Goal: Task Accomplishment & Management: Complete application form

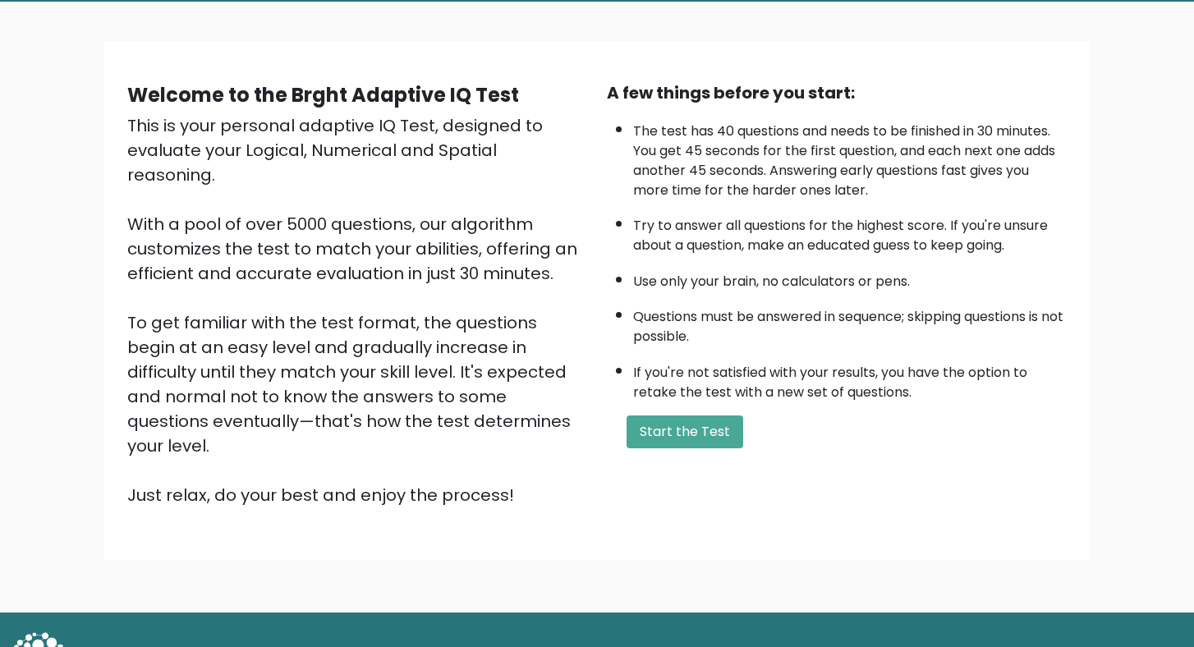
scroll to position [89, 0]
click at [702, 448] on button "Start the Test" at bounding box center [684, 431] width 117 height 33
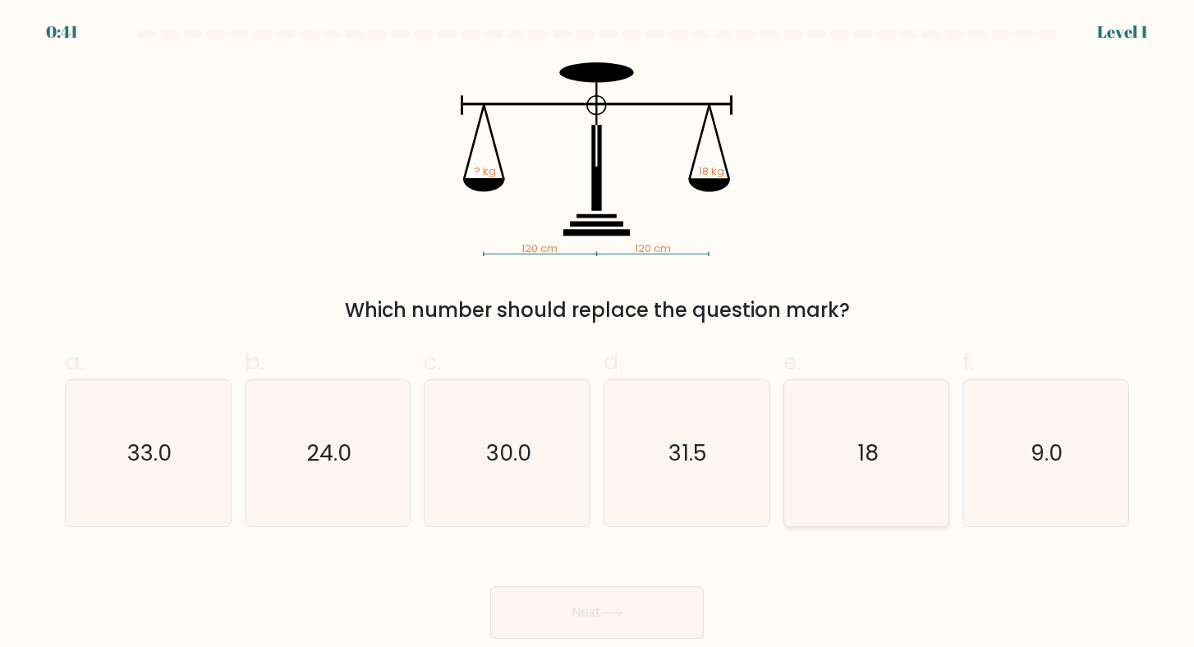
click at [864, 454] on text "18" at bounding box center [867, 453] width 21 height 30
click at [598, 334] on input "e. 18" at bounding box center [597, 329] width 1 height 11
radio input "true"
click at [672, 600] on button "Next" at bounding box center [596, 612] width 213 height 53
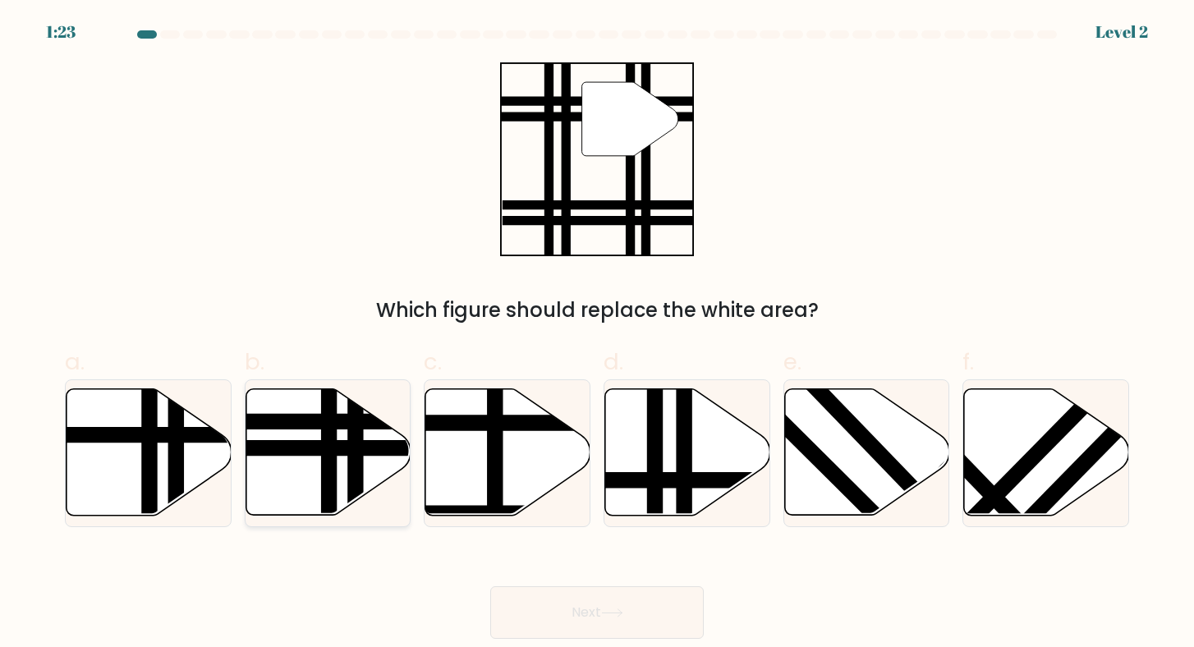
click at [305, 440] on icon at bounding box center [328, 452] width 165 height 126
click at [597, 334] on input "b." at bounding box center [597, 329] width 1 height 11
radio input "true"
click at [550, 594] on button "Next" at bounding box center [596, 612] width 213 height 53
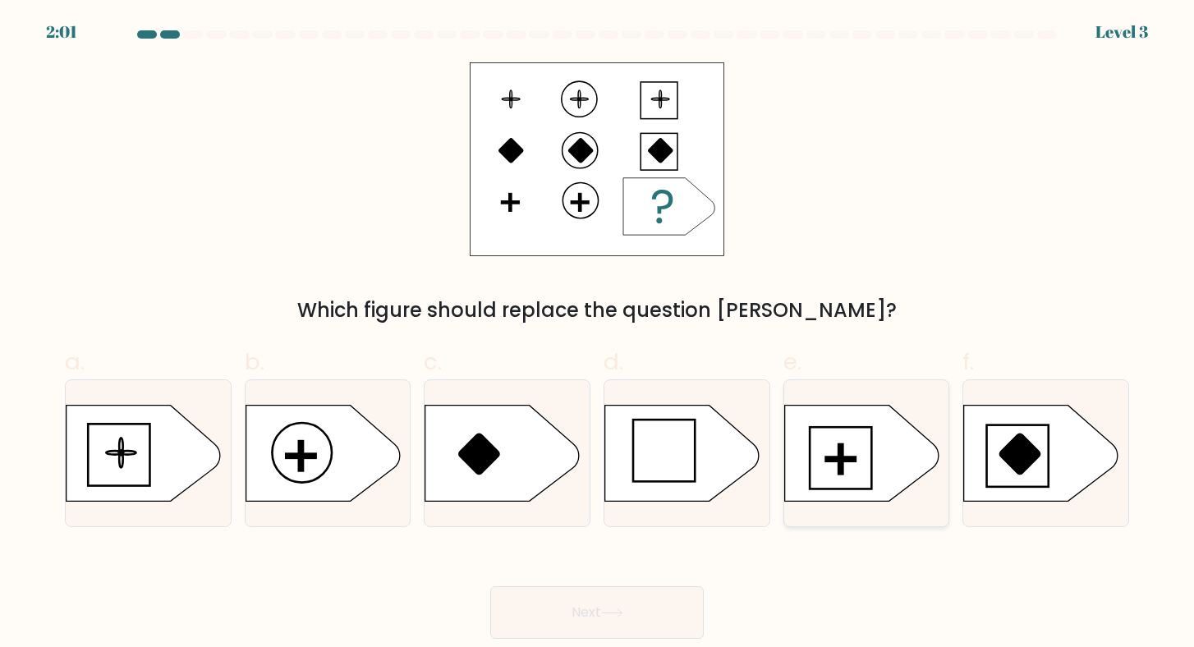
click at [864, 451] on icon at bounding box center [861, 453] width 154 height 96
click at [598, 334] on input "e." at bounding box center [597, 329] width 1 height 11
radio input "true"
click at [676, 607] on button "Next" at bounding box center [596, 612] width 213 height 53
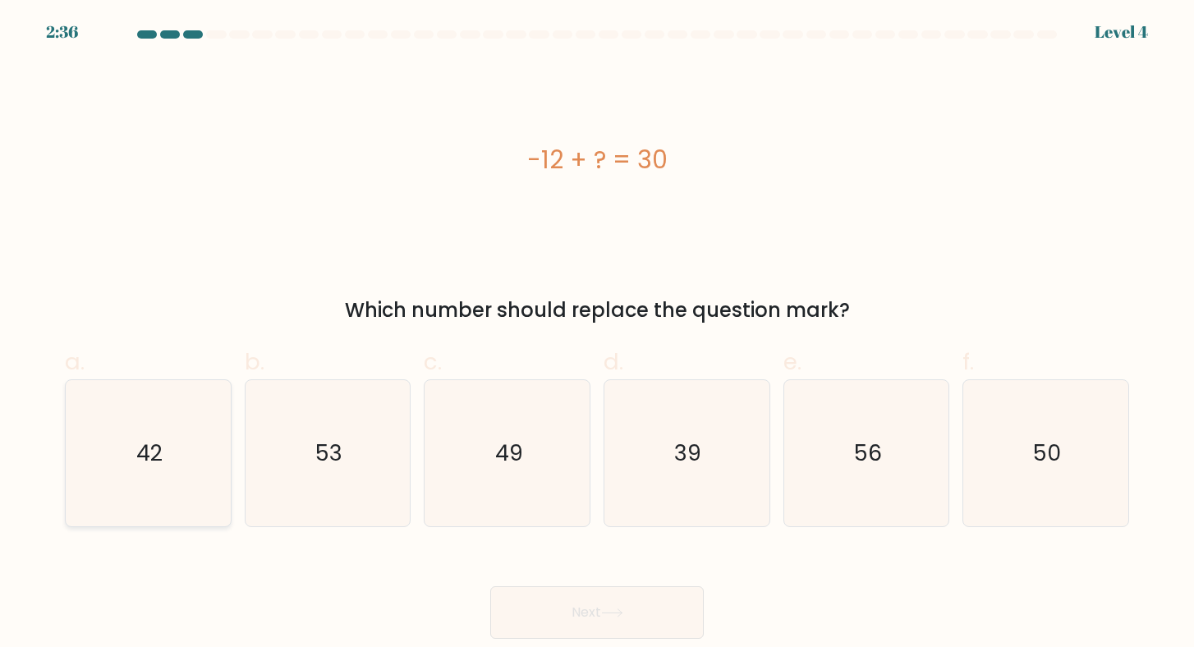
click at [190, 455] on icon "42" at bounding box center [148, 453] width 146 height 146
click at [597, 334] on input "a. 42" at bounding box center [597, 329] width 1 height 11
radio input "true"
click at [593, 616] on button "Next" at bounding box center [596, 612] width 213 height 53
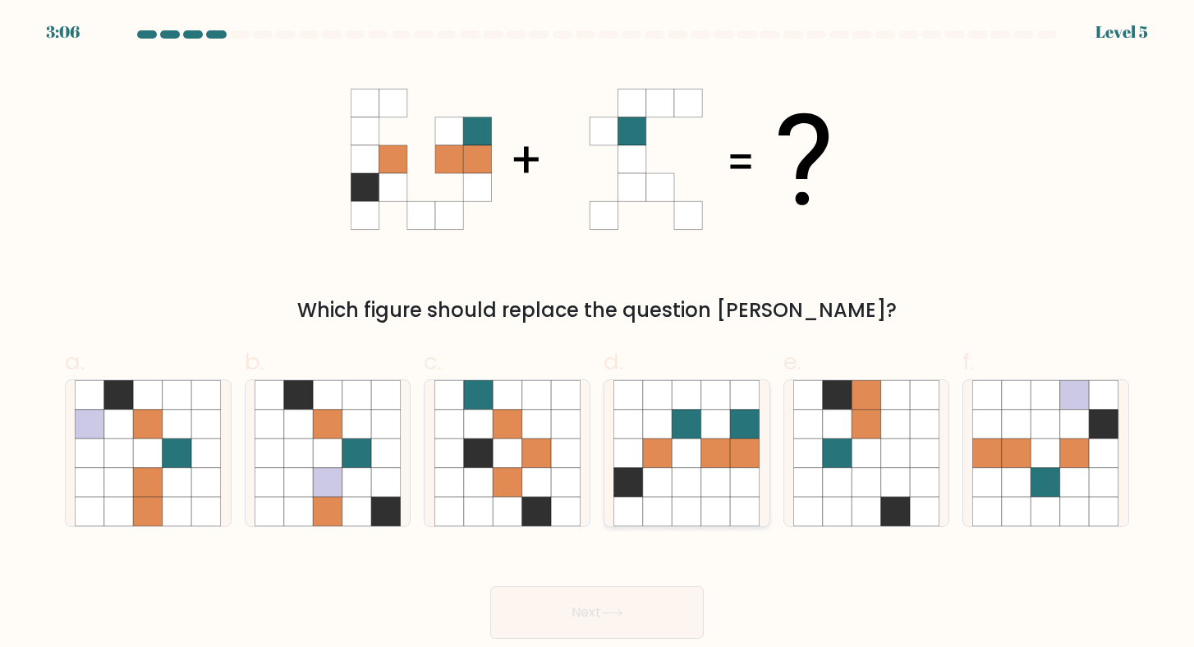
click at [704, 475] on icon at bounding box center [716, 483] width 30 height 30
click at [598, 334] on input "d." at bounding box center [597, 329] width 1 height 11
radio input "true"
click at [611, 603] on button "Next" at bounding box center [596, 612] width 213 height 53
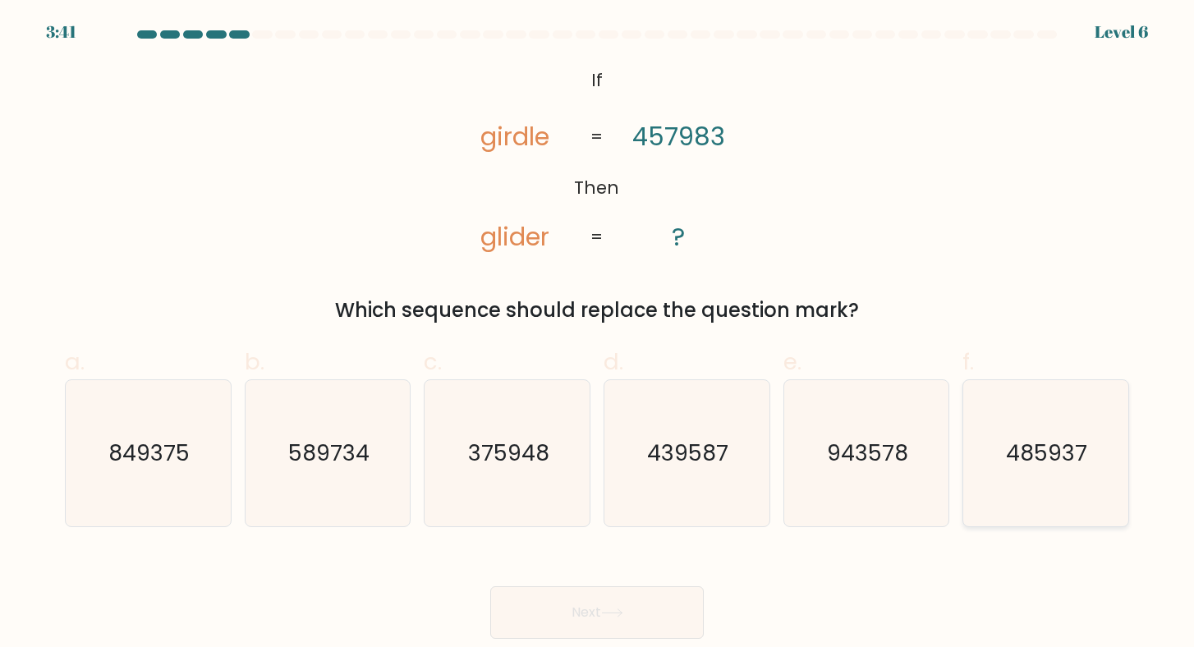
click at [1044, 460] on text "485937" at bounding box center [1047, 453] width 81 height 30
click at [598, 334] on input "f. 485937" at bounding box center [597, 329] width 1 height 11
radio input "true"
click at [668, 603] on button "Next" at bounding box center [596, 612] width 213 height 53
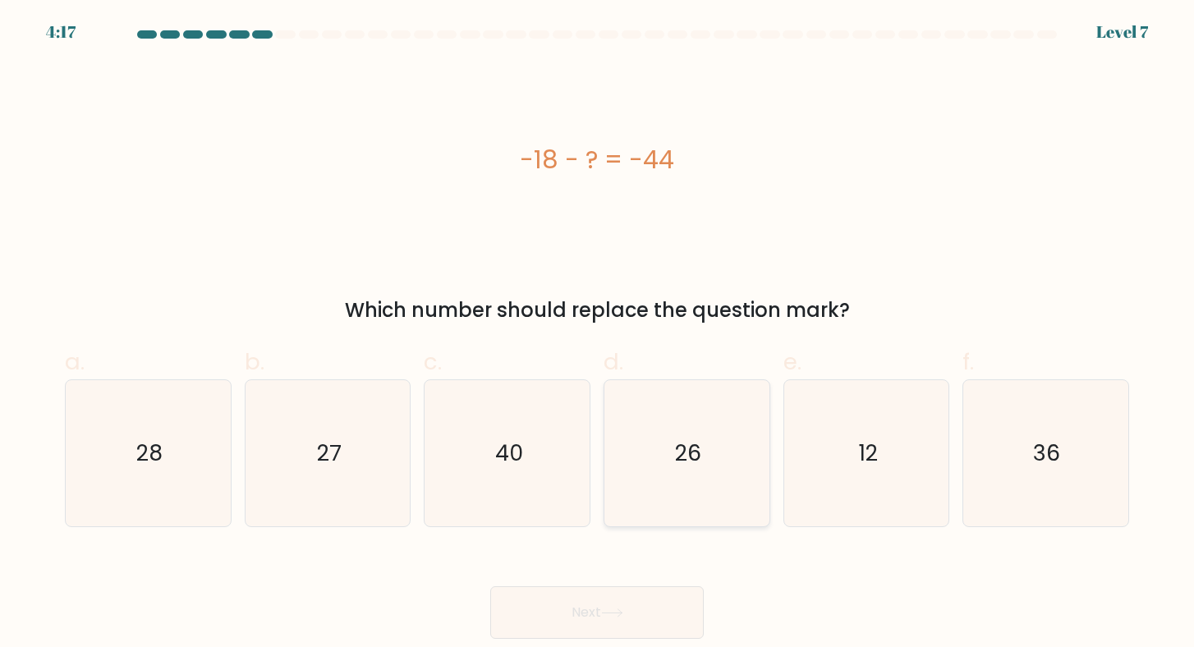
click at [703, 445] on icon "26" at bounding box center [686, 453] width 146 height 146
click at [598, 334] on input "d. 26" at bounding box center [597, 329] width 1 height 11
radio input "true"
click at [662, 599] on button "Next" at bounding box center [596, 612] width 213 height 53
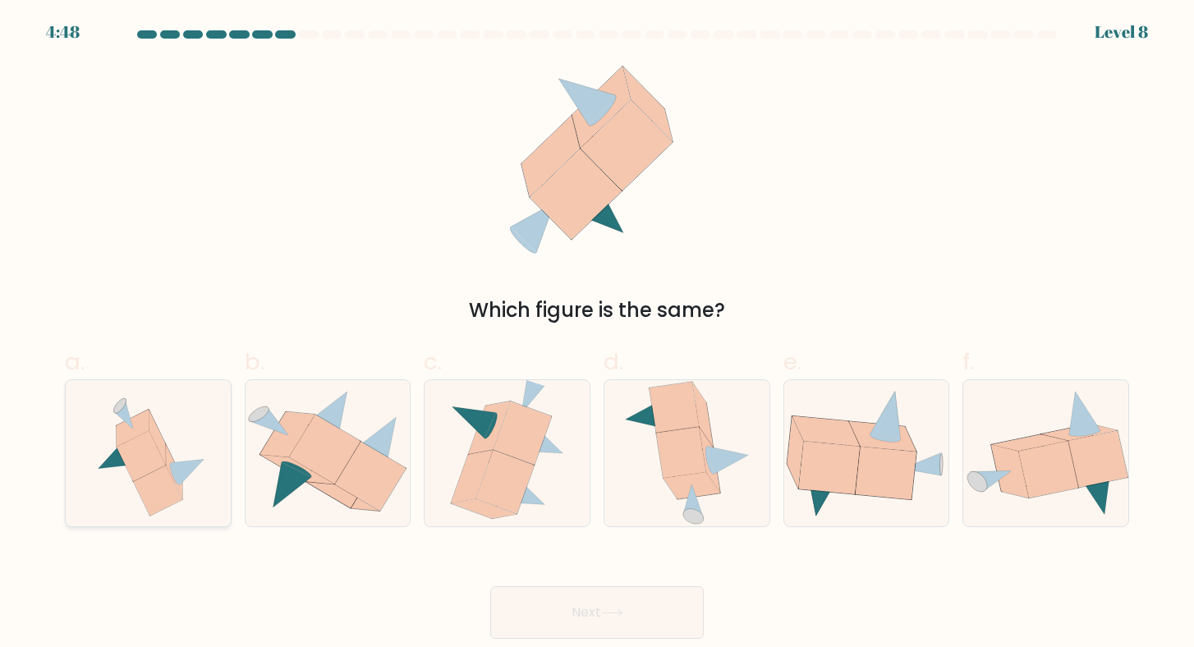
click at [197, 444] on icon at bounding box center [148, 453] width 136 height 146
click at [597, 334] on input "a." at bounding box center [597, 329] width 1 height 11
radio input "true"
click at [556, 603] on button "Next" at bounding box center [596, 612] width 213 height 53
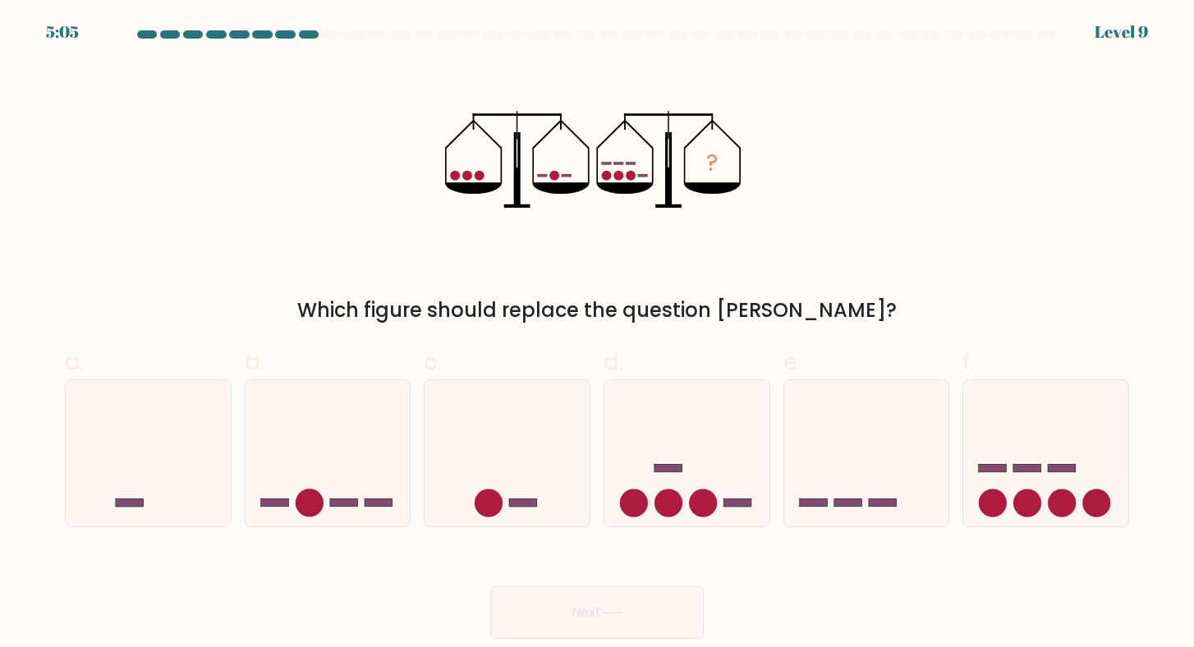
drag, startPoint x: 556, startPoint y: 603, endPoint x: 649, endPoint y: 606, distance: 93.6
click at [567, 603] on button "Next" at bounding box center [596, 612] width 213 height 53
click at [1058, 478] on icon at bounding box center [1045, 453] width 165 height 136
click at [598, 334] on input "f." at bounding box center [597, 329] width 1 height 11
radio input "true"
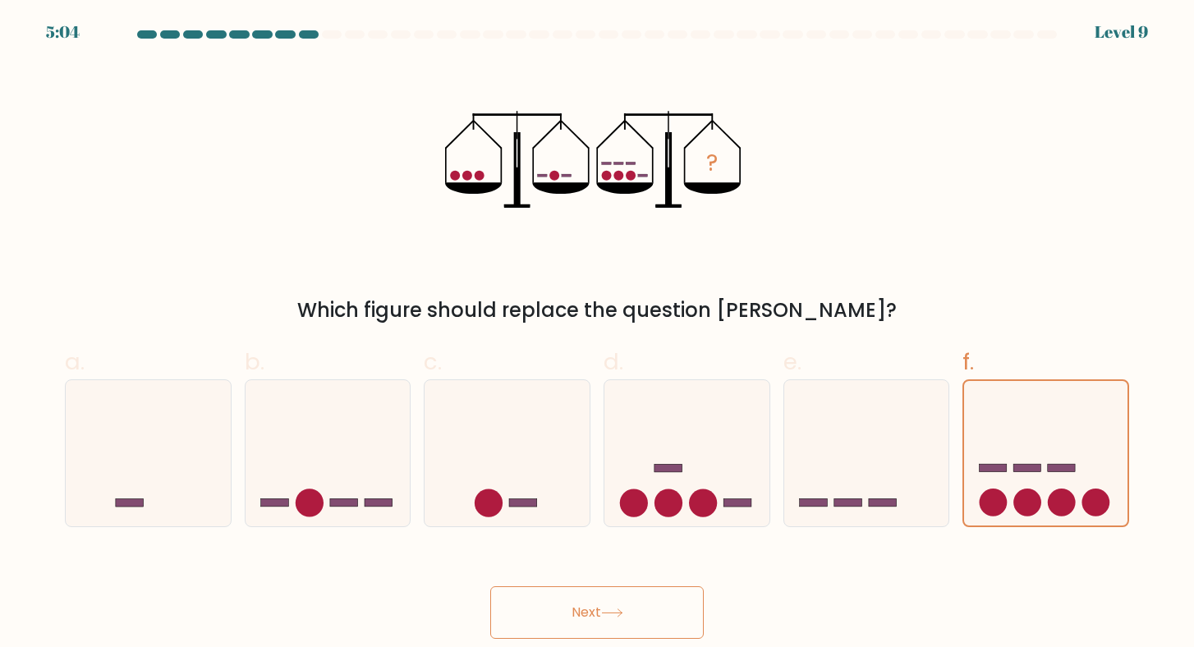
click at [578, 623] on button "Next" at bounding box center [596, 612] width 213 height 53
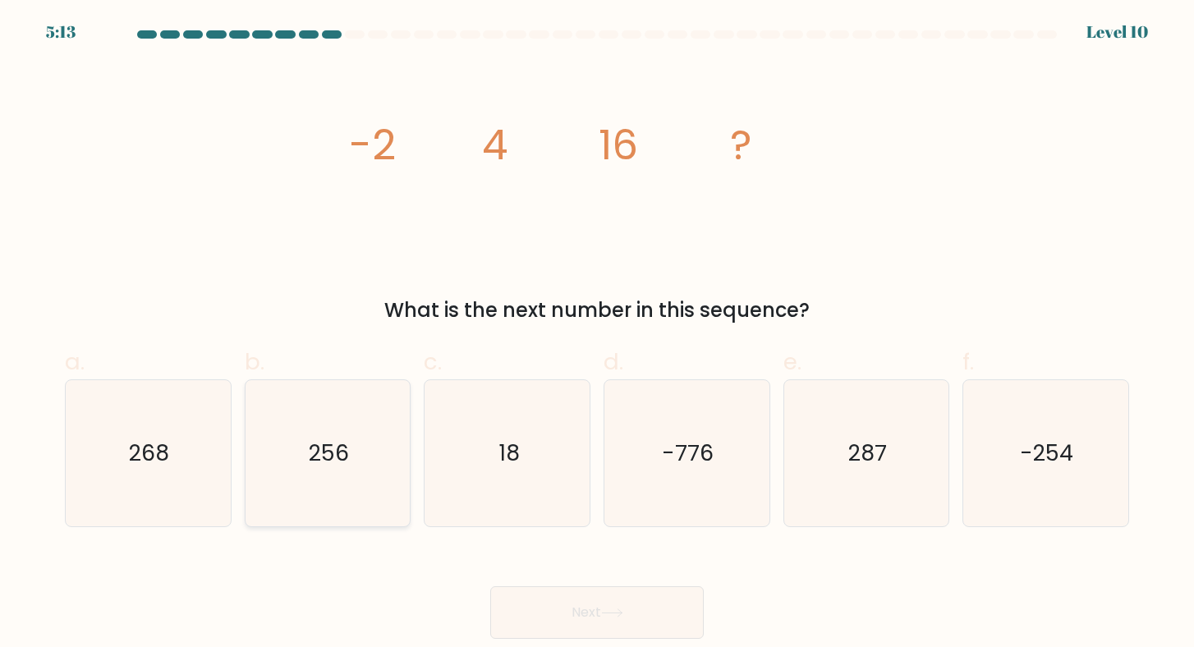
click at [324, 421] on icon "256" at bounding box center [328, 453] width 146 height 146
click at [597, 334] on input "b. 256" at bounding box center [597, 329] width 1 height 11
radio input "true"
click at [561, 643] on body "5:13 Level 10" at bounding box center [597, 323] width 1194 height 647
click at [564, 629] on button "Next" at bounding box center [596, 612] width 213 height 53
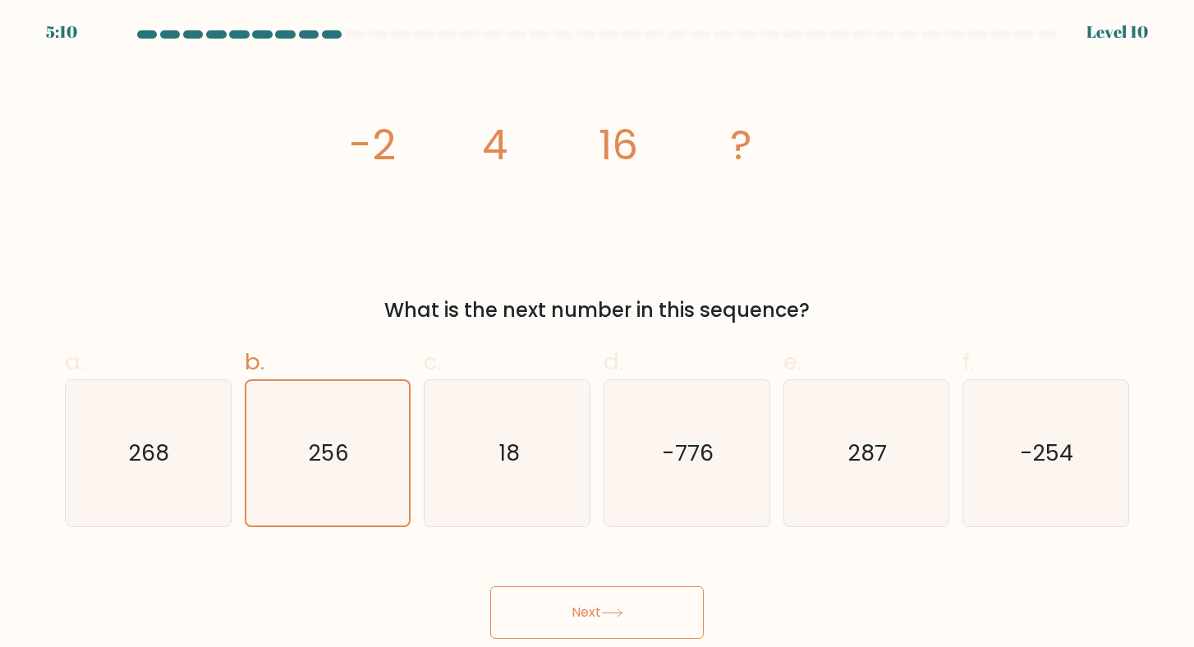
click at [591, 615] on button "Next" at bounding box center [596, 612] width 213 height 53
click at [627, 601] on button "Next" at bounding box center [596, 612] width 213 height 53
click at [626, 598] on button "Next" at bounding box center [596, 612] width 213 height 53
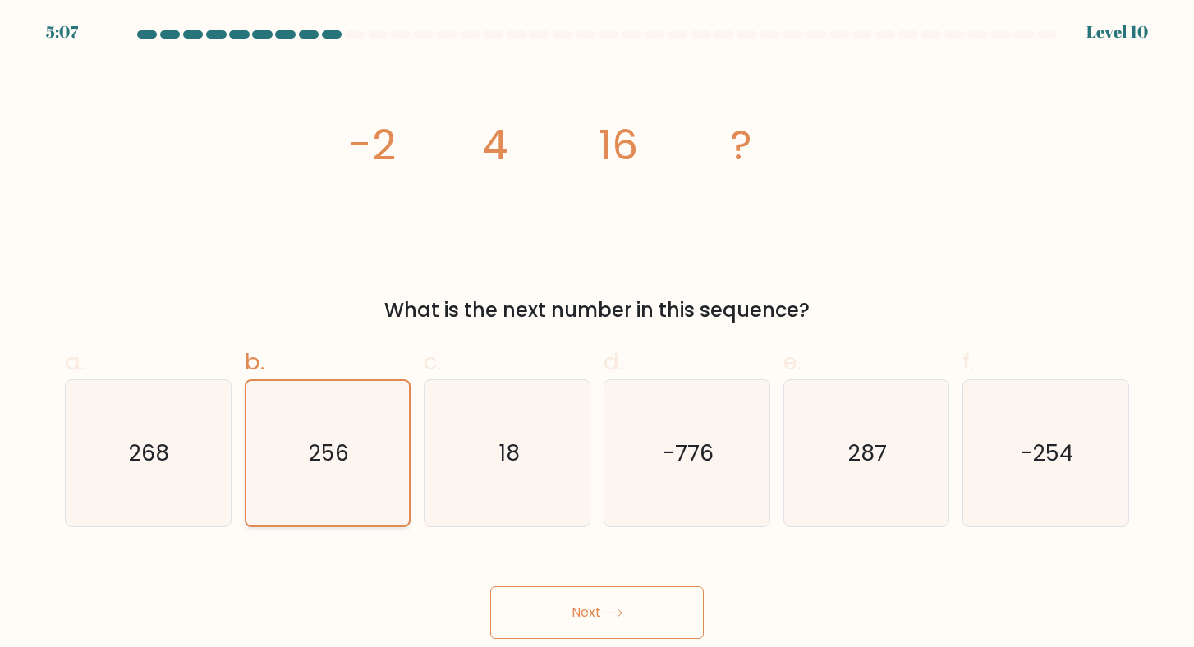
click at [324, 383] on icon "256" at bounding box center [327, 453] width 145 height 145
click at [597, 334] on input "b. 256" at bounding box center [597, 329] width 1 height 11
click at [621, 611] on icon at bounding box center [612, 612] width 22 height 9
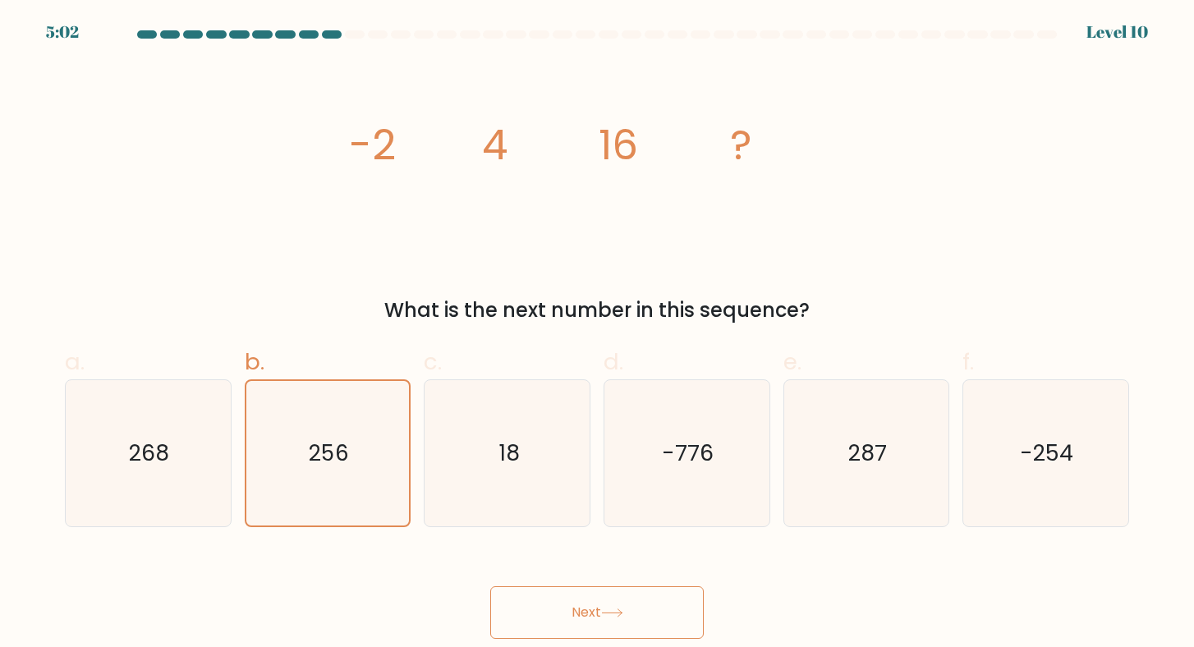
click at [594, 594] on button "Next" at bounding box center [596, 612] width 213 height 53
click at [604, 628] on button "Next" at bounding box center [596, 612] width 213 height 53
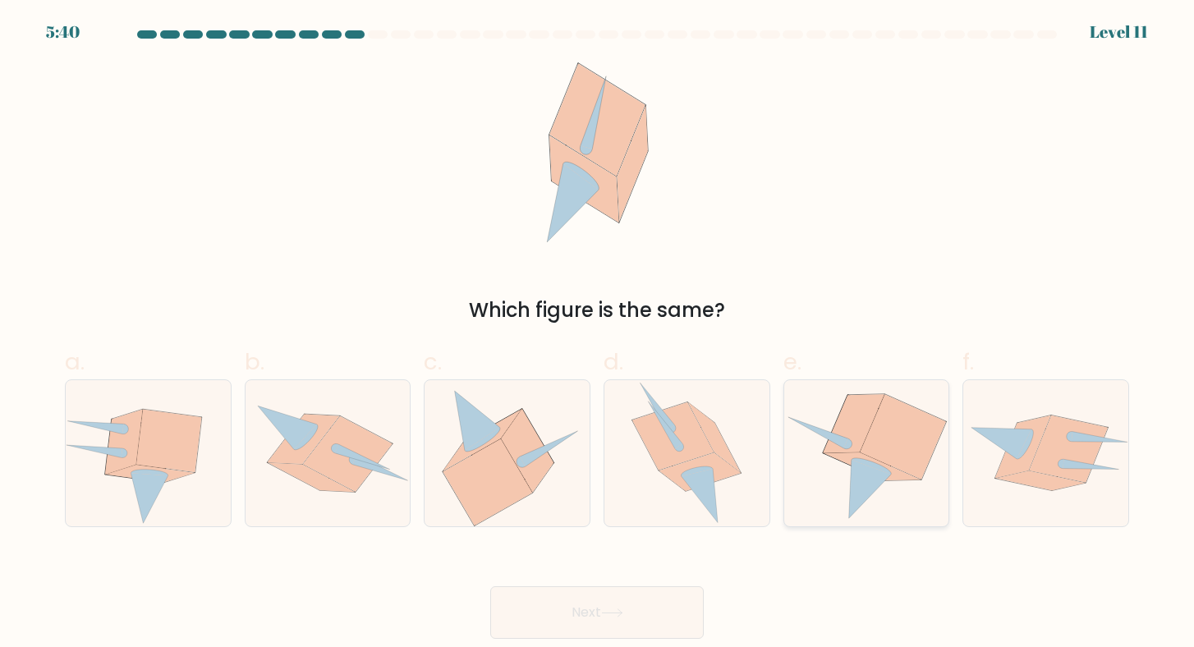
click at [879, 449] on icon at bounding box center [903, 436] width 86 height 85
click at [598, 334] on input "e." at bounding box center [597, 329] width 1 height 11
radio input "true"
click at [634, 603] on button "Next" at bounding box center [596, 612] width 213 height 53
click at [593, 609] on button "Next" at bounding box center [596, 612] width 213 height 53
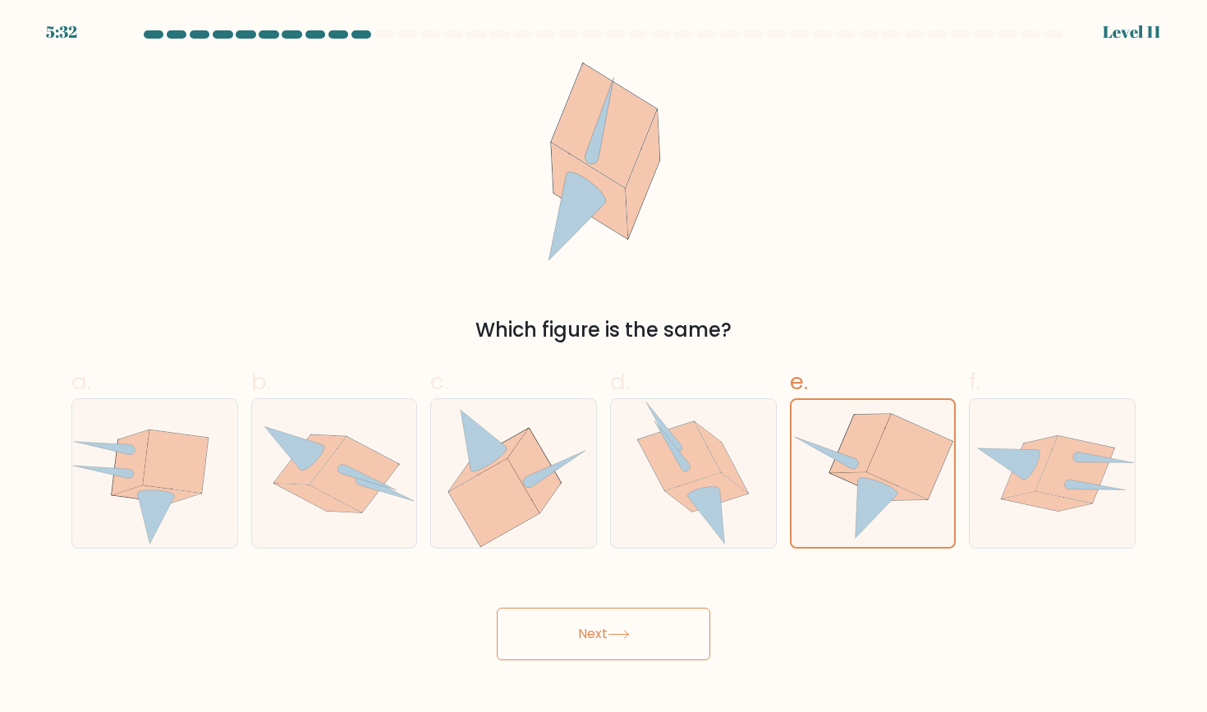
click at [621, 627] on button "Next" at bounding box center [603, 634] width 213 height 53
click at [581, 636] on button "Next" at bounding box center [603, 634] width 213 height 53
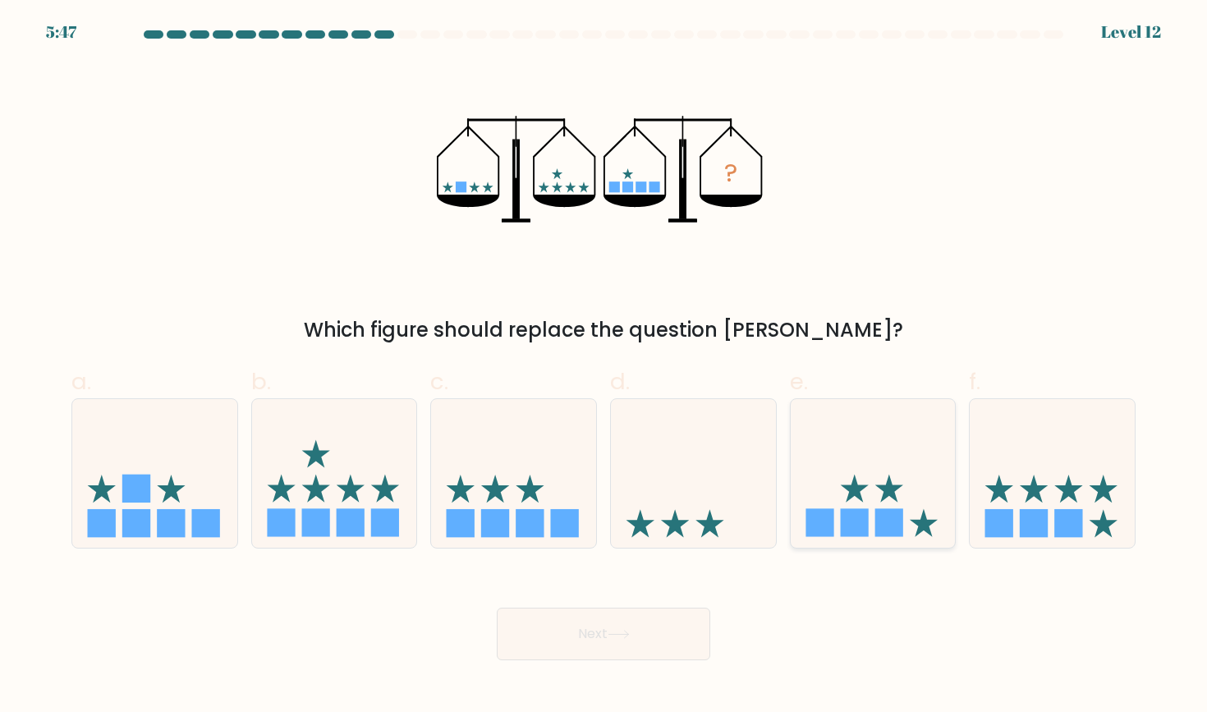
click at [875, 497] on icon at bounding box center [873, 473] width 165 height 136
click at [604, 367] on input "e." at bounding box center [603, 361] width 1 height 11
radio input "true"
click at [583, 631] on button "Next" at bounding box center [603, 634] width 213 height 53
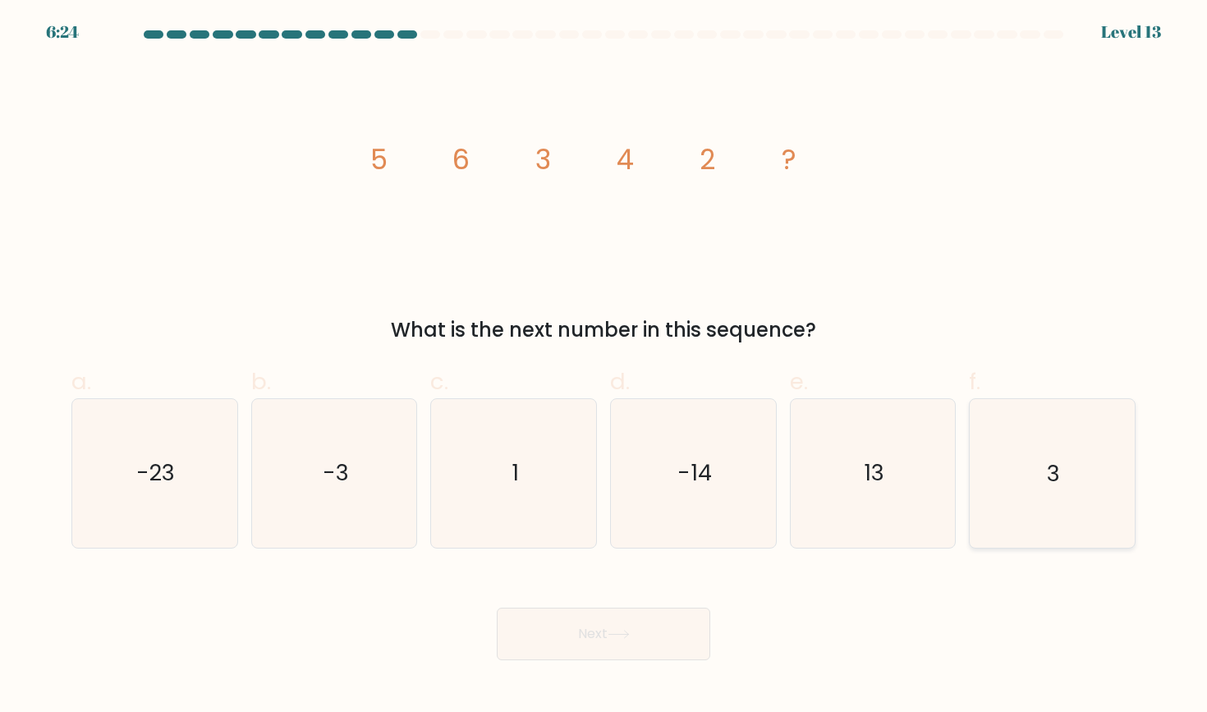
click at [1088, 519] on icon "3" at bounding box center [1052, 473] width 148 height 148
click at [604, 367] on input "f. 3" at bounding box center [603, 361] width 1 height 11
radio input "true"
click at [636, 631] on button "Next" at bounding box center [603, 634] width 213 height 53
click at [593, 632] on button "Next" at bounding box center [603, 634] width 213 height 53
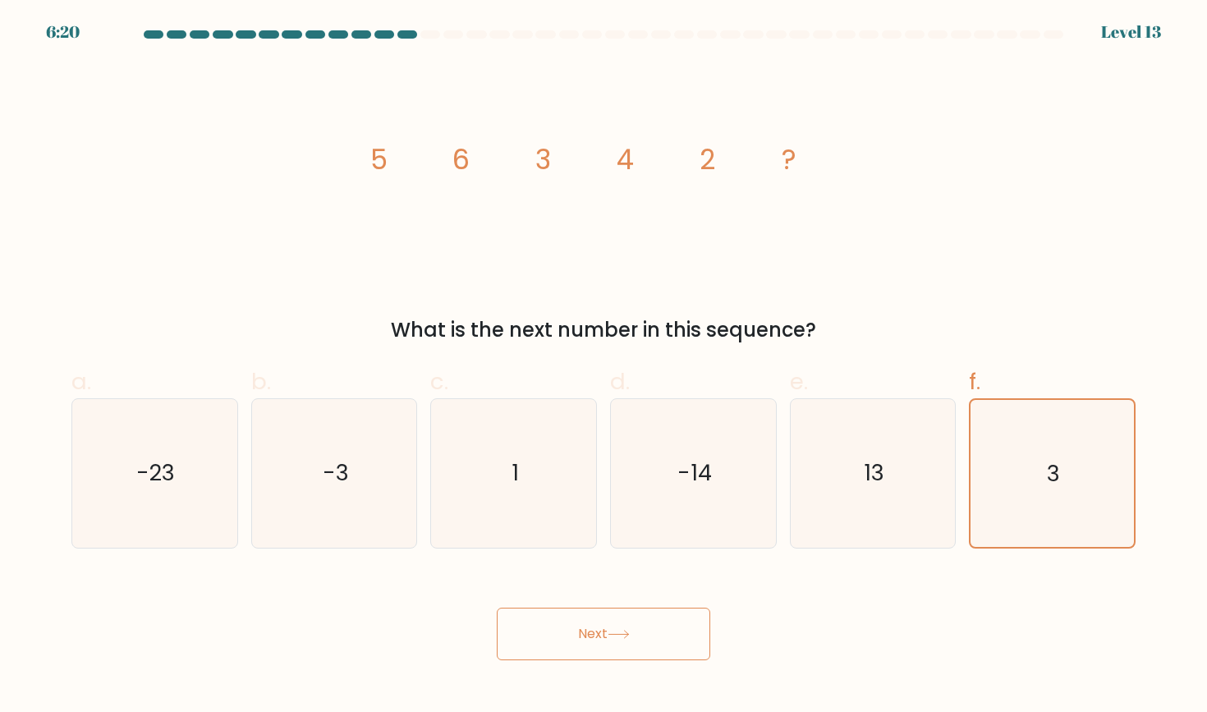
click at [581, 633] on button "Next" at bounding box center [603, 634] width 213 height 53
click at [585, 633] on button "Next" at bounding box center [603, 634] width 213 height 53
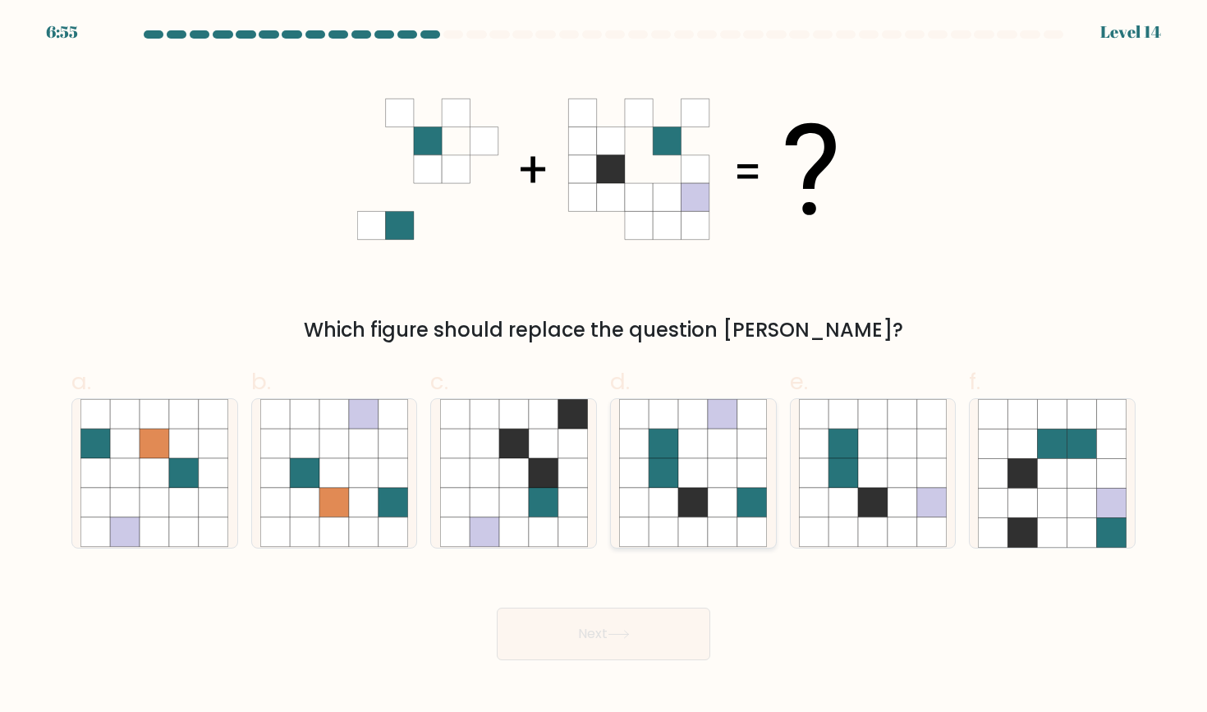
click at [706, 513] on icon at bounding box center [693, 503] width 30 height 30
click at [604, 367] on input "d." at bounding box center [603, 361] width 1 height 11
radio input "true"
click at [584, 626] on button "Next" at bounding box center [603, 634] width 213 height 53
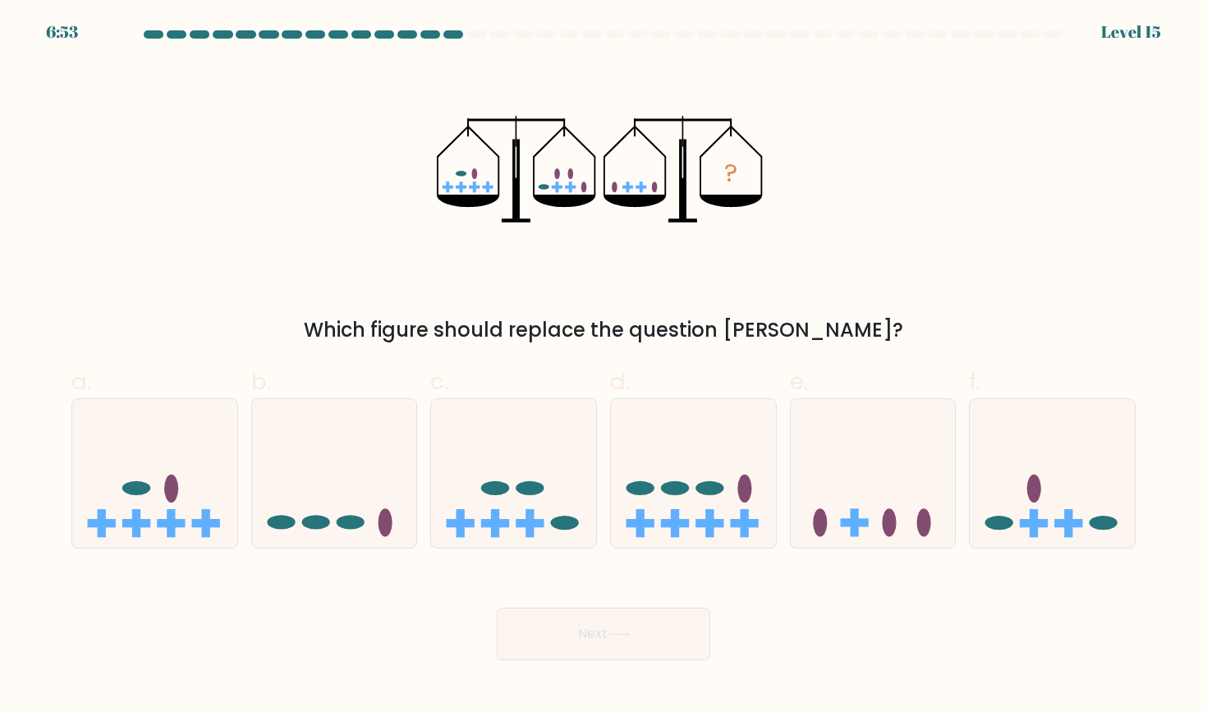
click at [585, 637] on button "Next" at bounding box center [603, 634] width 213 height 53
click at [922, 482] on icon at bounding box center [873, 473] width 165 height 136
click at [604, 367] on input "e." at bounding box center [603, 361] width 1 height 11
radio input "true"
click at [584, 631] on button "Next" at bounding box center [603, 634] width 213 height 53
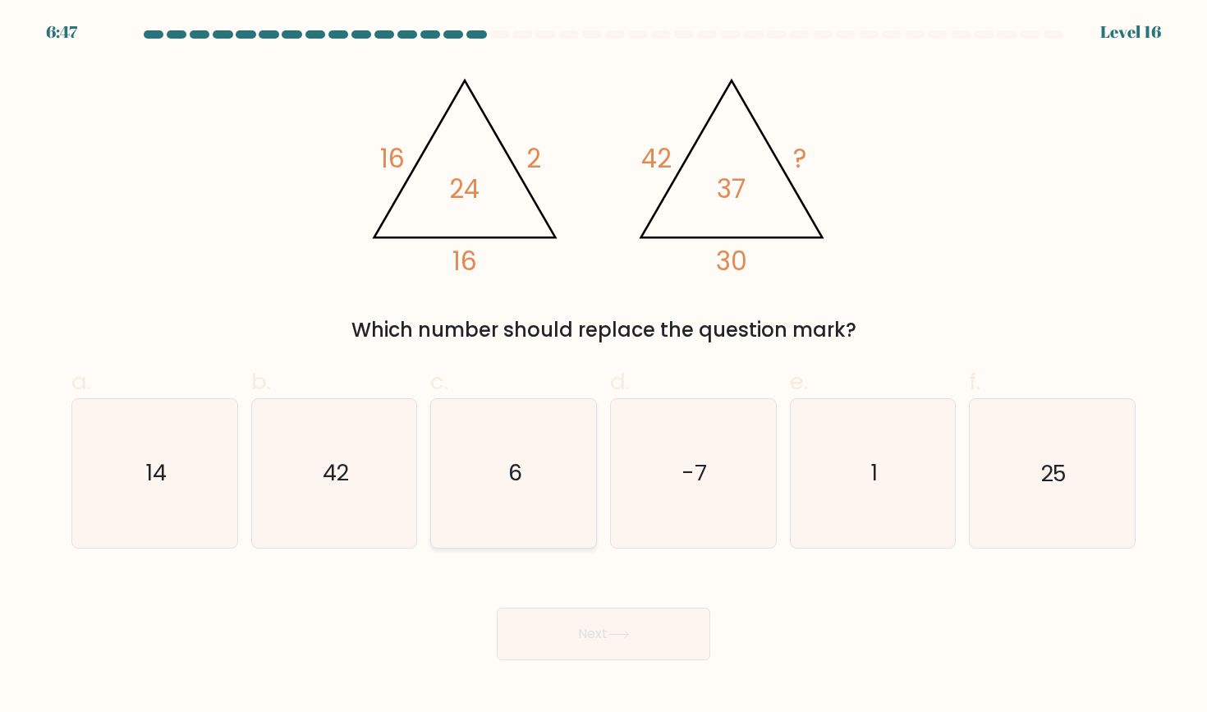
click at [545, 441] on icon "6" at bounding box center [514, 473] width 148 height 148
click at [603, 367] on input "c. 6" at bounding box center [603, 361] width 1 height 11
radio input "true"
click at [577, 635] on button "Next" at bounding box center [603, 634] width 213 height 53
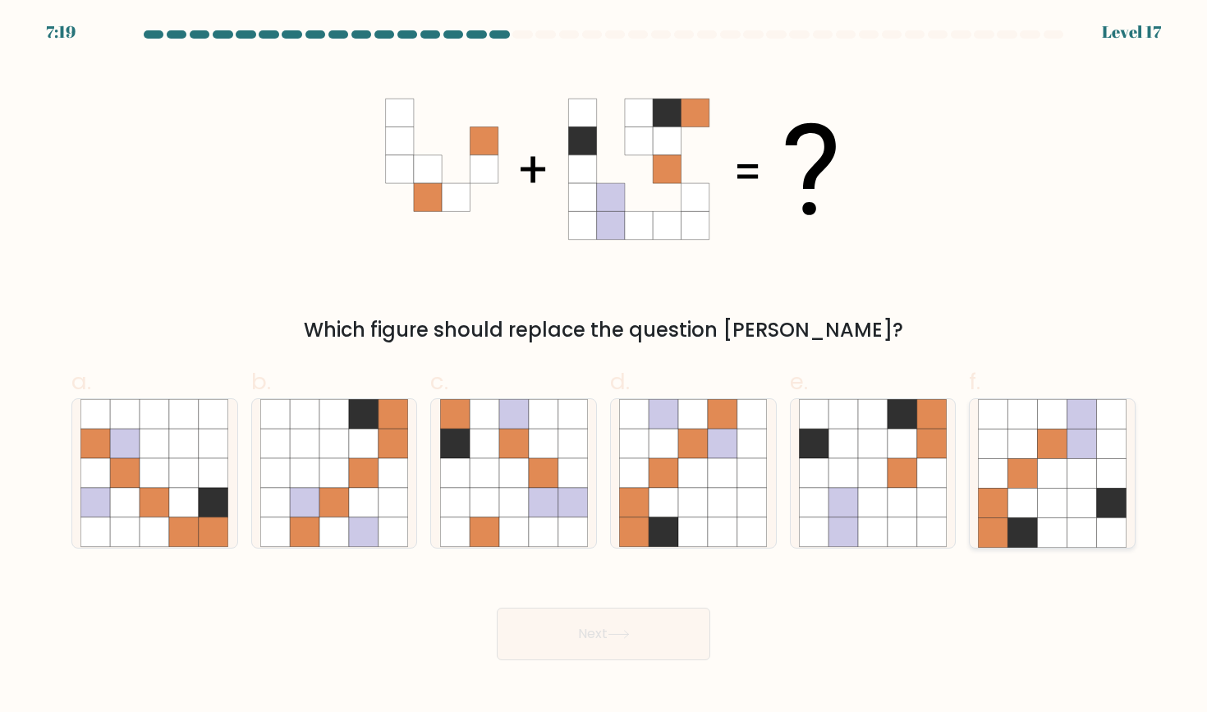
click at [1017, 481] on icon at bounding box center [1023, 474] width 30 height 30
click at [604, 367] on input "f." at bounding box center [603, 361] width 1 height 11
radio input "true"
click at [580, 632] on button "Next" at bounding box center [603, 634] width 213 height 53
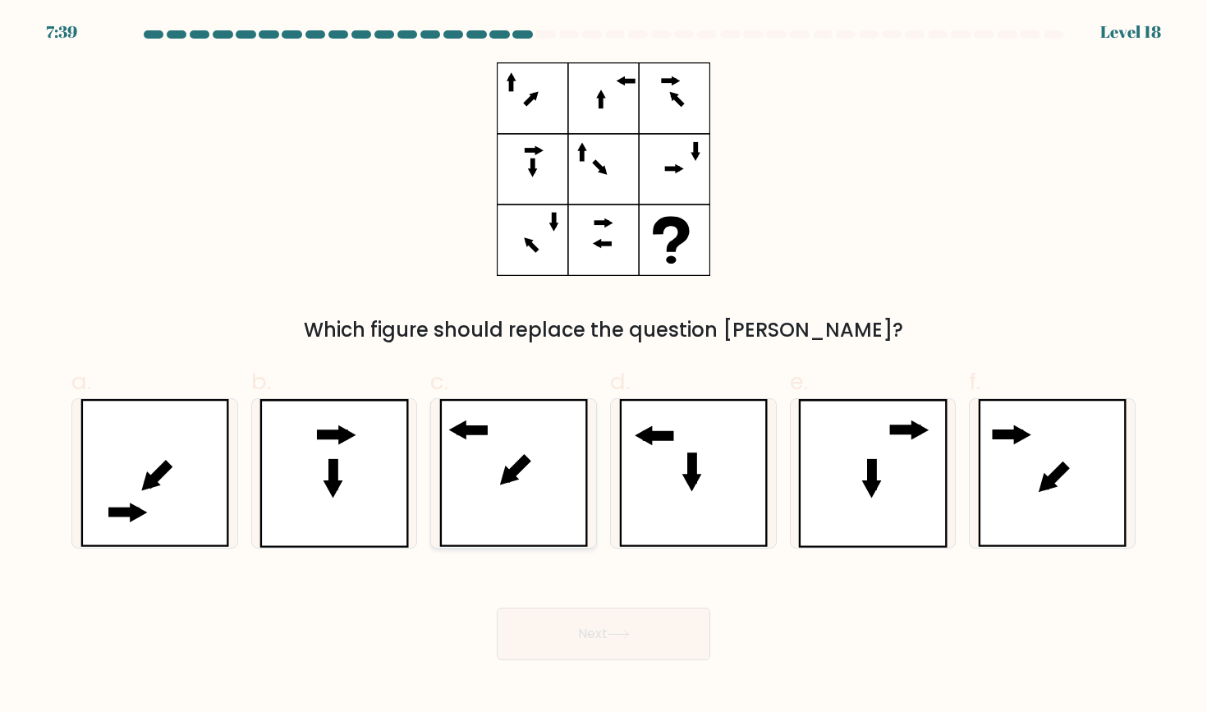
click at [500, 466] on icon at bounding box center [513, 473] width 149 height 148
click at [603, 367] on input "c." at bounding box center [603, 361] width 1 height 11
radio input "true"
click at [590, 629] on button "Next" at bounding box center [603, 634] width 213 height 53
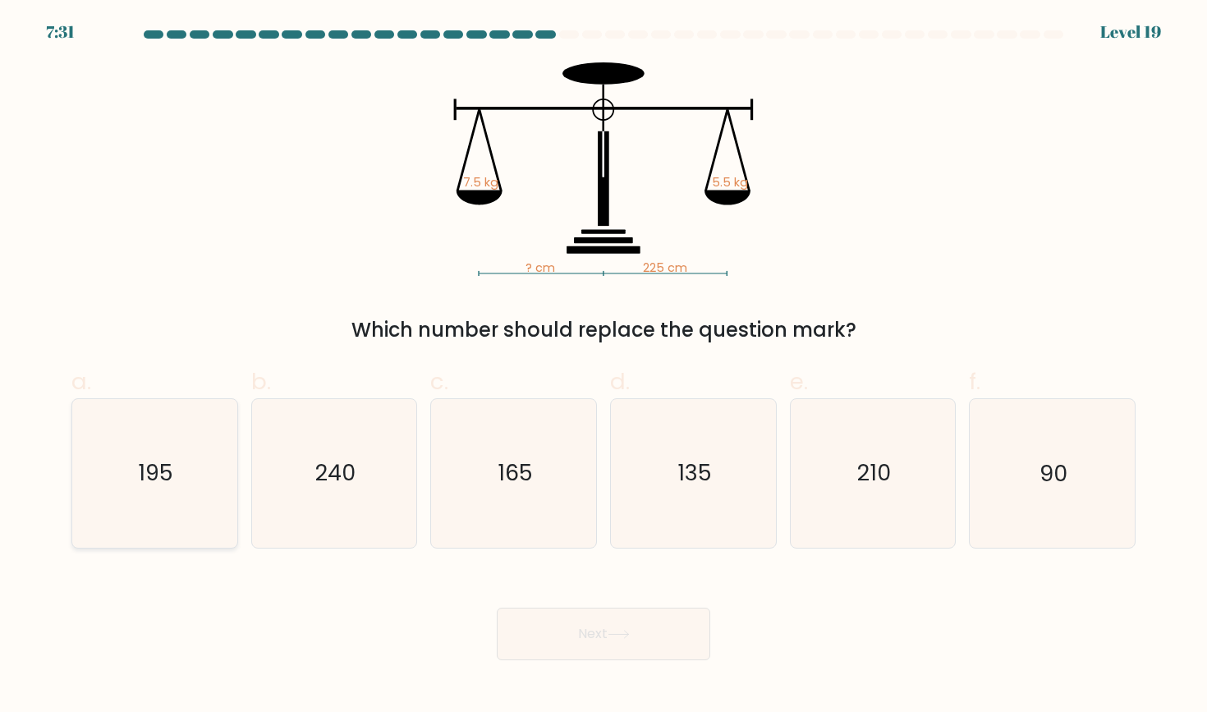
click at [168, 463] on text "195" at bounding box center [156, 473] width 35 height 30
click at [603, 367] on input "a. 195" at bounding box center [603, 361] width 1 height 11
radio input "true"
click at [723, 324] on div "Which number should replace the question mark?" at bounding box center [603, 330] width 1044 height 30
click at [356, 445] on icon "240" at bounding box center [334, 473] width 148 height 148
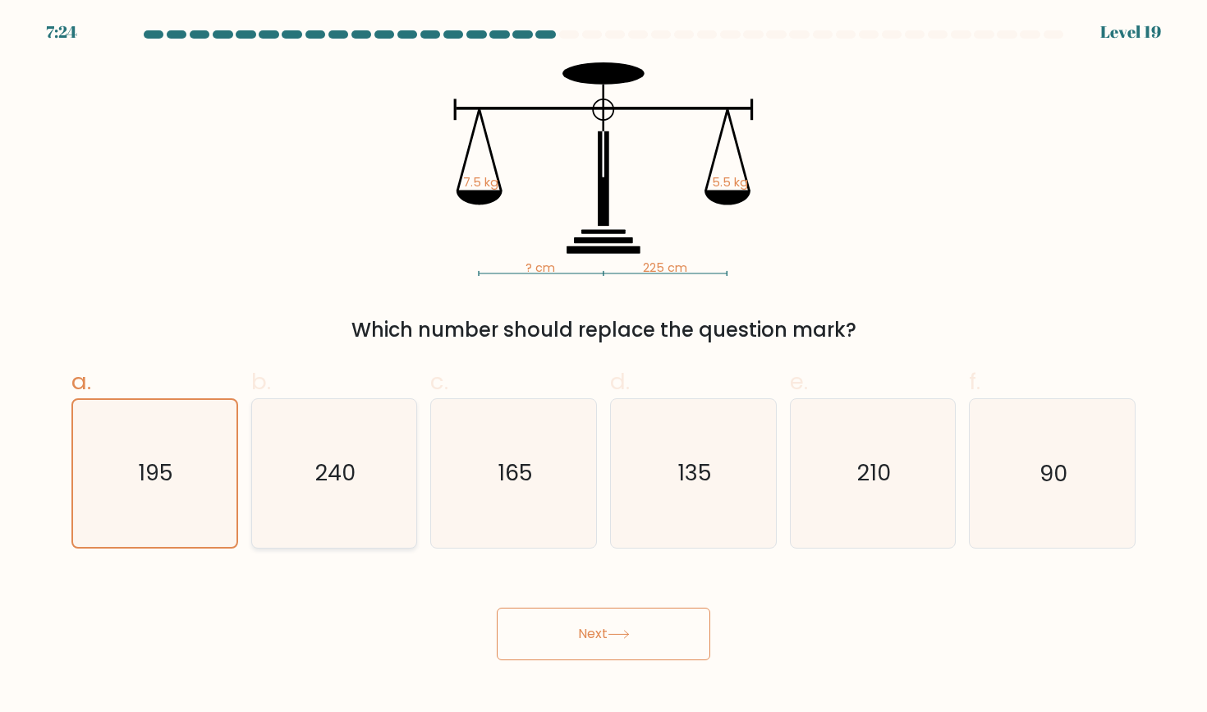
click at [603, 367] on input "b. 240" at bounding box center [603, 361] width 1 height 11
radio input "true"
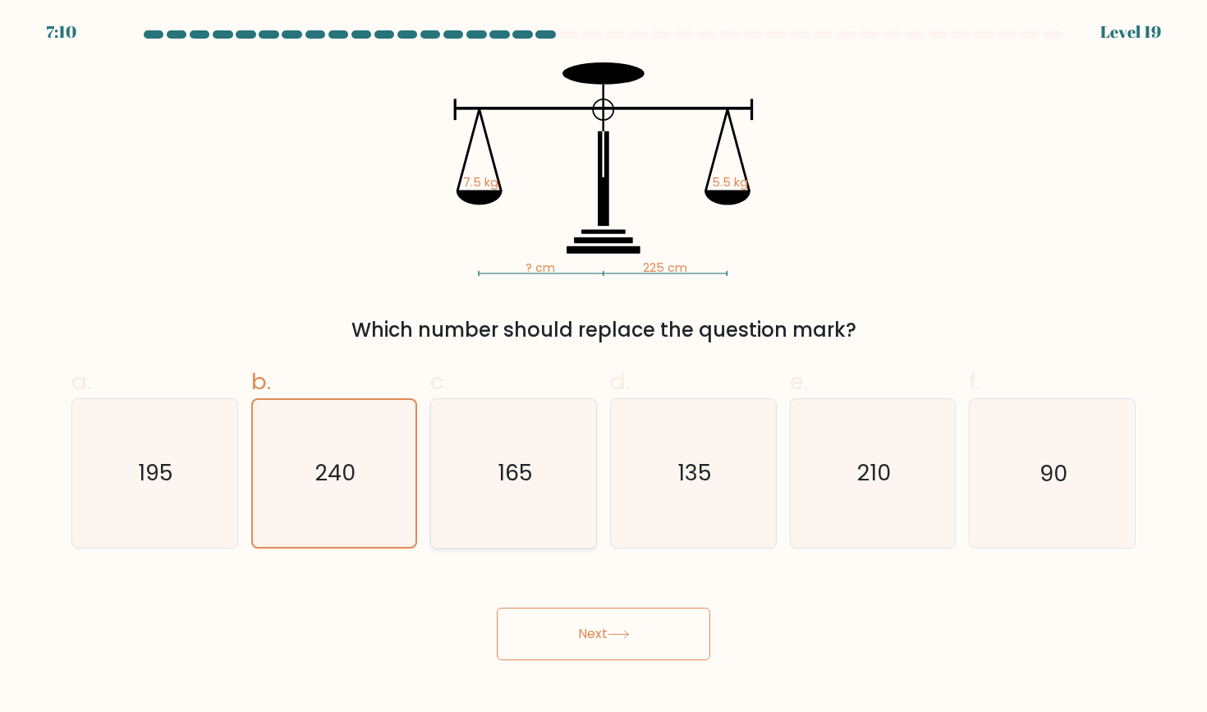
click at [543, 484] on icon "165" at bounding box center [514, 473] width 148 height 148
click at [603, 367] on input "c. 165" at bounding box center [603, 361] width 1 height 11
radio input "true"
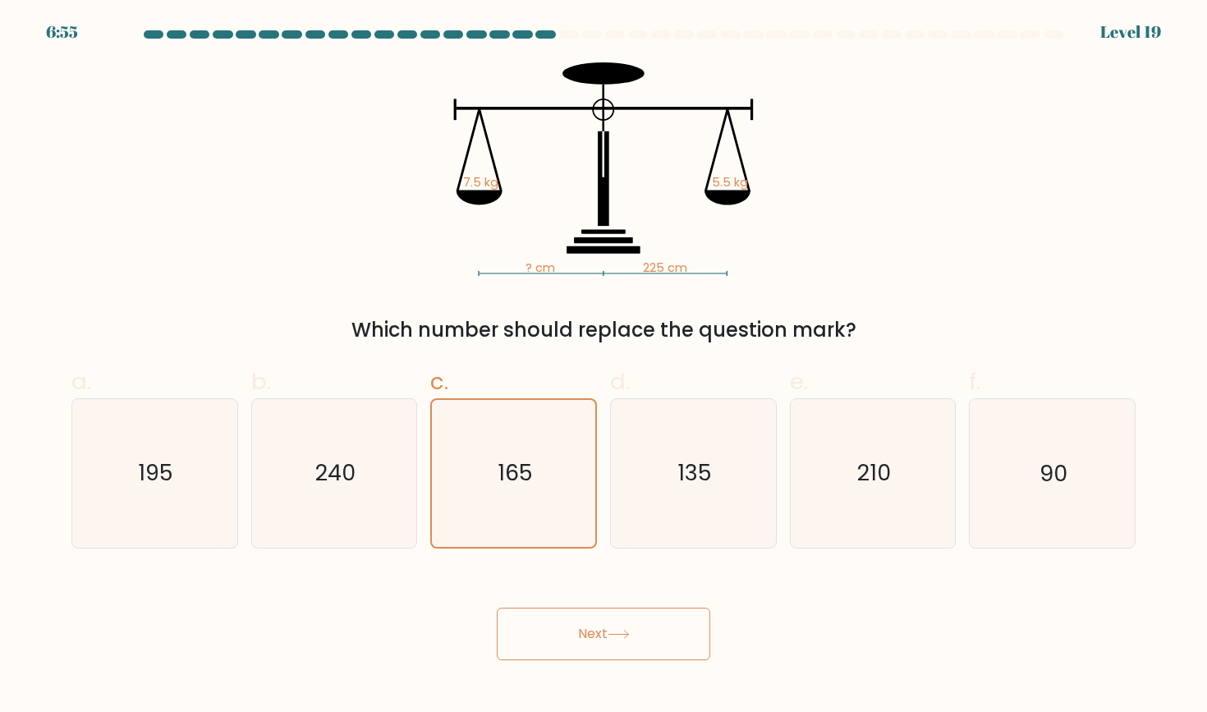
click at [597, 633] on button "Next" at bounding box center [603, 634] width 213 height 53
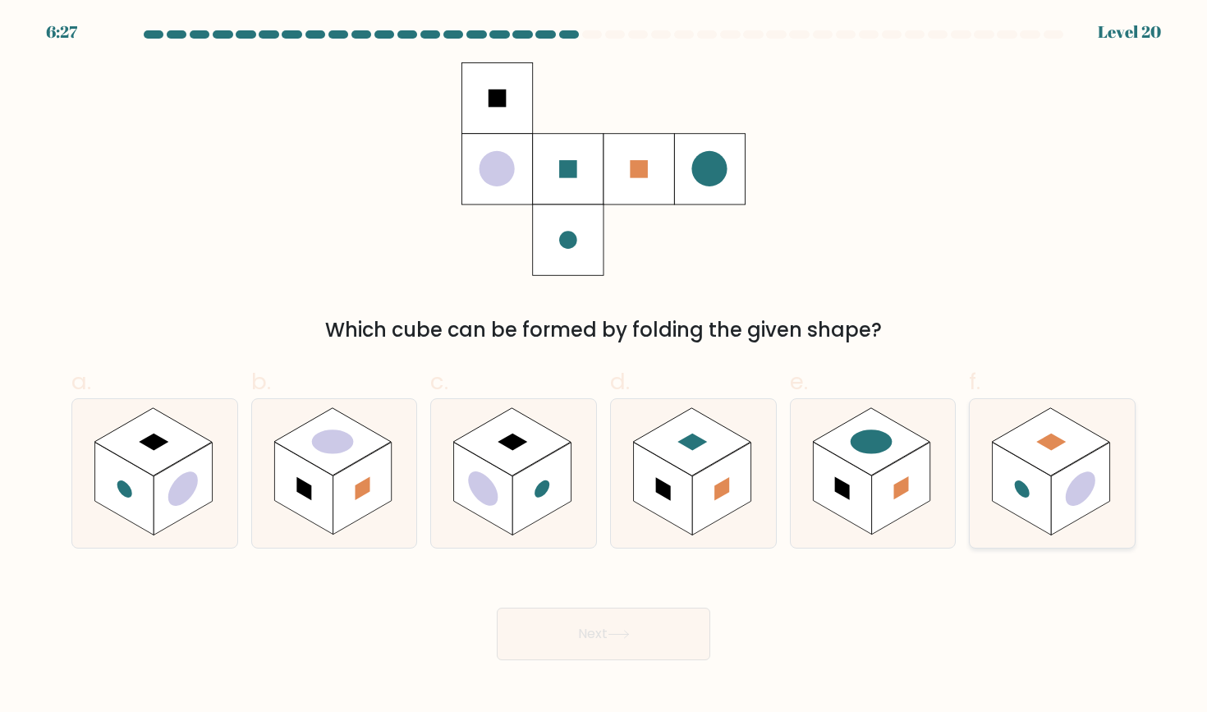
click at [1036, 450] on rect at bounding box center [1050, 441] width 117 height 67
click at [604, 367] on input "f." at bounding box center [603, 361] width 1 height 11
radio input "true"
click at [577, 631] on button "Next" at bounding box center [603, 634] width 213 height 53
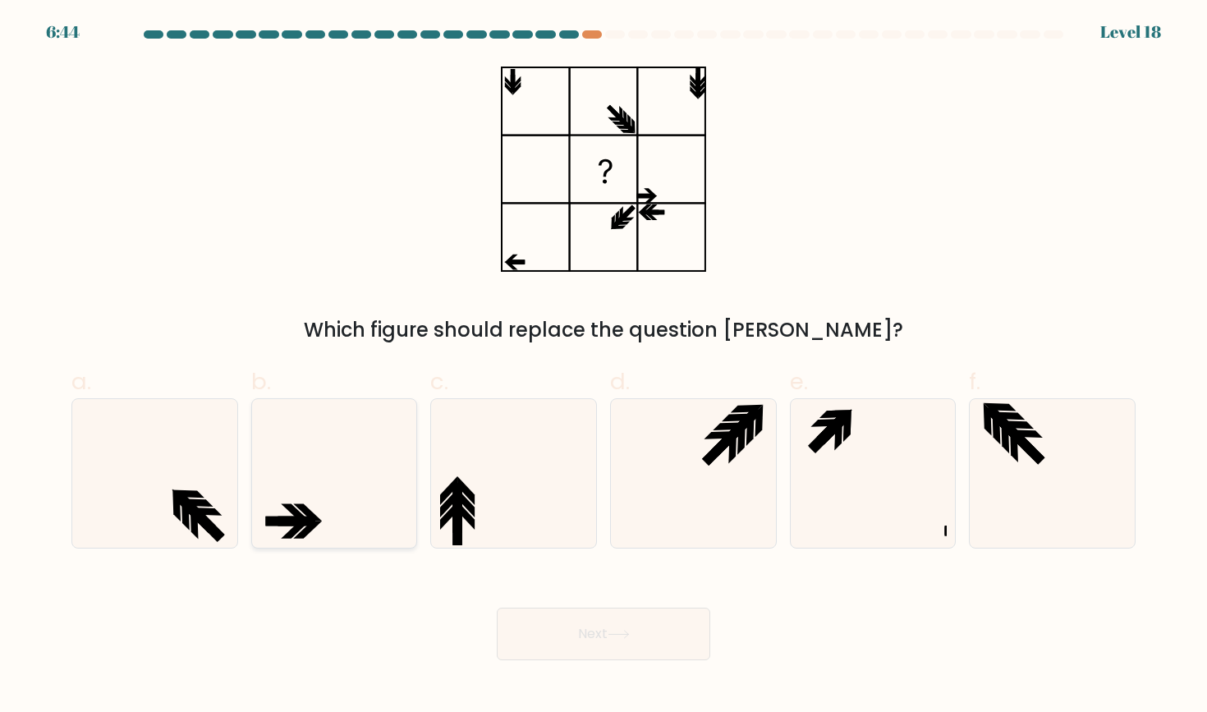
click at [334, 510] on icon at bounding box center [334, 473] width 148 height 148
click at [603, 367] on input "b." at bounding box center [603, 361] width 1 height 11
radio input "true"
click at [589, 631] on button "Next" at bounding box center [603, 634] width 213 height 53
click at [586, 631] on button "Next" at bounding box center [603, 634] width 213 height 53
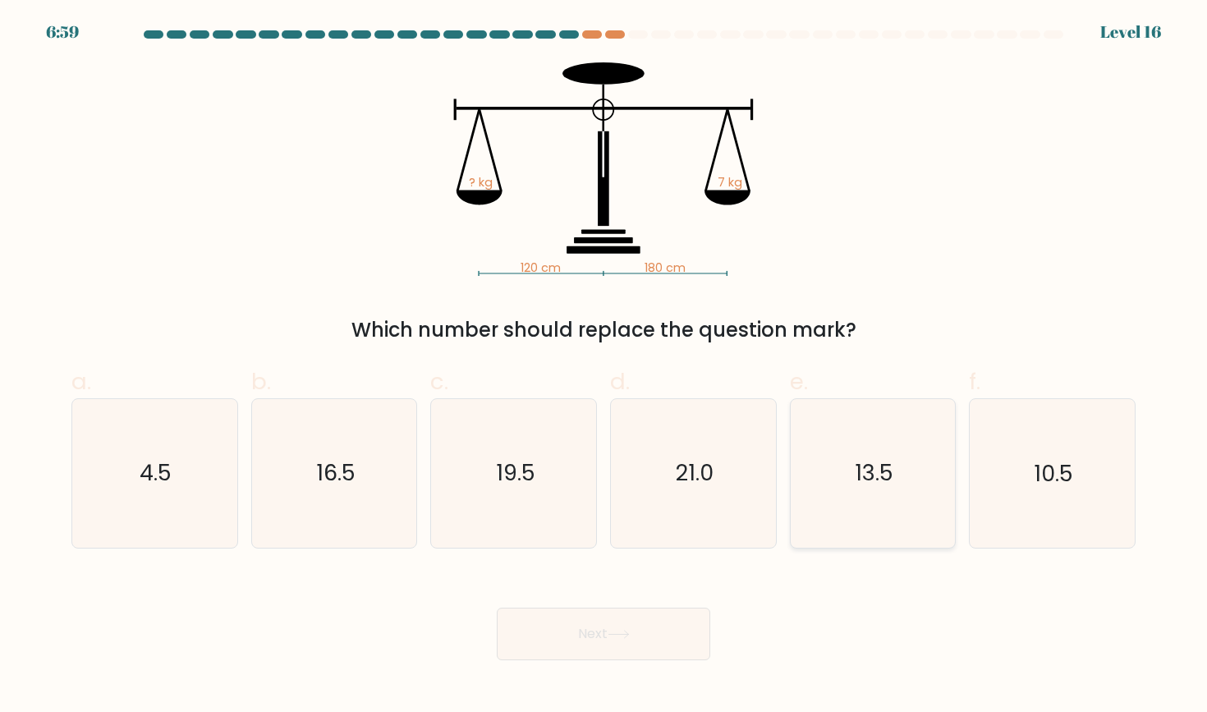
click at [847, 458] on icon "13.5" at bounding box center [873, 473] width 148 height 148
click at [604, 367] on input "e. 13.5" at bounding box center [603, 361] width 1 height 11
radio input "true"
click at [1036, 434] on icon "10.5" at bounding box center [1052, 473] width 148 height 148
click at [604, 367] on input "f. 10.5" at bounding box center [603, 361] width 1 height 11
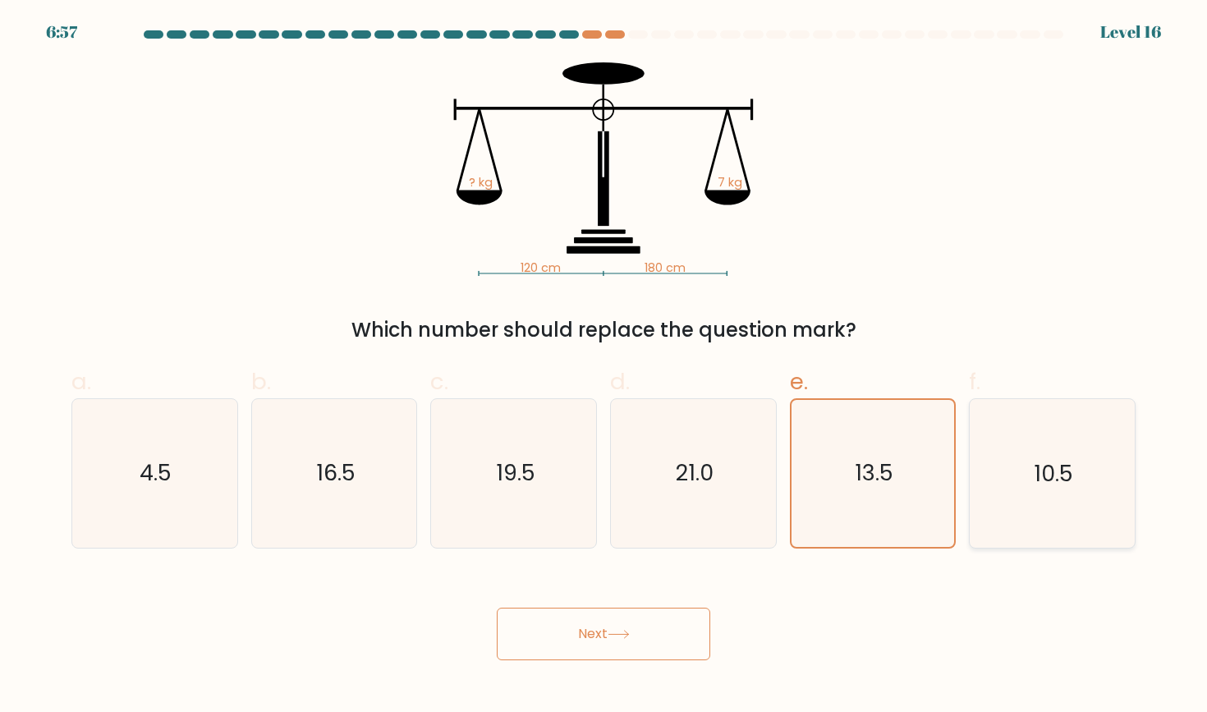
radio input "true"
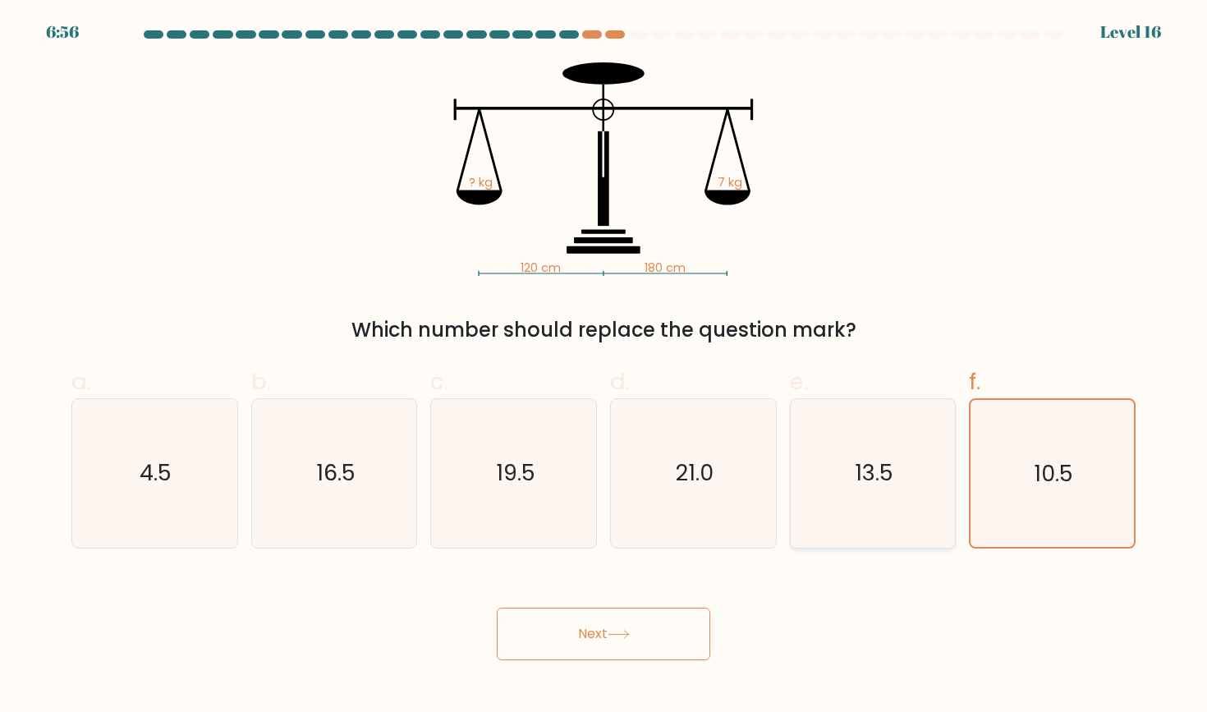
click at [877, 501] on icon "13.5" at bounding box center [873, 473] width 148 height 148
click at [604, 367] on input "e. 13.5" at bounding box center [603, 361] width 1 height 11
radio input "true"
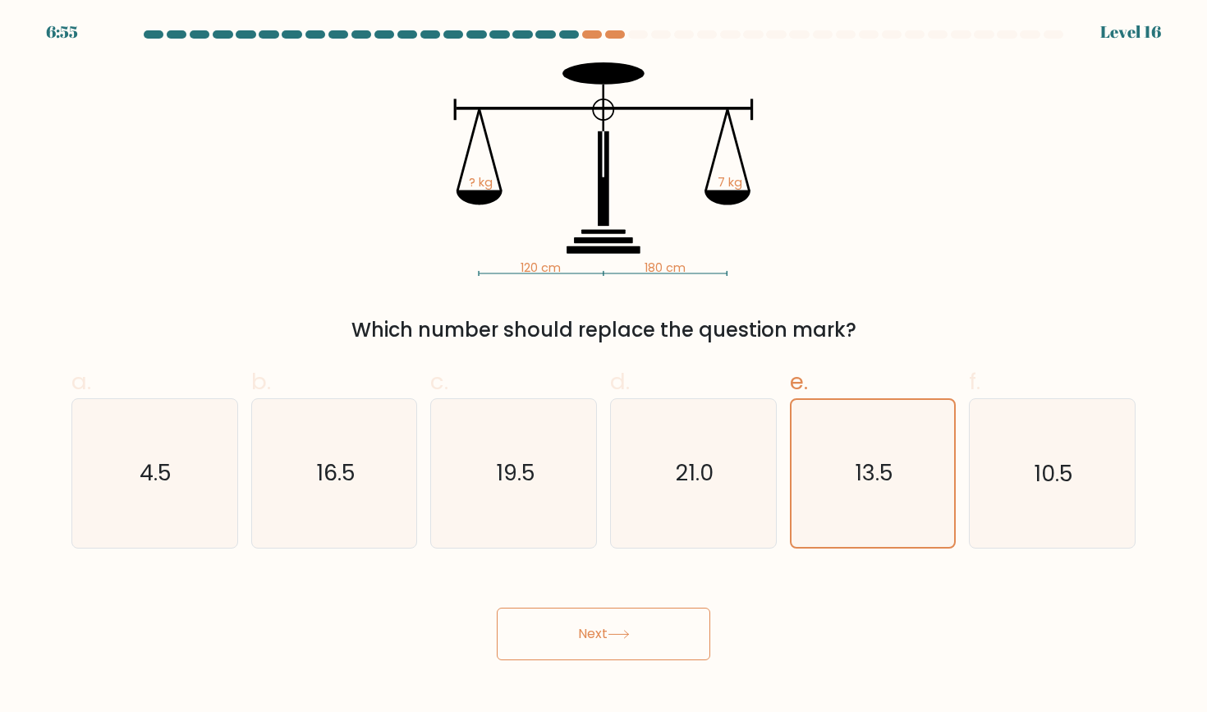
click at [592, 632] on button "Next" at bounding box center [603, 634] width 213 height 53
click at [578, 633] on button "Next" at bounding box center [603, 634] width 213 height 53
click at [592, 633] on button "Next" at bounding box center [603, 634] width 213 height 53
click at [589, 629] on button "Next" at bounding box center [603, 634] width 213 height 53
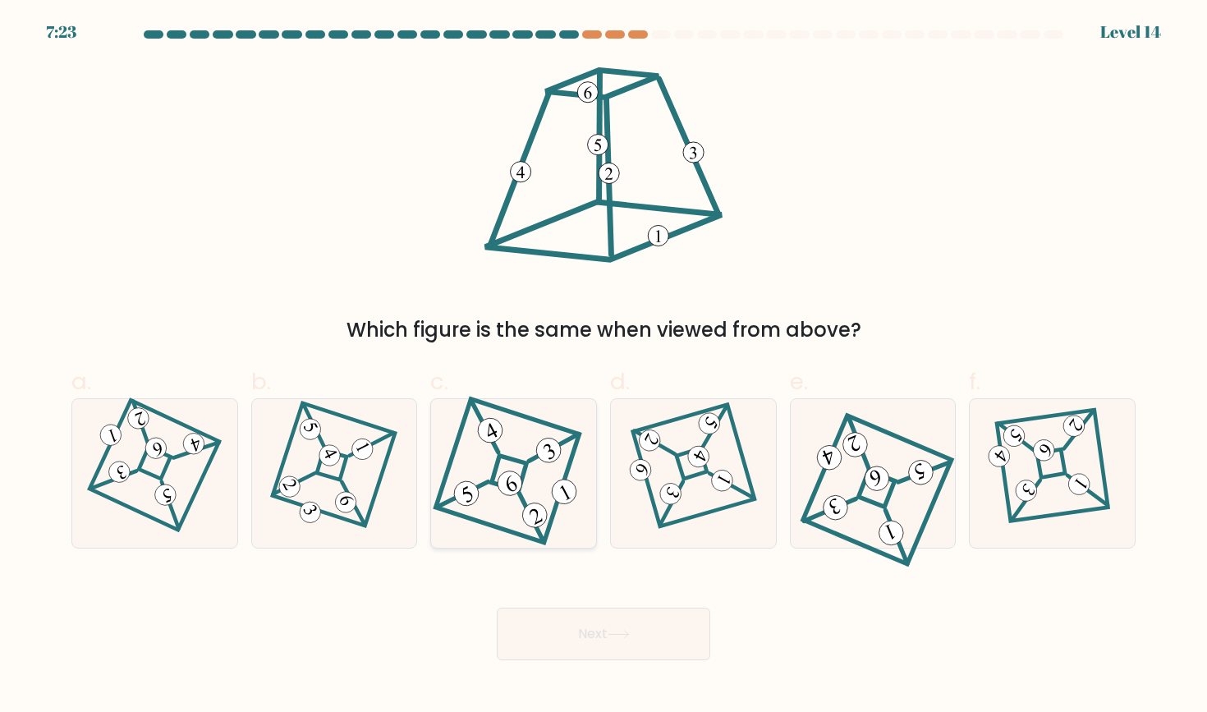
click at [524, 488] on icon at bounding box center [513, 473] width 137 height 118
click at [603, 367] on input "c." at bounding box center [603, 361] width 1 height 11
radio input "true"
click at [155, 490] on icon at bounding box center [154, 473] width 102 height 118
click at [603, 367] on input "a." at bounding box center [603, 361] width 1 height 11
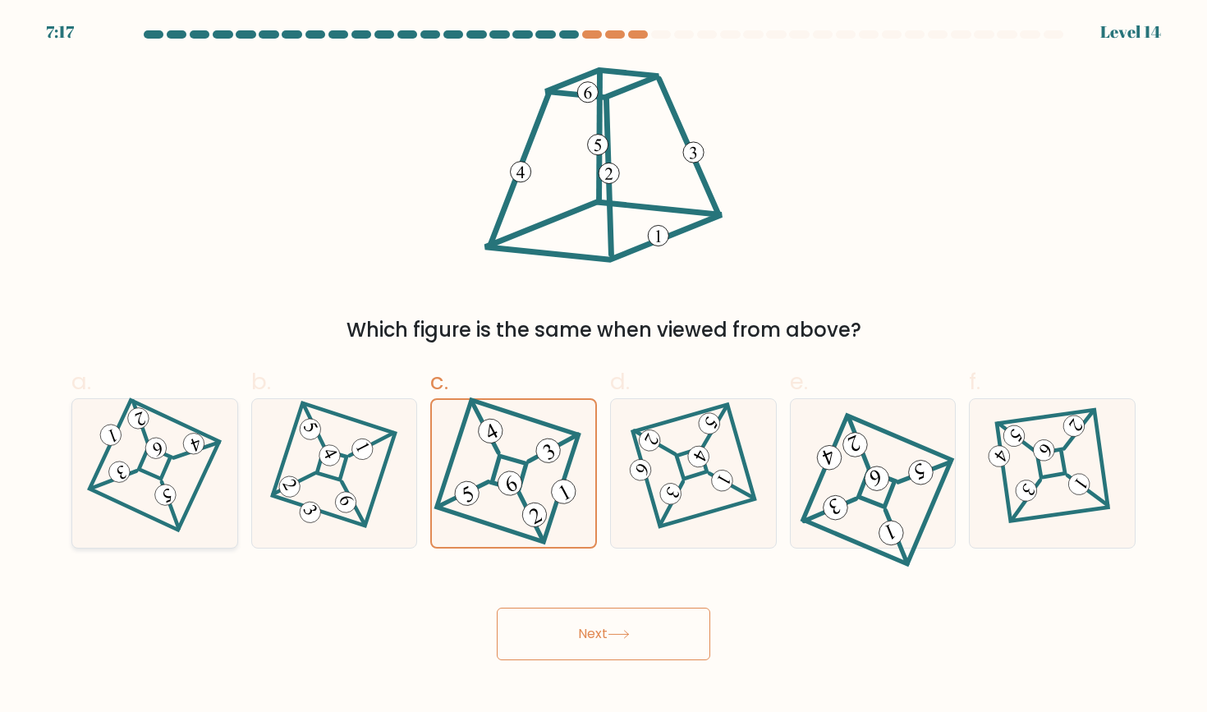
radio input "true"
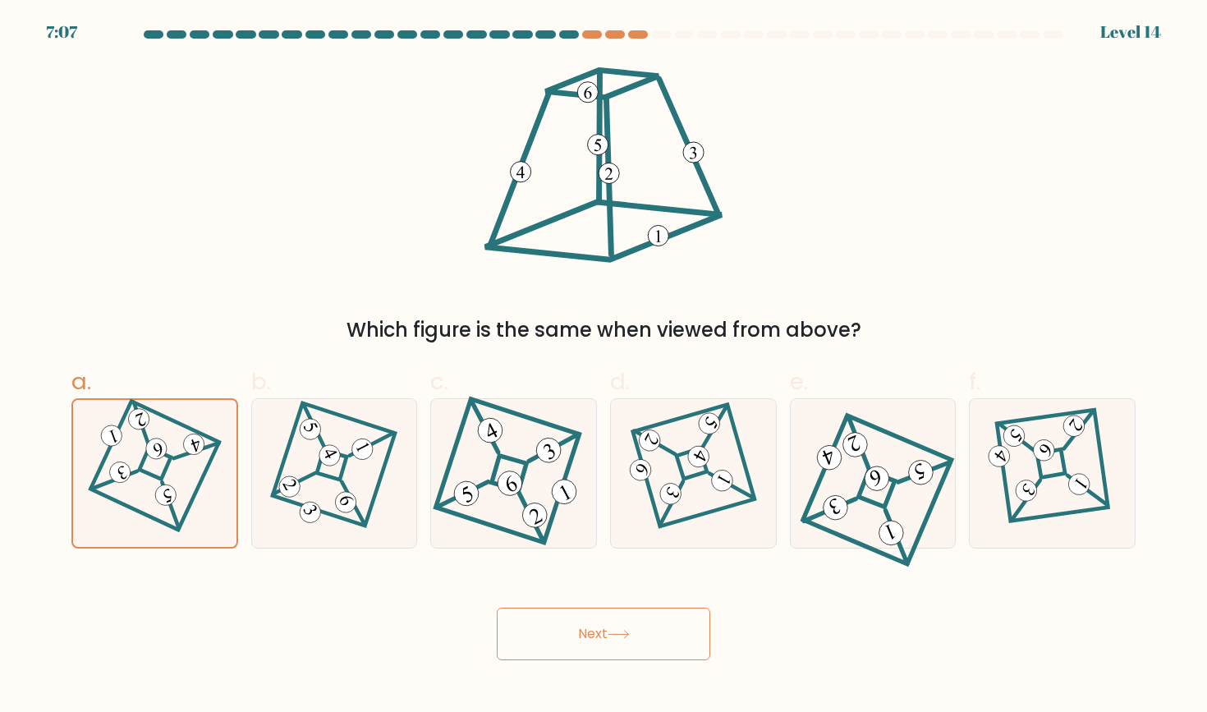
click at [647, 641] on button "Next" at bounding box center [603, 634] width 213 height 53
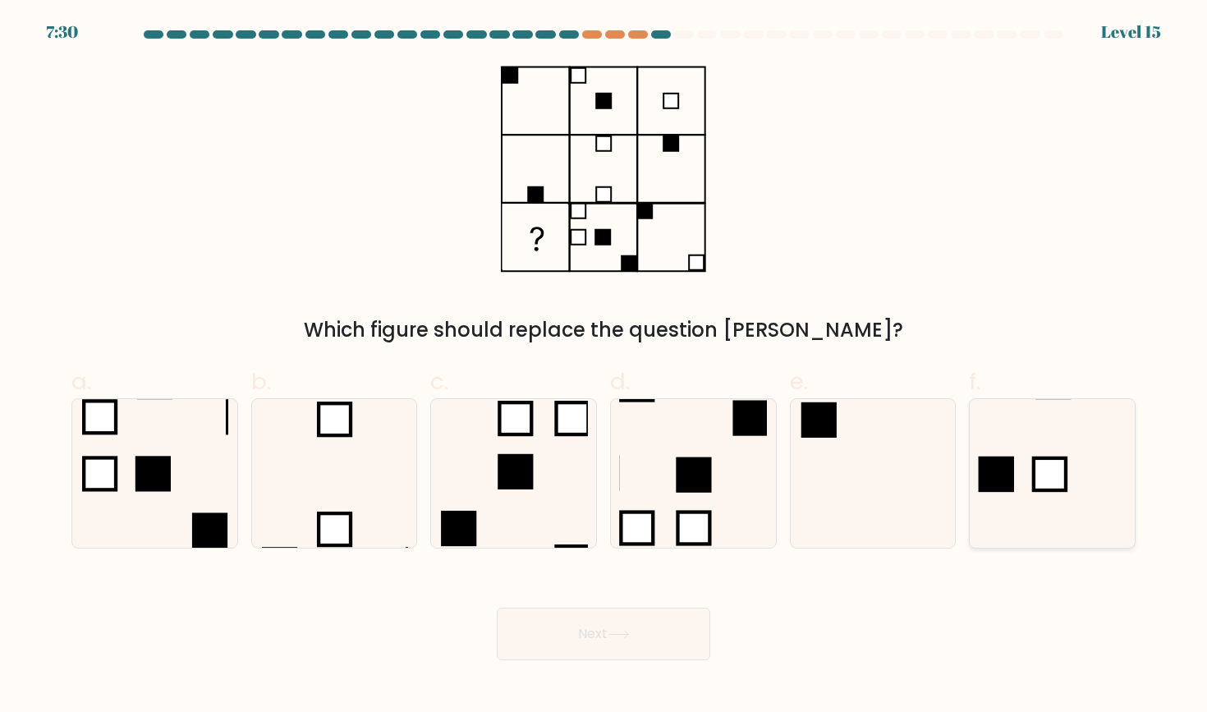
click at [1047, 473] on rect at bounding box center [1050, 474] width 32 height 32
click at [604, 367] on input "f." at bounding box center [603, 361] width 1 height 11
radio input "true"
click at [628, 630] on icon at bounding box center [619, 634] width 22 height 9
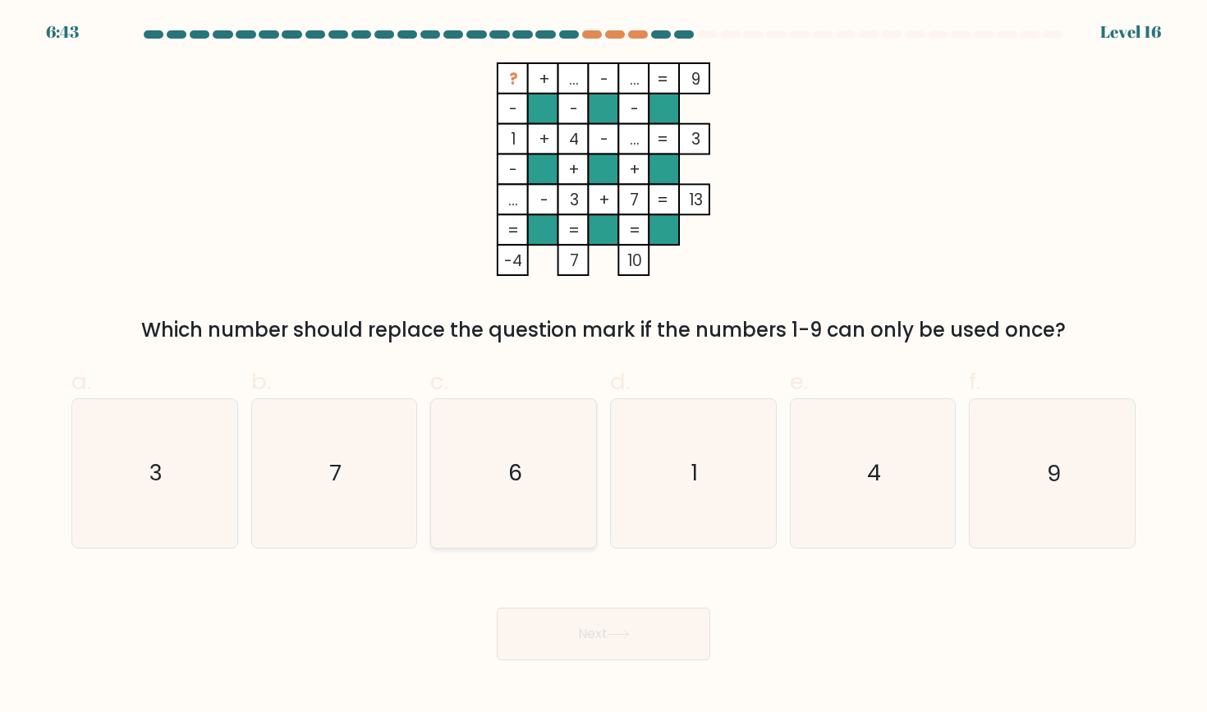
click at [527, 455] on icon "6" at bounding box center [514, 473] width 148 height 148
click at [603, 367] on input "c. 6" at bounding box center [603, 361] width 1 height 11
radio input "true"
click at [588, 622] on button "Next" at bounding box center [603, 634] width 213 height 53
click at [586, 634] on button "Next" at bounding box center [603, 634] width 213 height 53
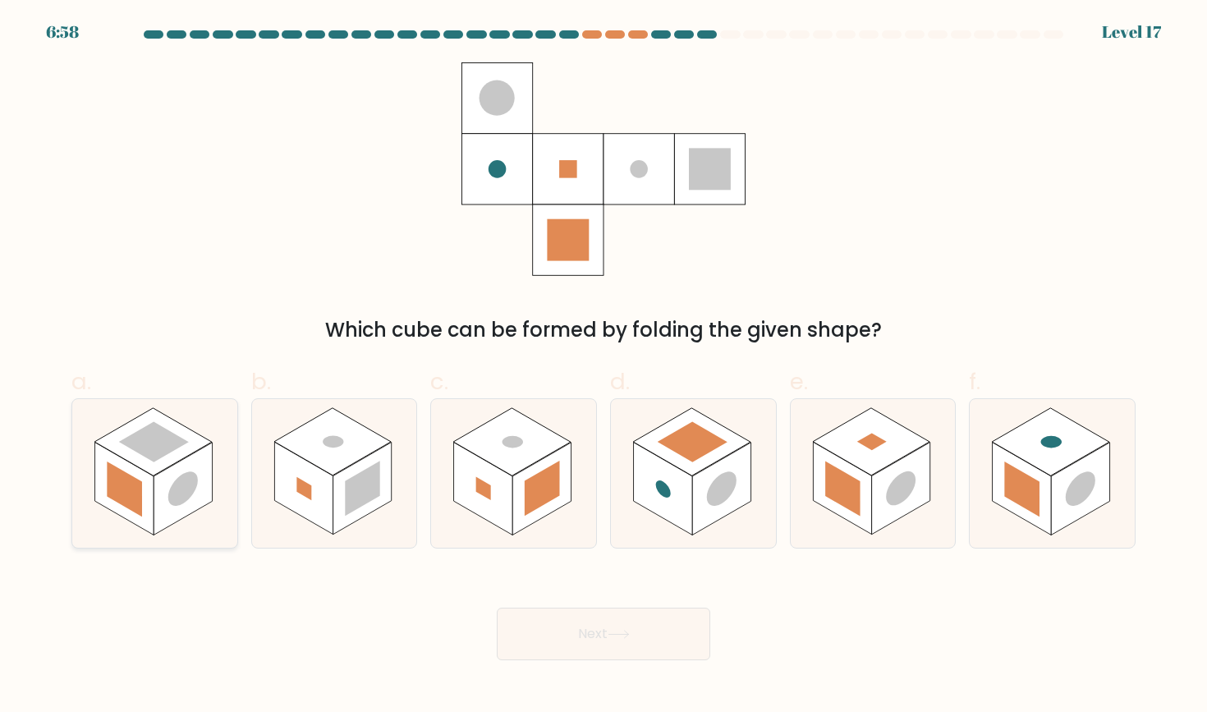
click at [137, 494] on rect at bounding box center [124, 488] width 35 height 55
click at [603, 367] on input "a." at bounding box center [603, 361] width 1 height 11
radio input "true"
click at [576, 635] on button "Next" at bounding box center [603, 634] width 213 height 53
click at [585, 629] on button "Next" at bounding box center [603, 634] width 213 height 53
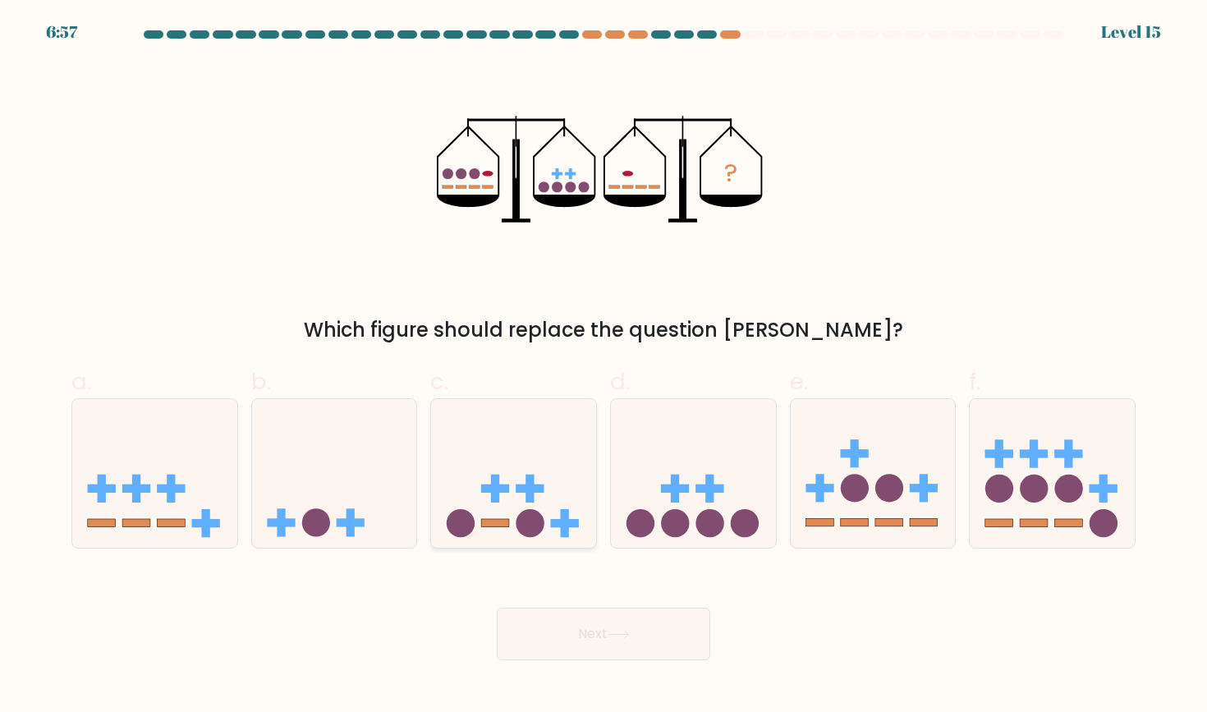
click at [541, 504] on icon at bounding box center [513, 473] width 165 height 136
click at [603, 367] on input "c." at bounding box center [603, 361] width 1 height 11
radio input "true"
click at [348, 507] on icon at bounding box center [334, 473] width 165 height 136
click at [603, 367] on input "b." at bounding box center [603, 361] width 1 height 11
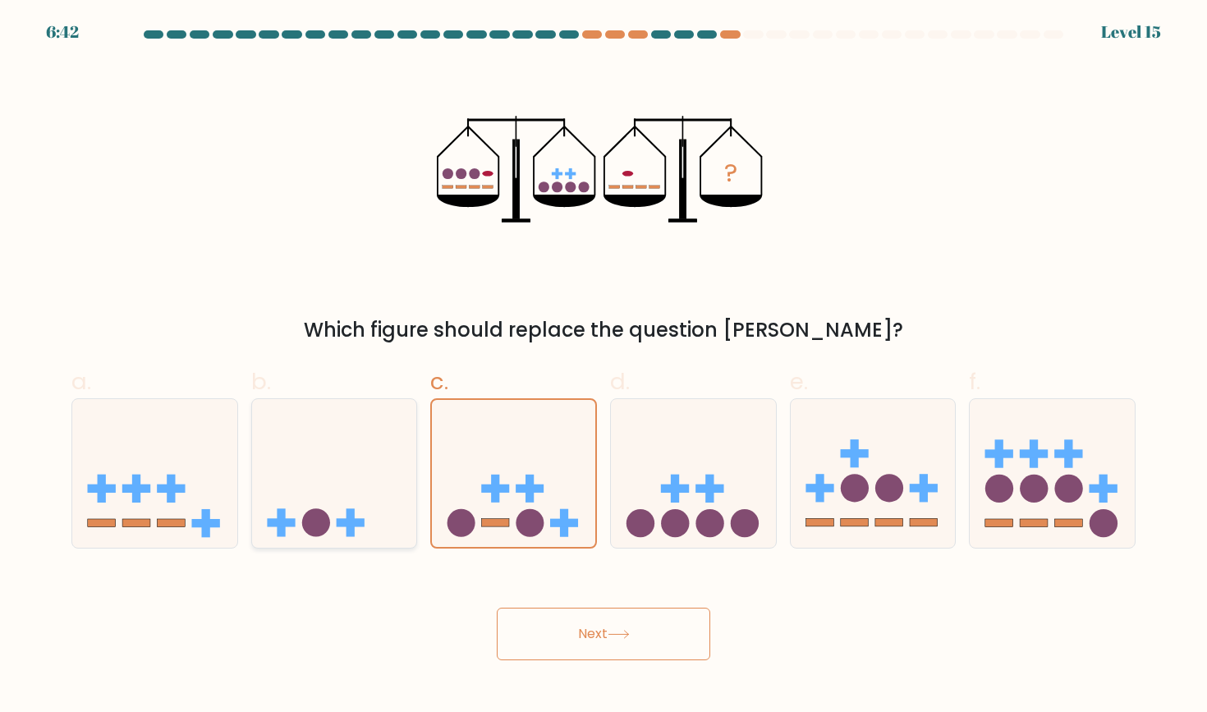
radio input "true"
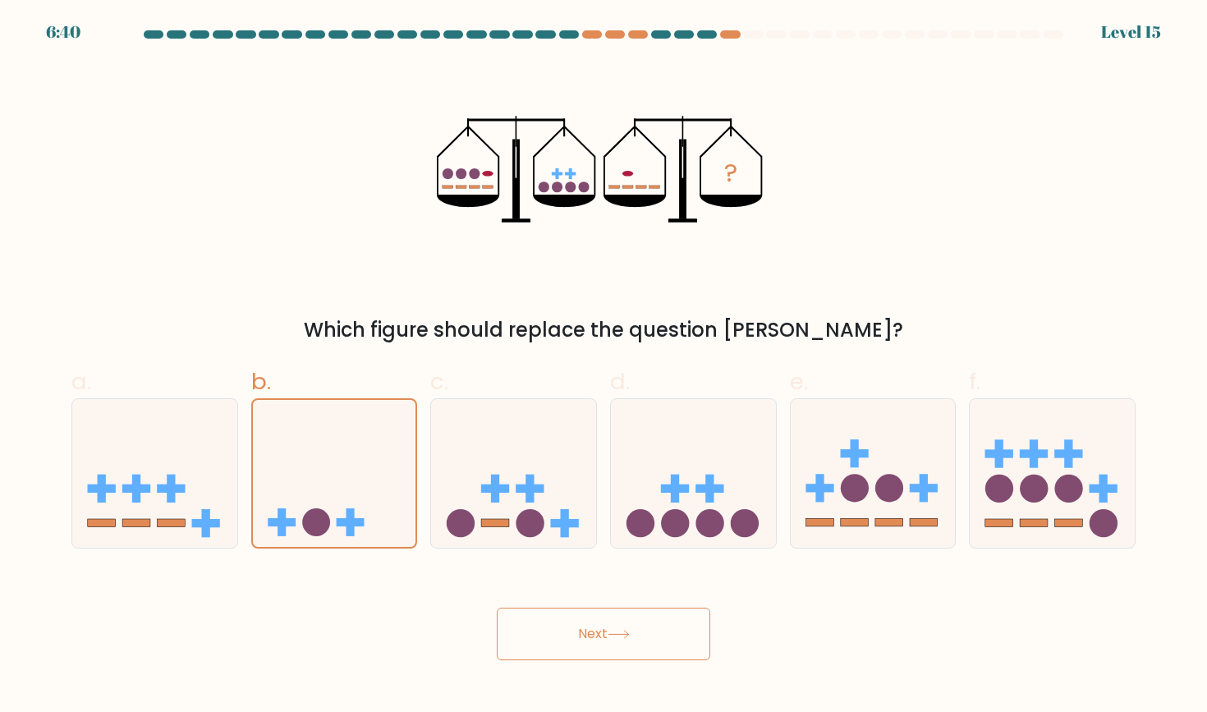
click at [588, 635] on button "Next" at bounding box center [603, 634] width 213 height 53
click at [588, 630] on button "Next" at bounding box center [603, 634] width 213 height 53
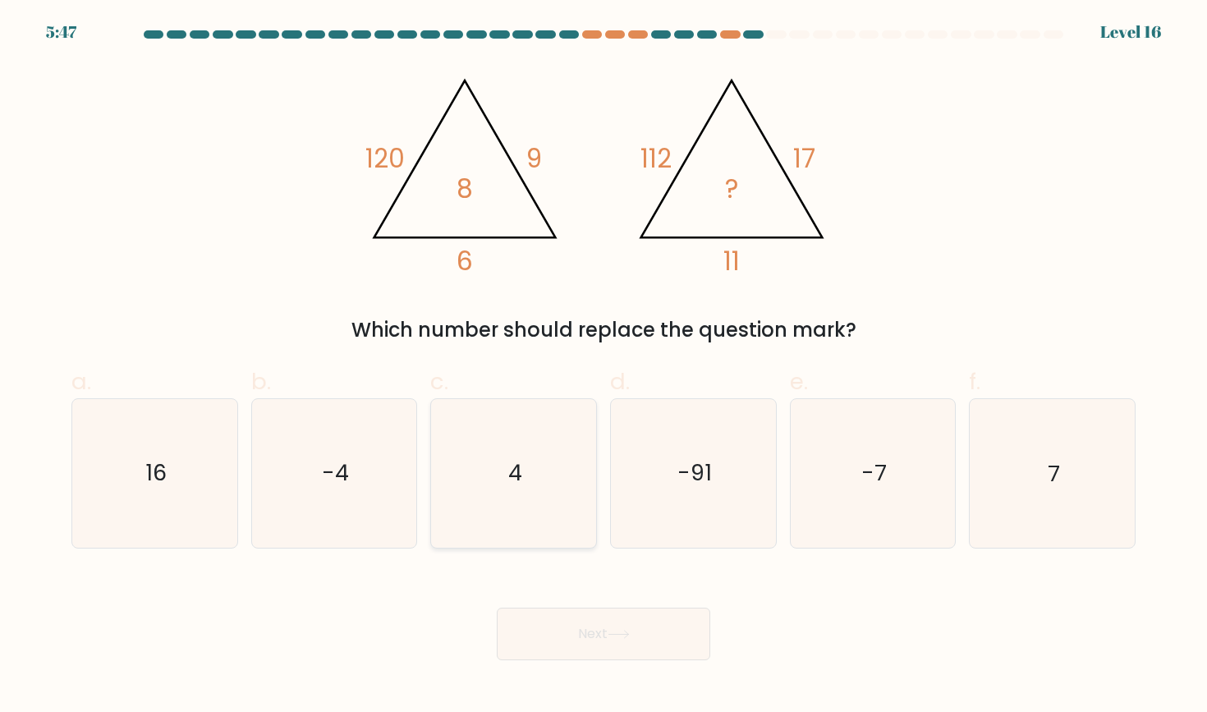
click at [549, 447] on icon "4" at bounding box center [514, 473] width 148 height 148
click at [603, 367] on input "c. 4" at bounding box center [603, 361] width 1 height 11
radio input "true"
click at [585, 638] on button "Next" at bounding box center [603, 634] width 213 height 53
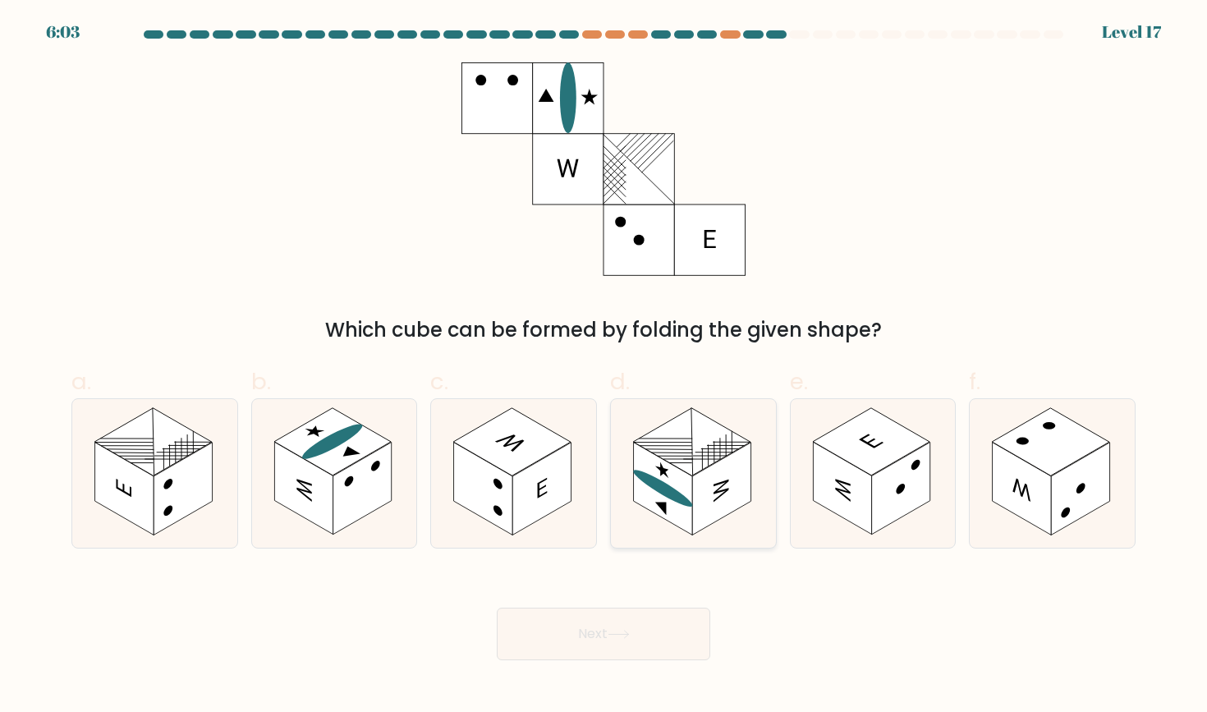
click at [660, 470] on icon at bounding box center [661, 470] width 13 height 22
click at [604, 367] on input "d." at bounding box center [603, 361] width 1 height 11
radio input "true"
click at [582, 628] on button "Next" at bounding box center [603, 634] width 213 height 53
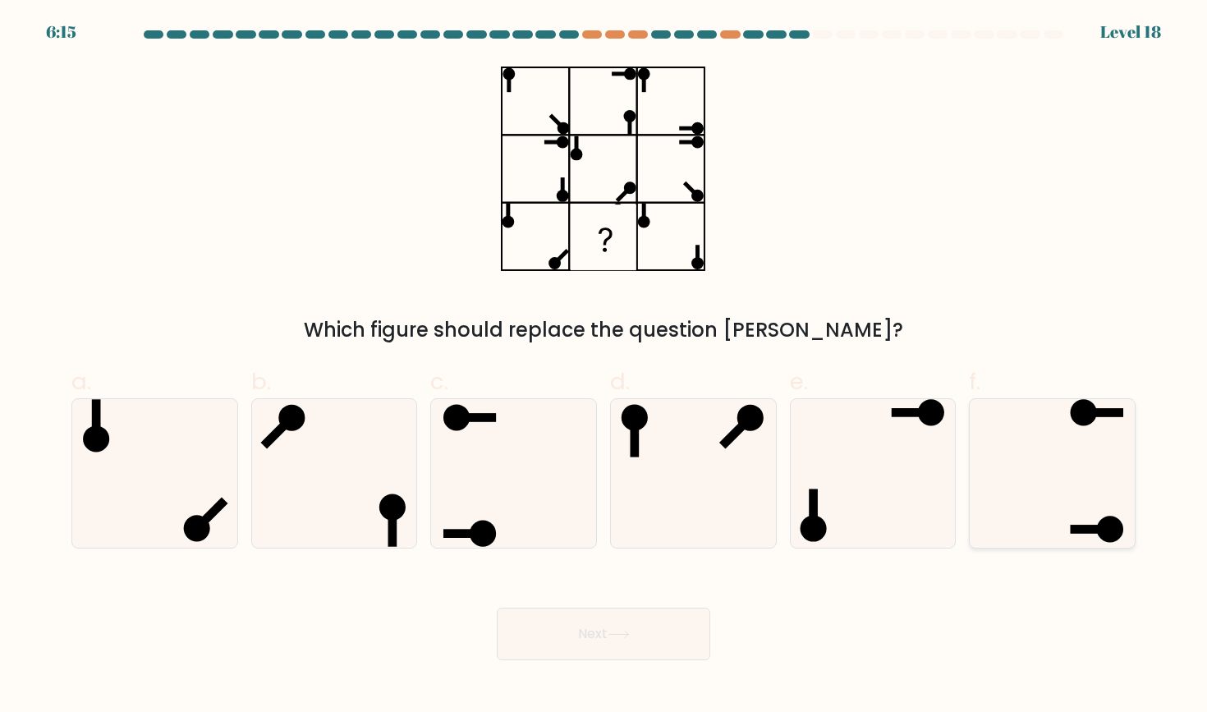
click at [1062, 483] on icon at bounding box center [1052, 473] width 148 height 148
click at [604, 367] on input "f." at bounding box center [603, 361] width 1 height 11
radio input "true"
click at [594, 622] on button "Next" at bounding box center [603, 634] width 213 height 53
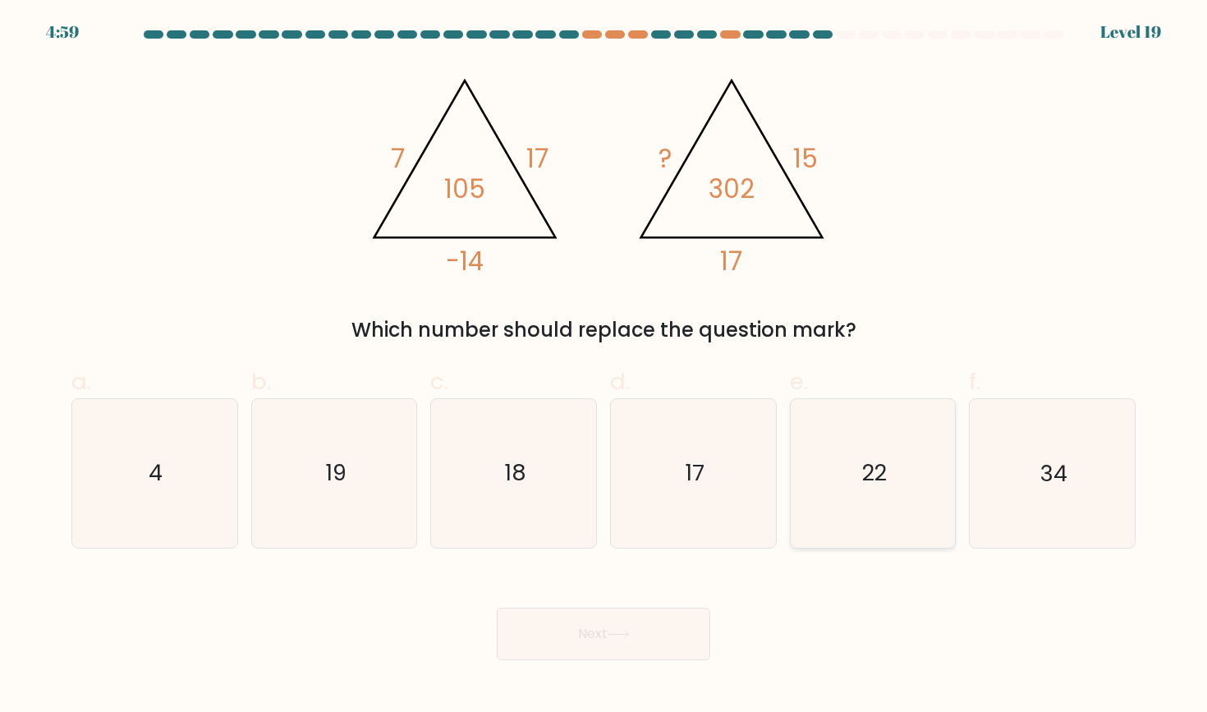
click at [882, 503] on icon "22" at bounding box center [873, 473] width 148 height 148
click at [604, 367] on input "e. 22" at bounding box center [603, 361] width 1 height 11
radio input "true"
click at [597, 632] on button "Next" at bounding box center [603, 634] width 213 height 53
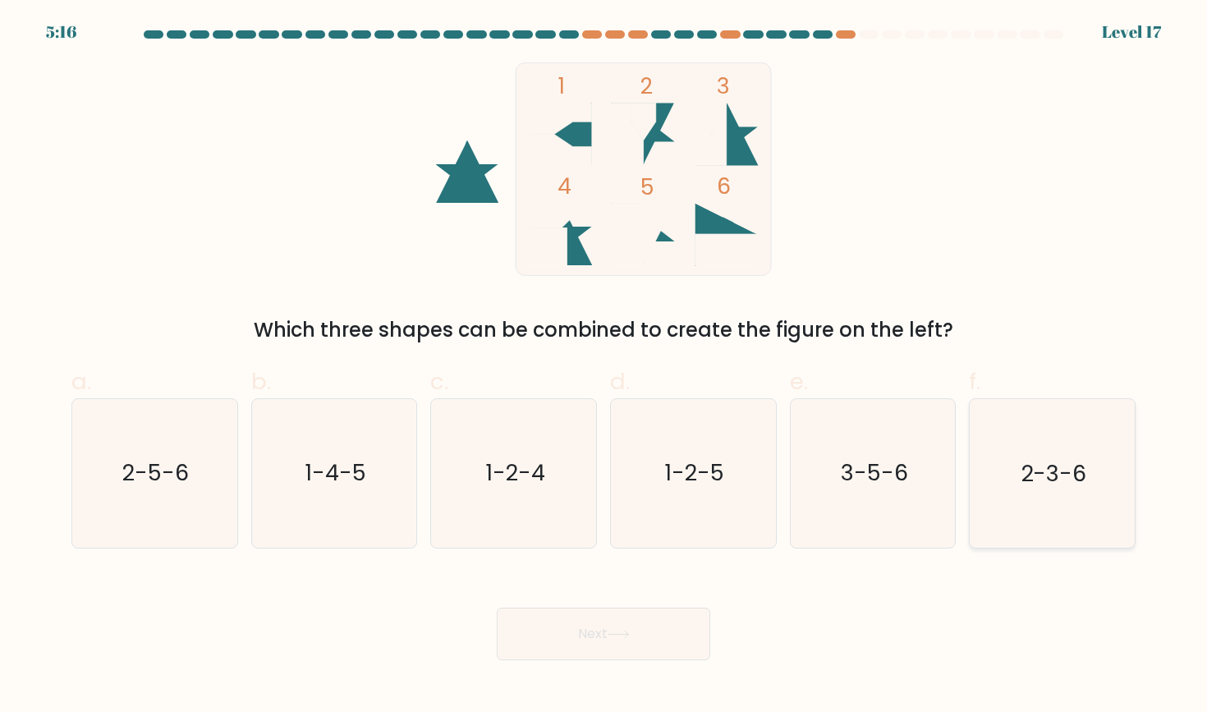
click at [1034, 470] on text "2-3-6" at bounding box center [1054, 473] width 66 height 30
click at [604, 367] on input "f. 2-3-6" at bounding box center [603, 361] width 1 height 11
radio input "true"
click at [603, 616] on button "Next" at bounding box center [603, 634] width 213 height 53
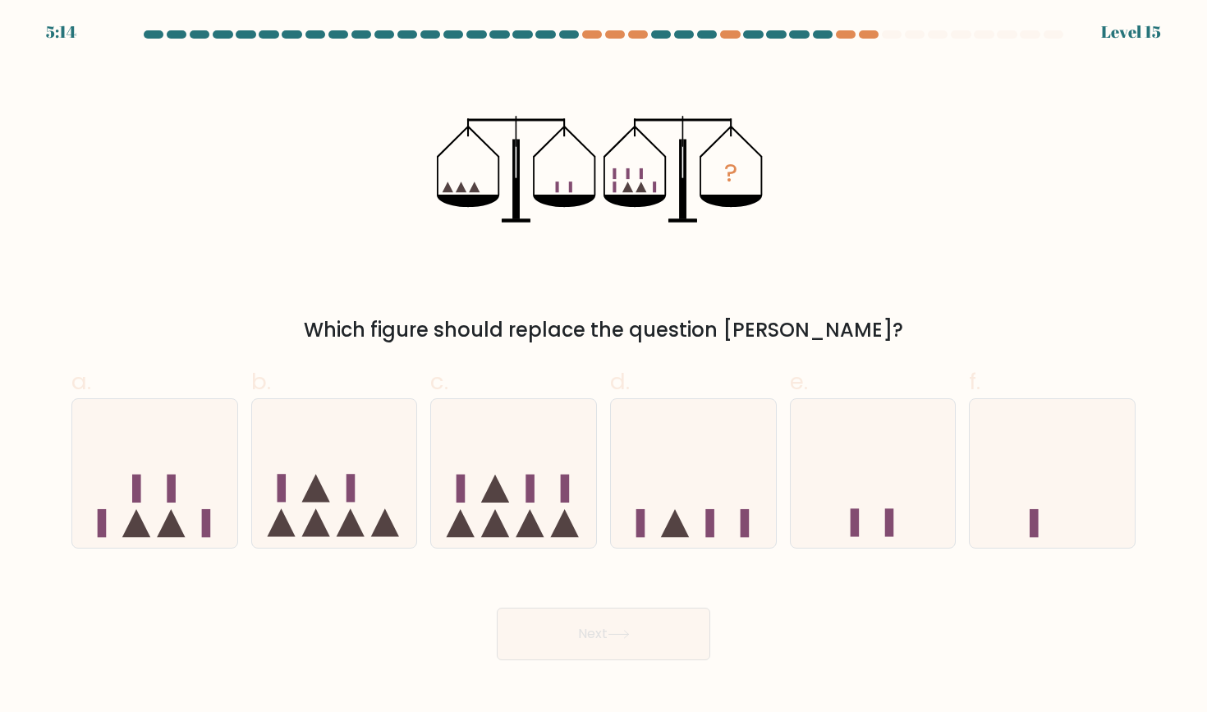
click at [586, 631] on button "Next" at bounding box center [603, 634] width 213 height 53
click at [486, 522] on icon at bounding box center [513, 473] width 165 height 136
click at [603, 367] on input "c." at bounding box center [603, 361] width 1 height 11
radio input "true"
click at [590, 640] on button "Next" at bounding box center [603, 634] width 213 height 53
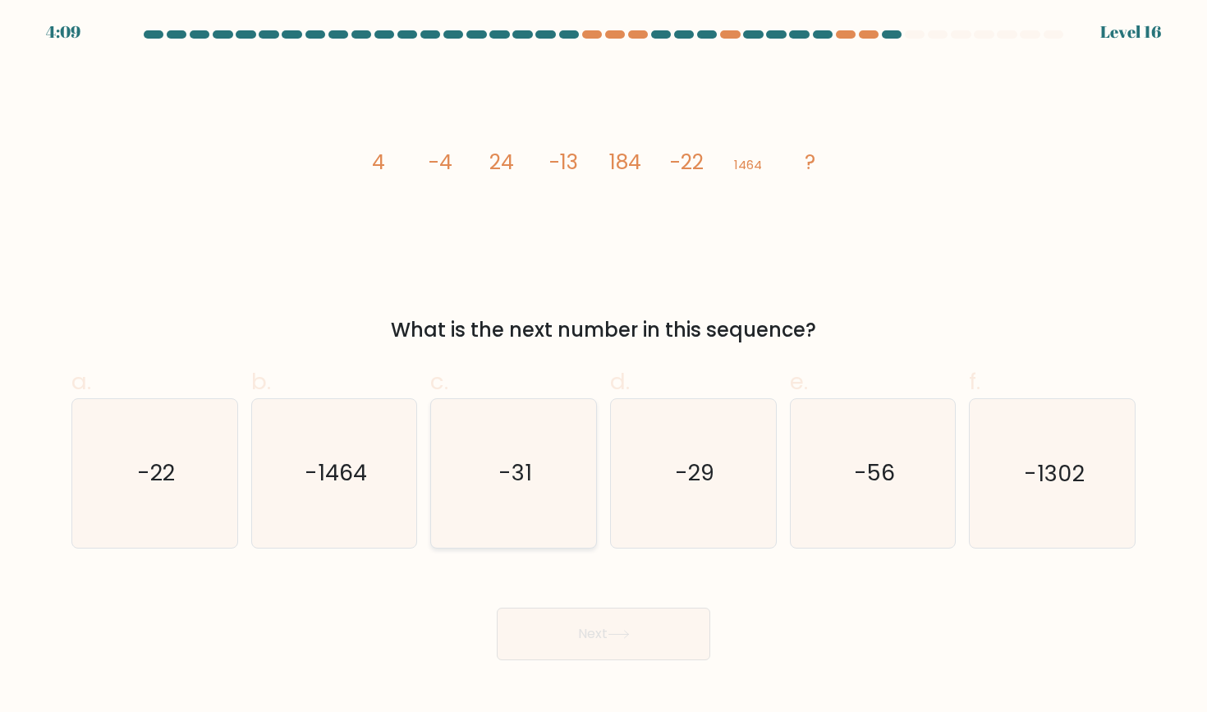
click at [453, 452] on icon "-31" at bounding box center [514, 473] width 148 height 148
click at [603, 367] on input "c. -31" at bounding box center [603, 361] width 1 height 11
radio input "true"
click at [587, 639] on button "Next" at bounding box center [603, 634] width 213 height 53
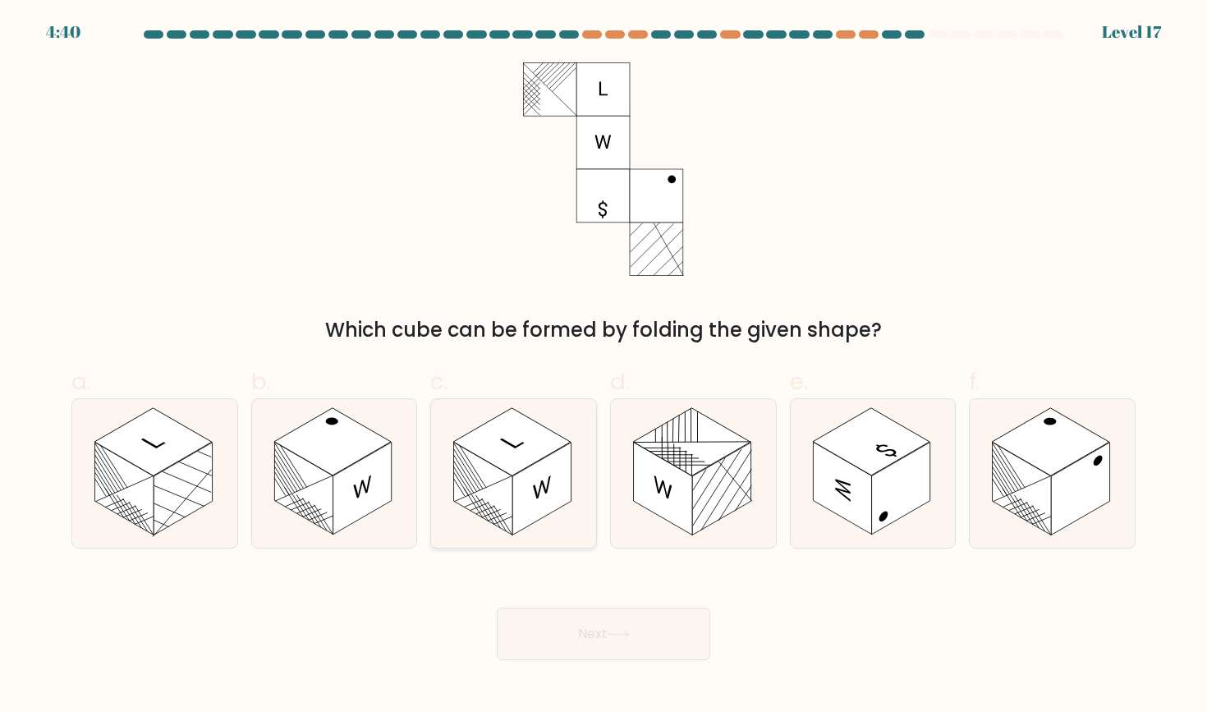
click at [530, 420] on rect at bounding box center [511, 441] width 117 height 67
click at [603, 367] on input "c." at bounding box center [603, 361] width 1 height 11
radio input "true"
click at [590, 631] on button "Next" at bounding box center [603, 634] width 213 height 53
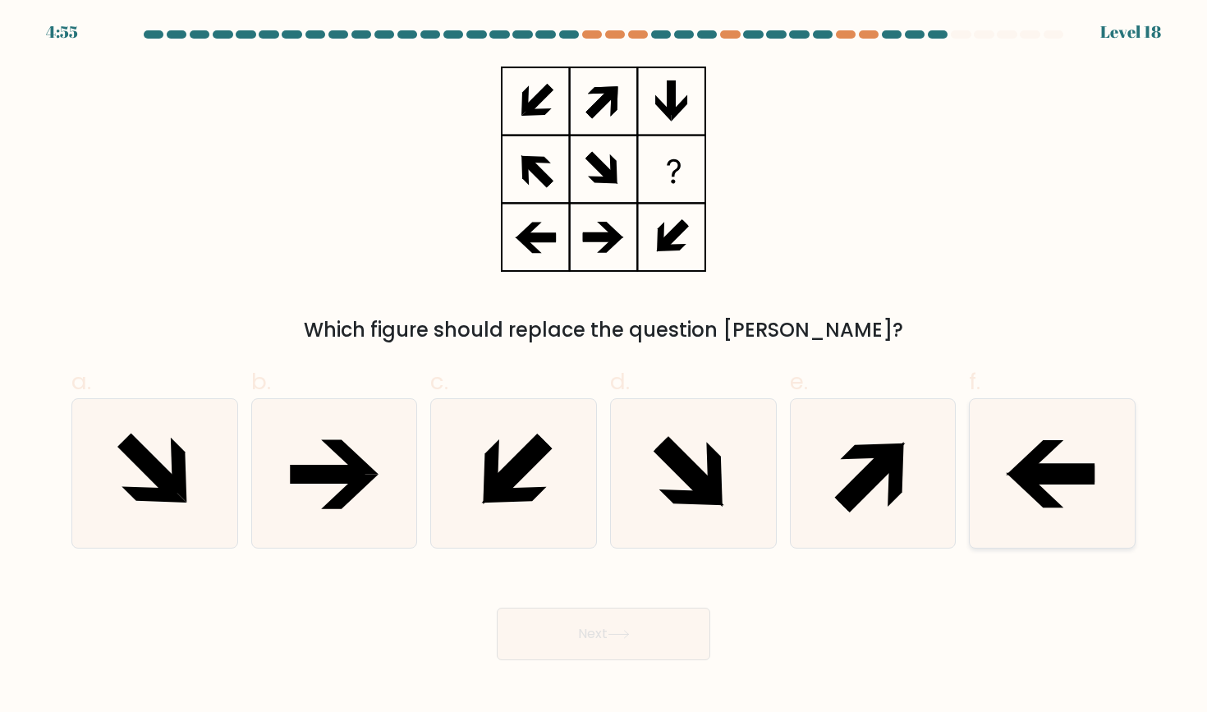
click at [1030, 487] on icon at bounding box center [1034, 490] width 57 height 34
click at [604, 367] on input "f." at bounding box center [603, 361] width 1 height 11
radio input "true"
click at [585, 632] on button "Next" at bounding box center [603, 634] width 213 height 53
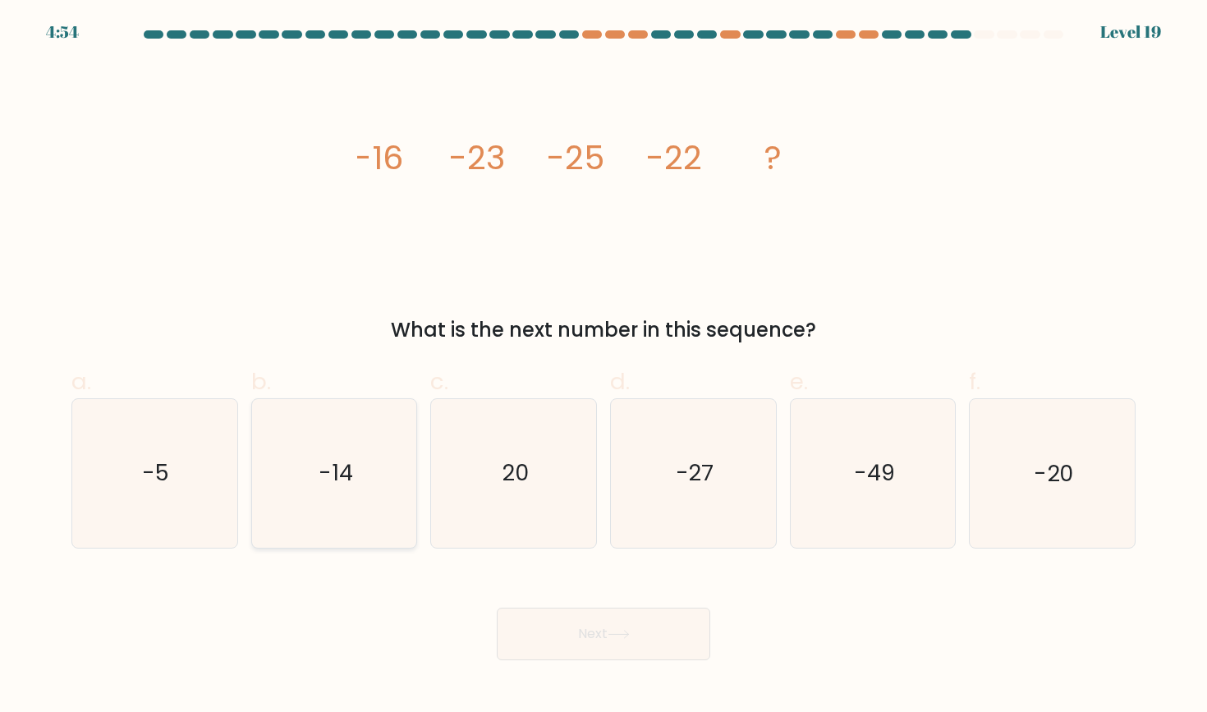
click at [330, 491] on icon "-14" at bounding box center [334, 473] width 148 height 148
click at [603, 367] on input "b. -14" at bounding box center [603, 361] width 1 height 11
radio input "true"
click at [594, 631] on button "Next" at bounding box center [603, 634] width 213 height 53
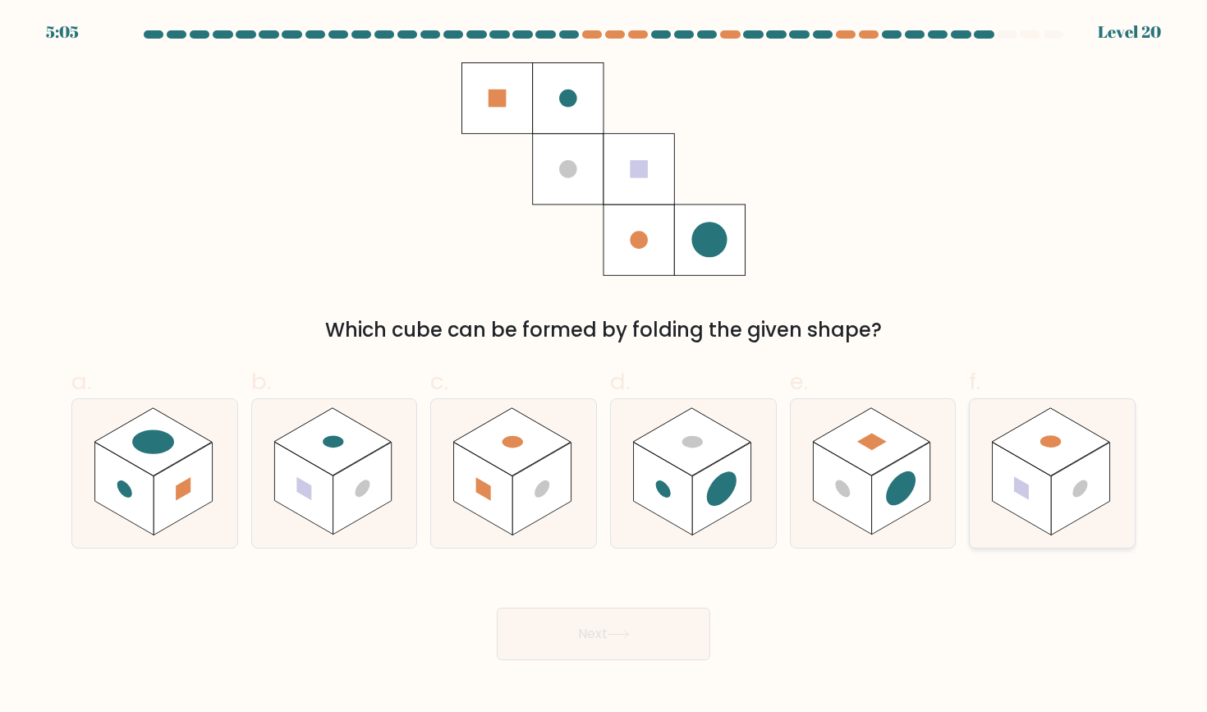
click at [1030, 507] on rect at bounding box center [1022, 489] width 58 height 93
click at [604, 367] on input "f." at bounding box center [603, 361] width 1 height 11
radio input "true"
click at [594, 631] on button "Next" at bounding box center [603, 634] width 213 height 53
click at [583, 631] on button "Next" at bounding box center [603, 634] width 213 height 53
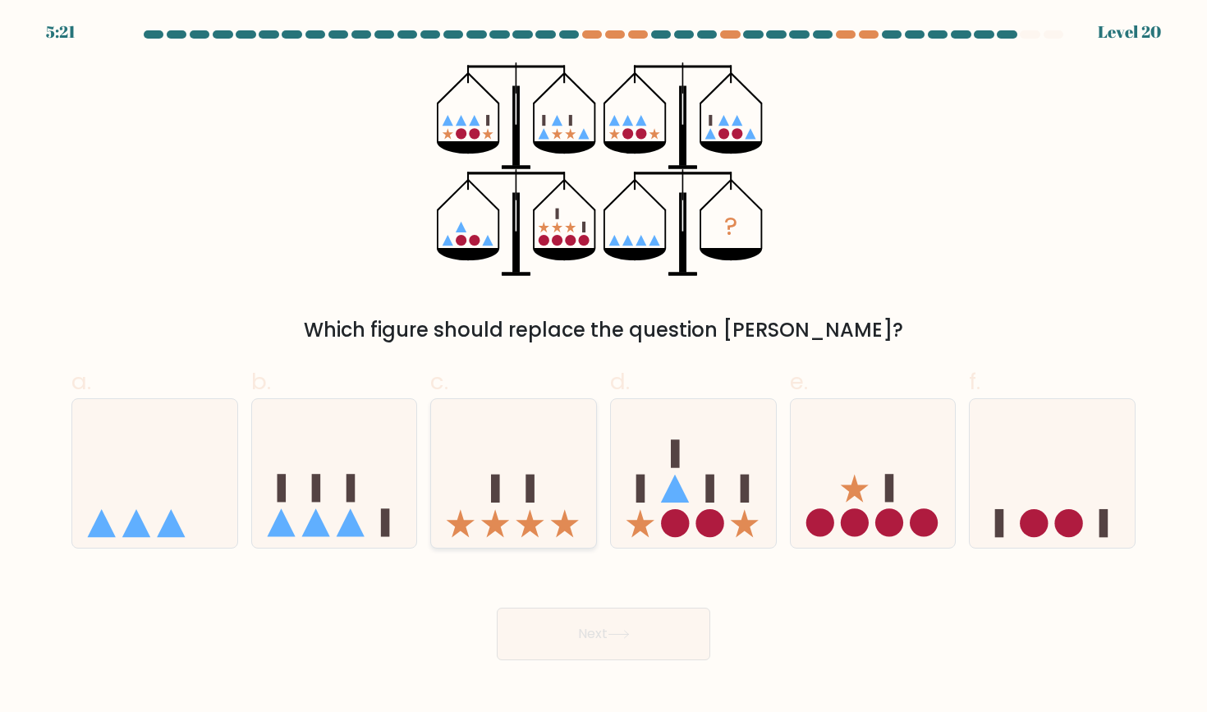
click at [488, 479] on icon at bounding box center [513, 473] width 165 height 136
click at [603, 367] on input "c." at bounding box center [603, 361] width 1 height 11
radio input "true"
click at [662, 530] on icon at bounding box center [693, 473] width 165 height 136
click at [604, 367] on input "d." at bounding box center [603, 361] width 1 height 11
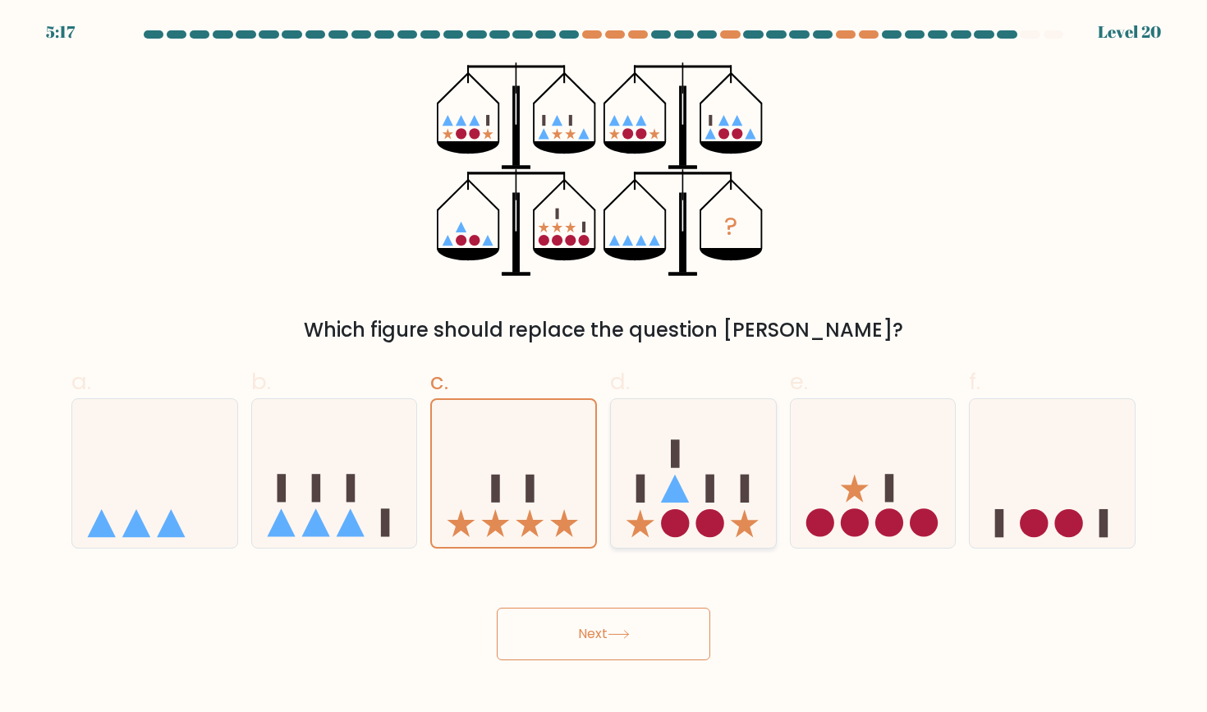
radio input "true"
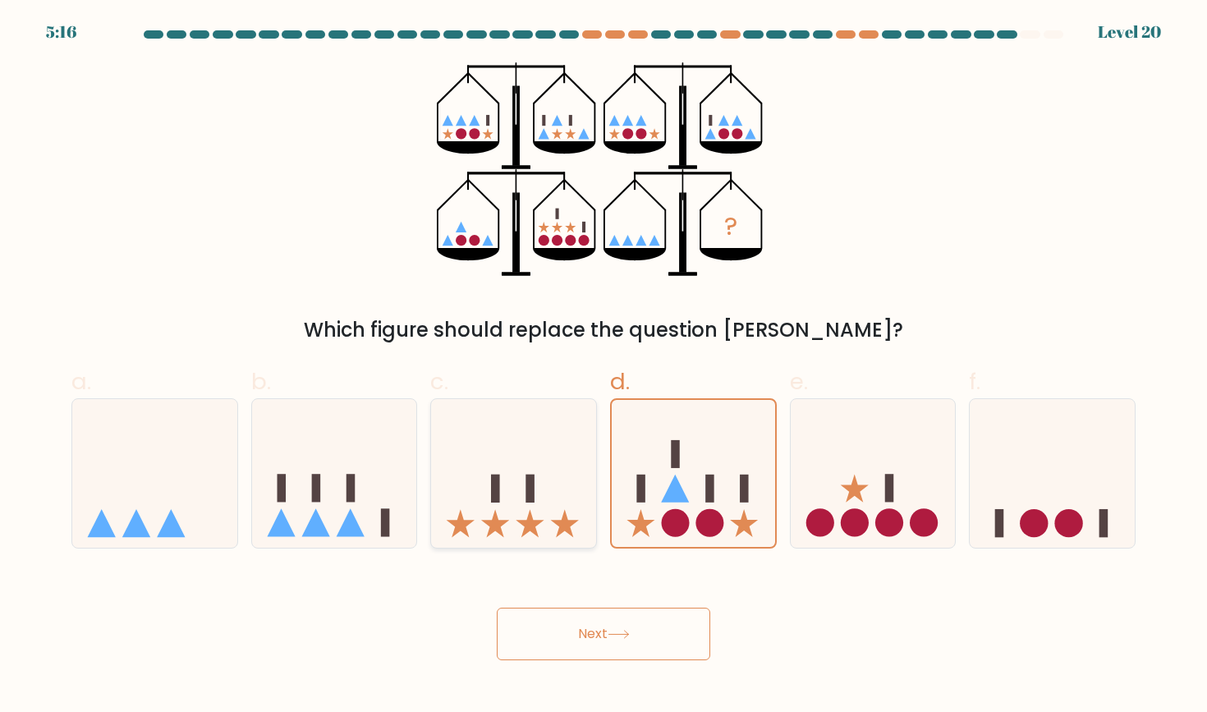
click at [567, 525] on icon at bounding box center [565, 523] width 28 height 28
click at [603, 367] on input "c." at bounding box center [603, 361] width 1 height 11
radio input "true"
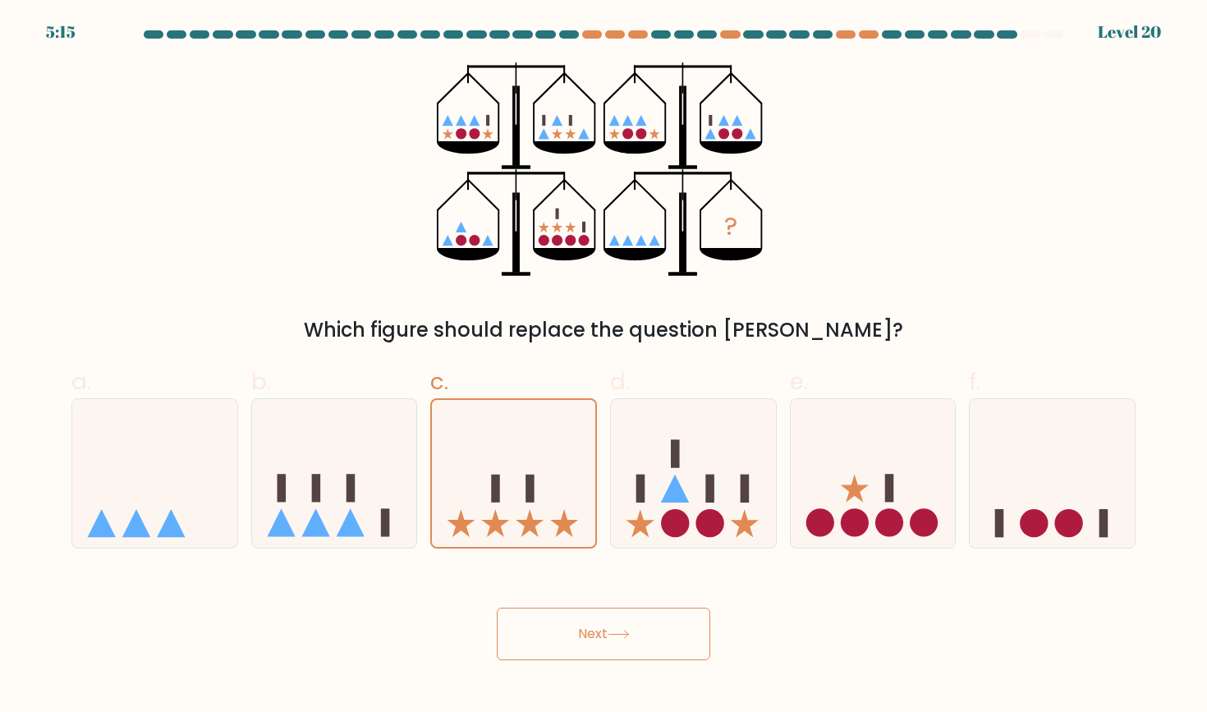
click at [586, 628] on button "Next" at bounding box center [603, 634] width 213 height 53
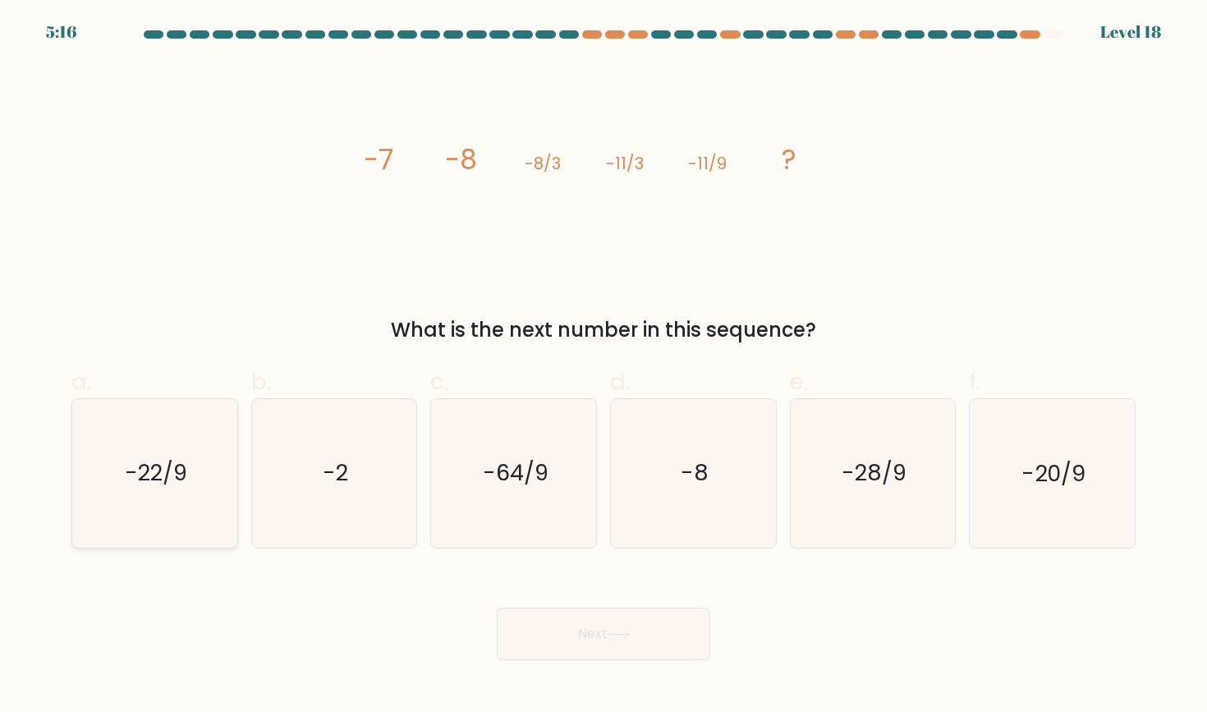
click at [112, 489] on icon "-22/9" at bounding box center [154, 473] width 148 height 148
click at [603, 367] on input "a. -22/9" at bounding box center [603, 361] width 1 height 11
radio input "true"
click at [576, 616] on button "Next" at bounding box center [603, 634] width 213 height 53
click at [594, 629] on button "Next" at bounding box center [603, 634] width 213 height 53
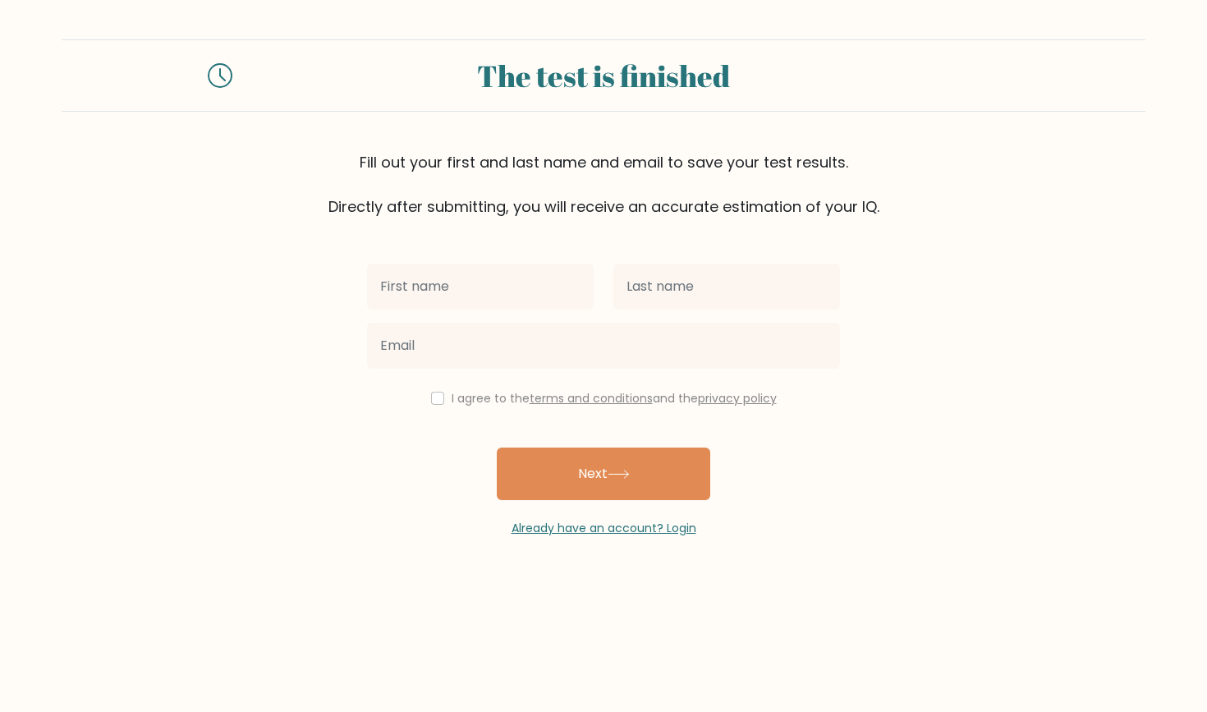
click at [434, 401] on input "checkbox" at bounding box center [437, 398] width 13 height 13
checkbox input "true"
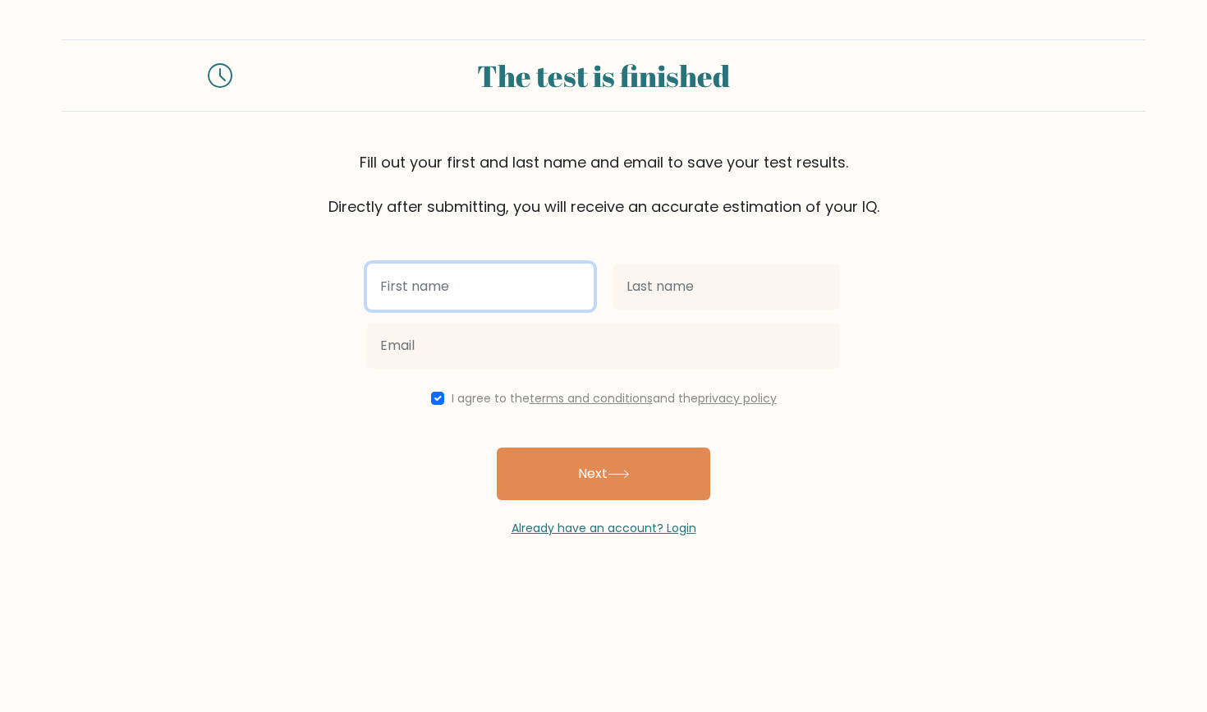
click at [417, 296] on input "text" at bounding box center [480, 287] width 227 height 46
type input "Hannah"
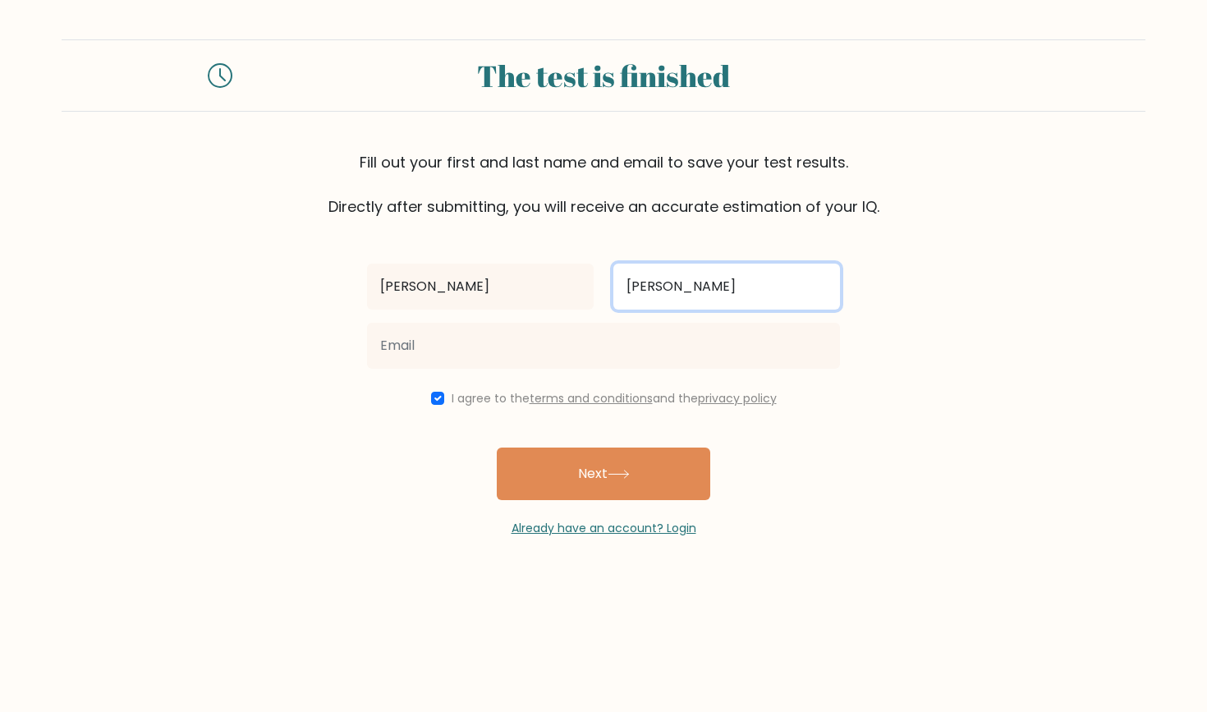
type input "Marshall"
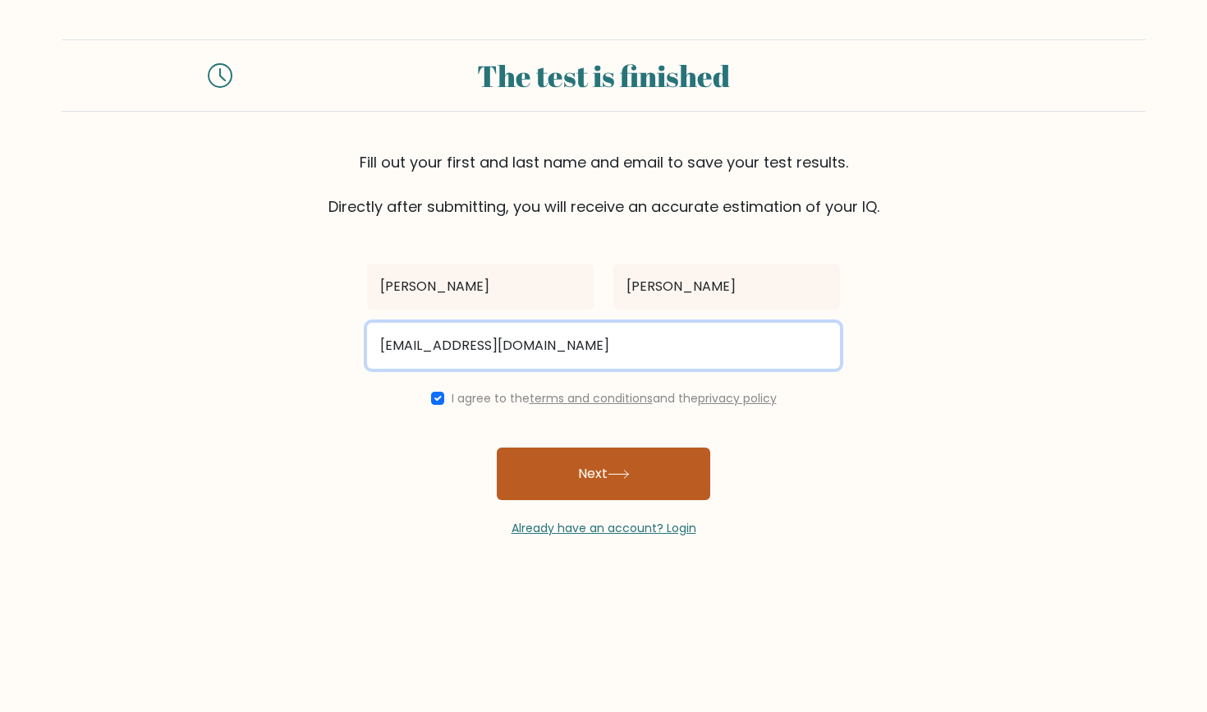
type input "hannahcmarshall5@gmail.com"
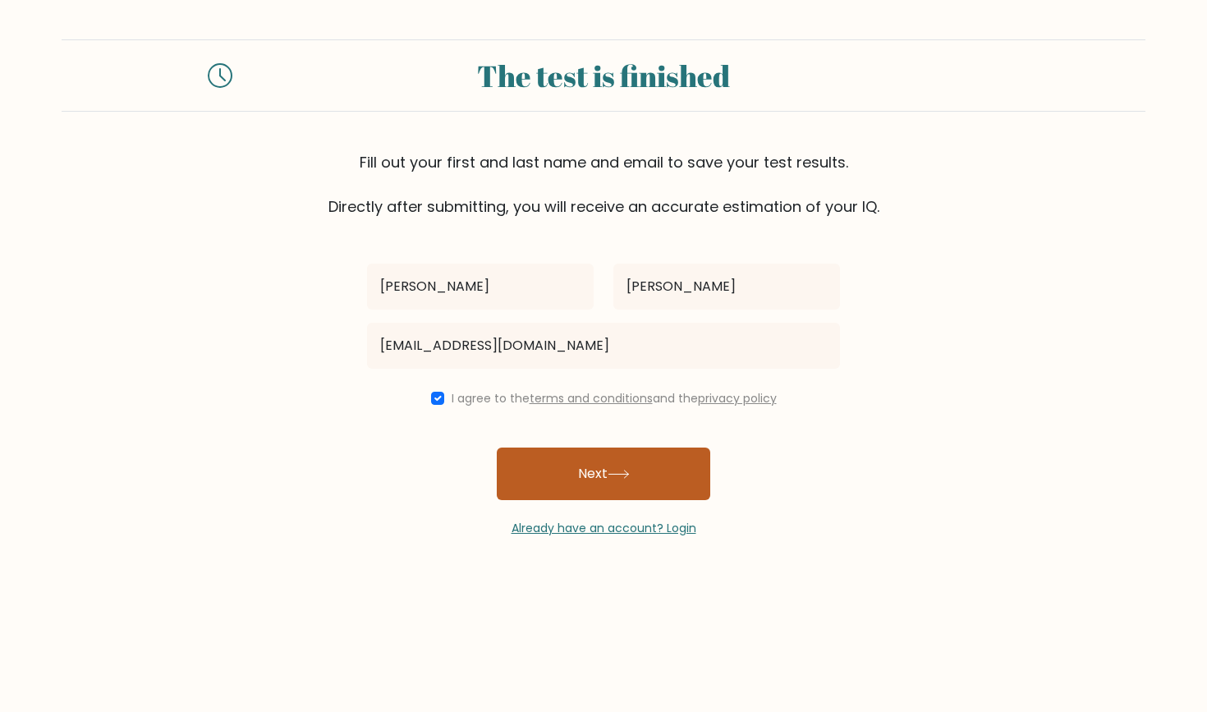
click at [581, 467] on button "Next" at bounding box center [603, 473] width 213 height 53
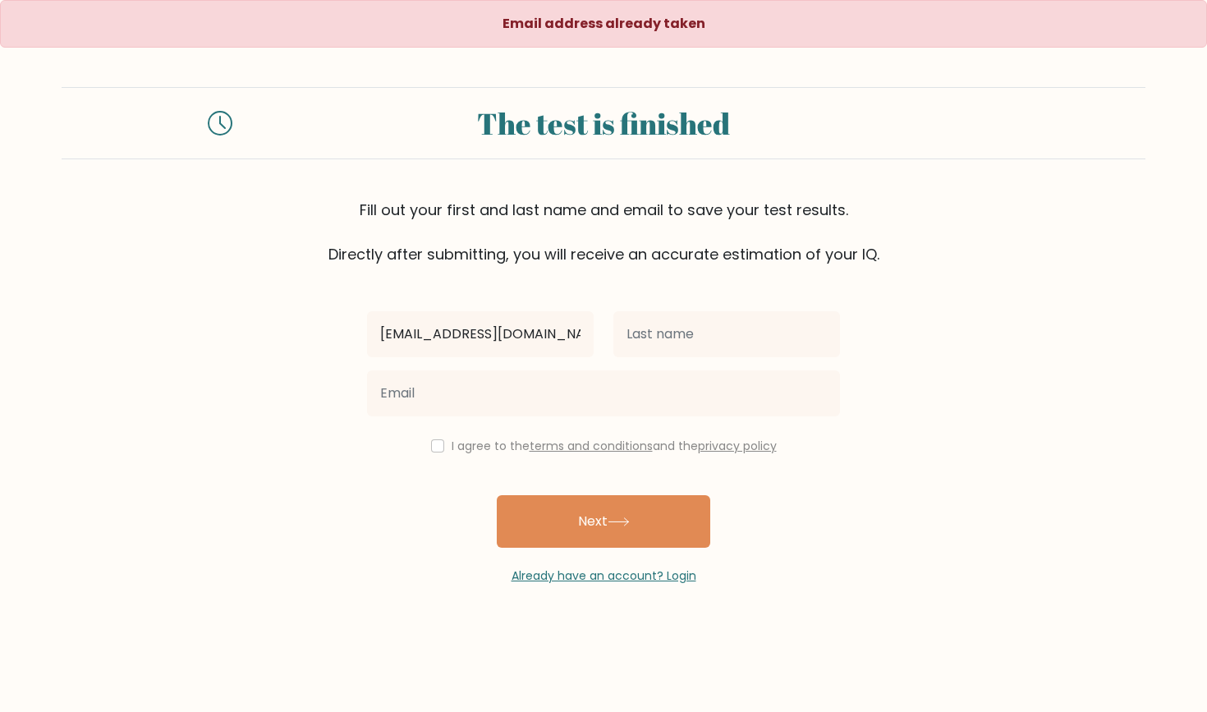
type input "marshallchannah111@gmail.com"
drag, startPoint x: 556, startPoint y: 332, endPoint x: 297, endPoint y: 333, distance: 258.6
click at [297, 334] on form "The test is finished Fill out your first and last name and email to save your t…" at bounding box center [603, 336] width 1207 height 498
type input "[PERSON_NAME]"
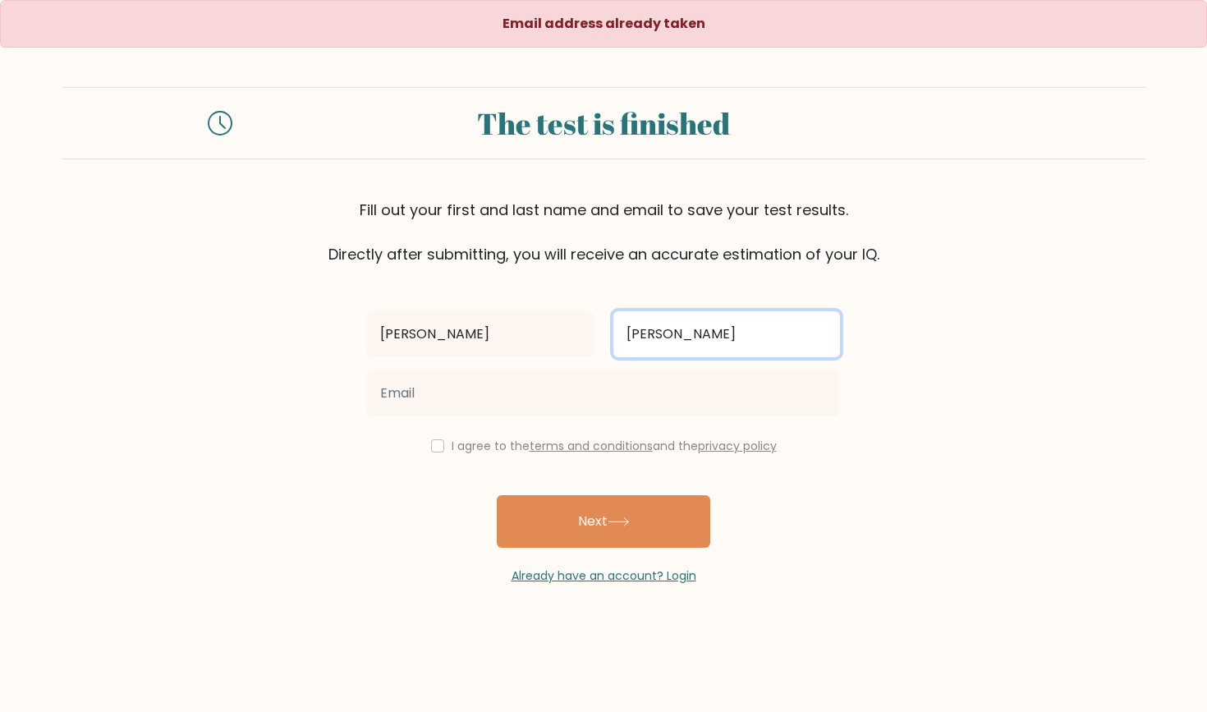
type input "Marshall"
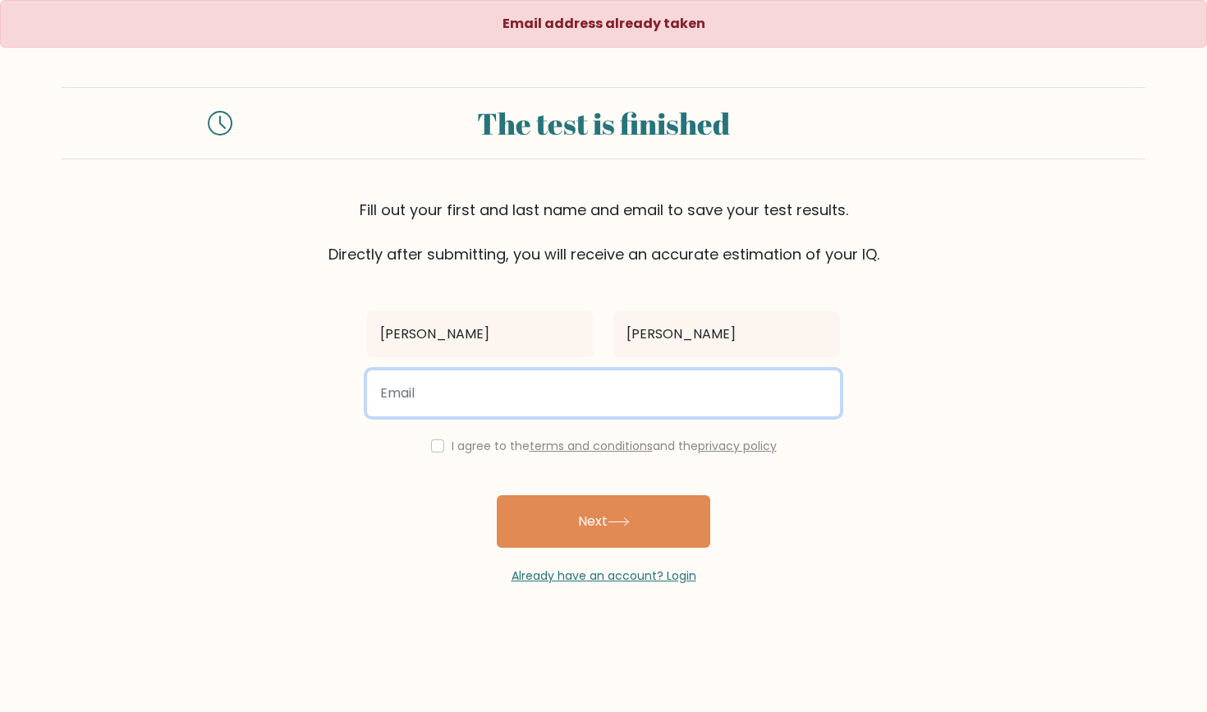
type input "h"
type input "marshallchannah111@gmail.com"
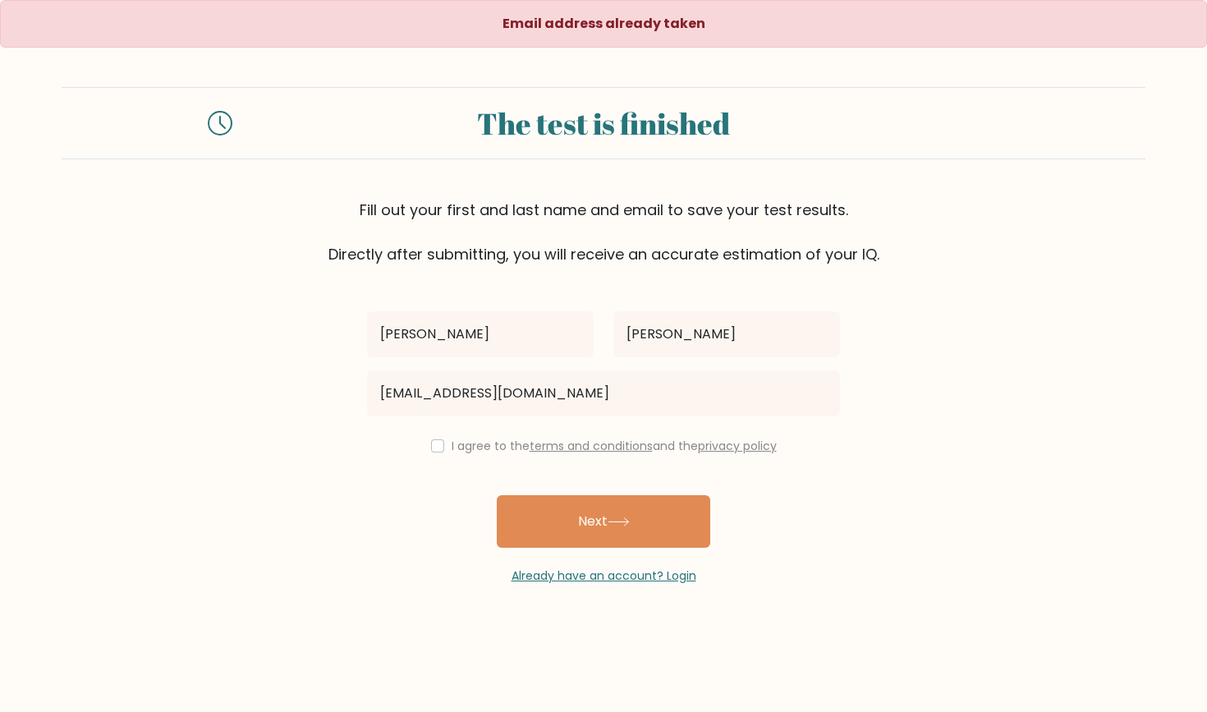
click at [431, 446] on input "checkbox" at bounding box center [437, 445] width 13 height 13
checkbox input "true"
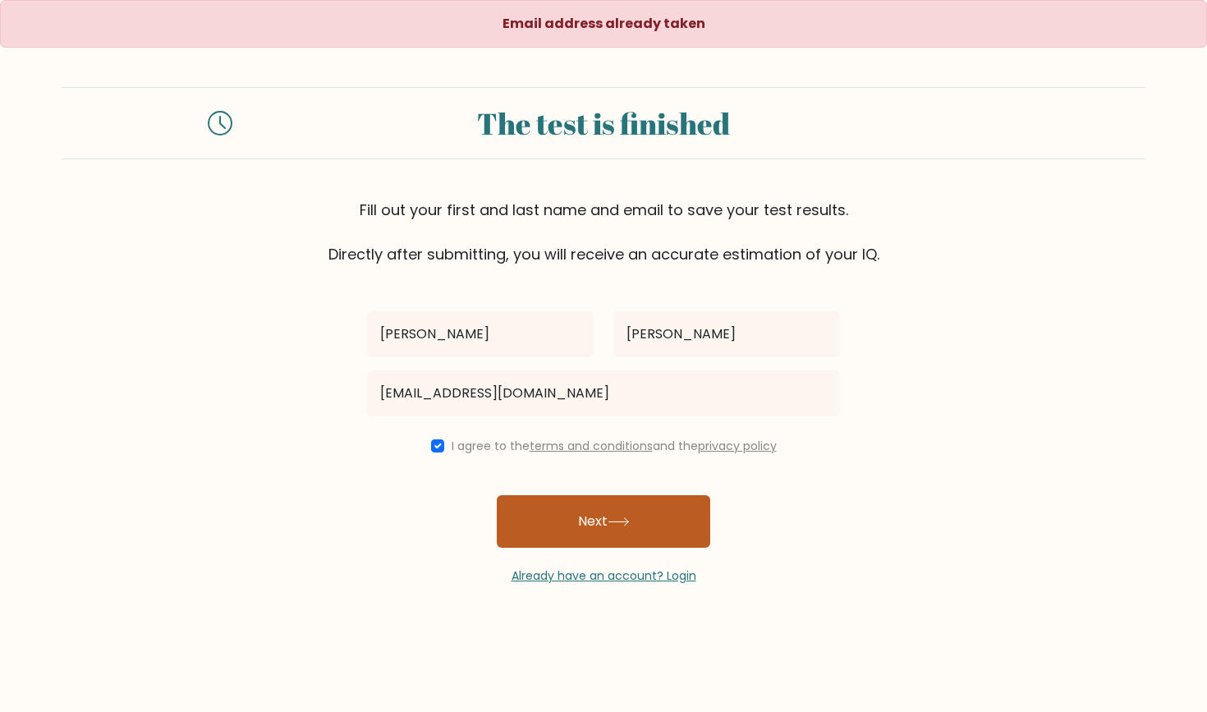
click at [543, 521] on button "Next" at bounding box center [603, 521] width 213 height 53
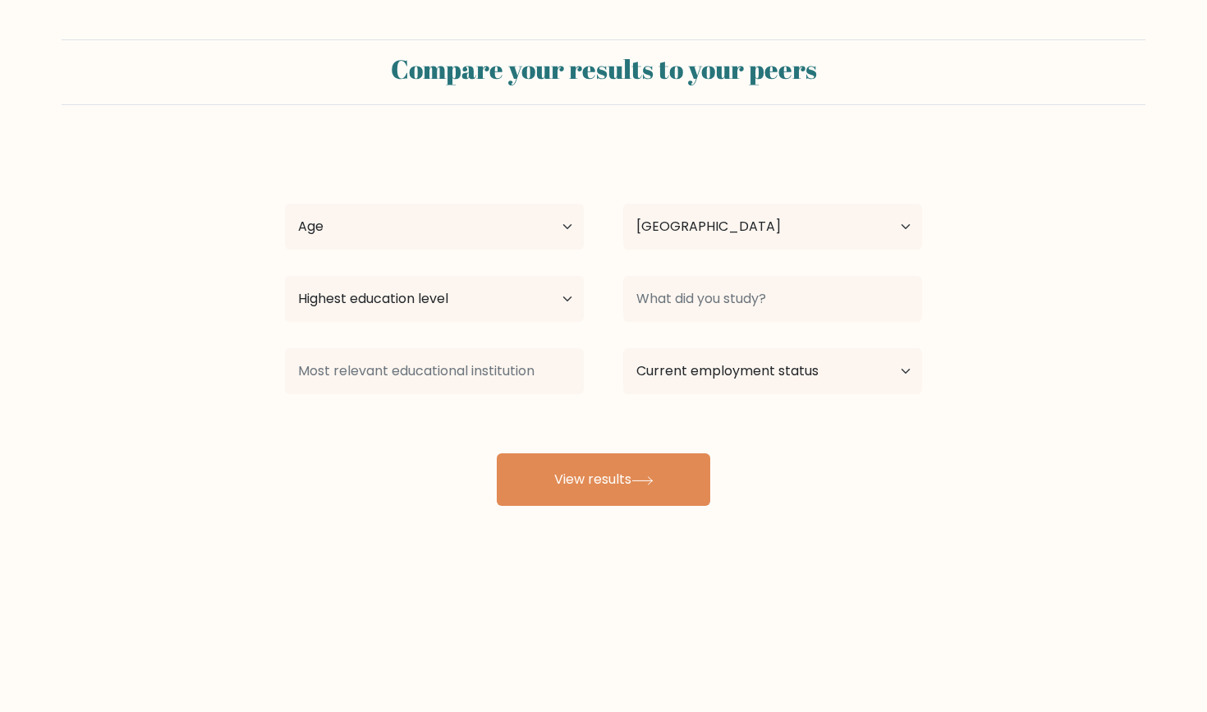
select select "GB"
select select "18_24"
select select "upper_secondary"
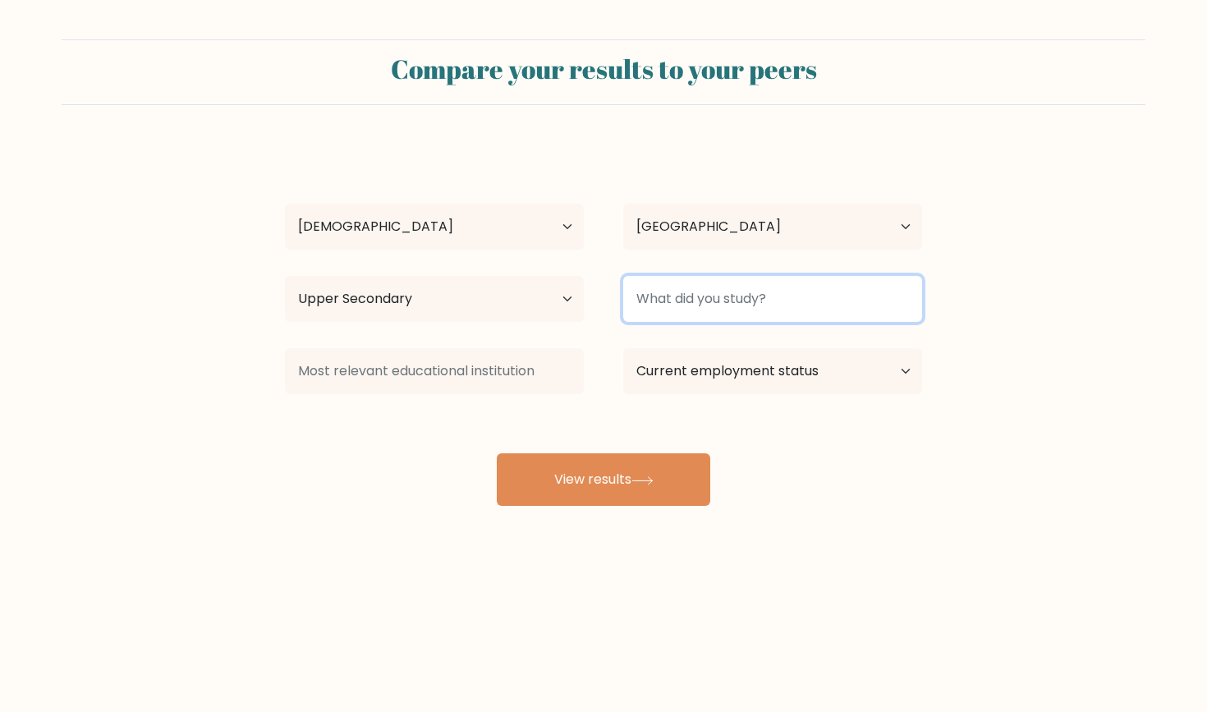
click at [747, 302] on input at bounding box center [772, 299] width 299 height 46
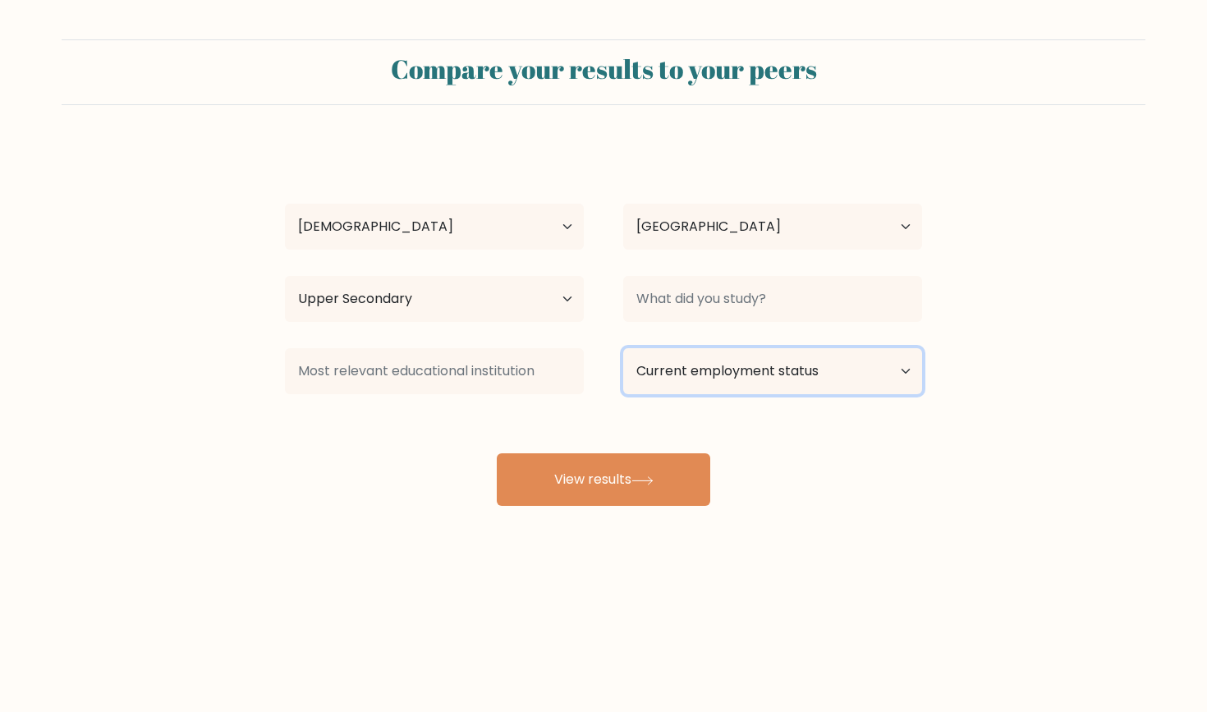
select select "student"
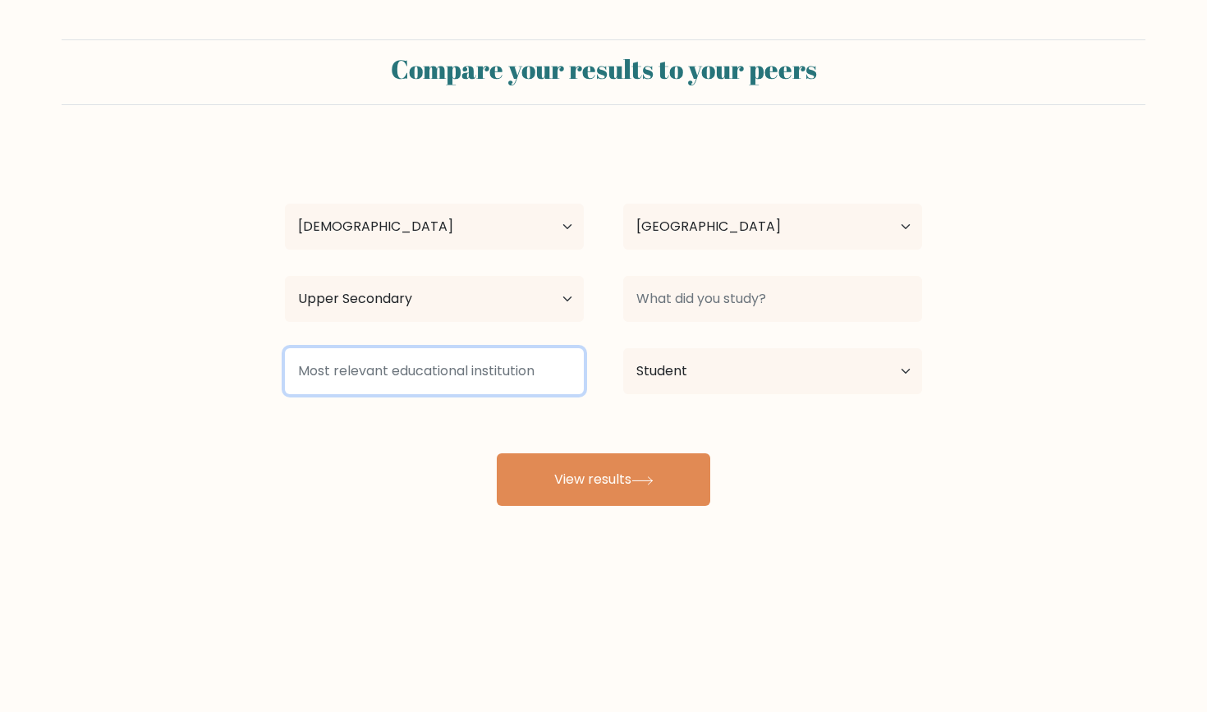
click at [507, 383] on input at bounding box center [434, 371] width 299 height 46
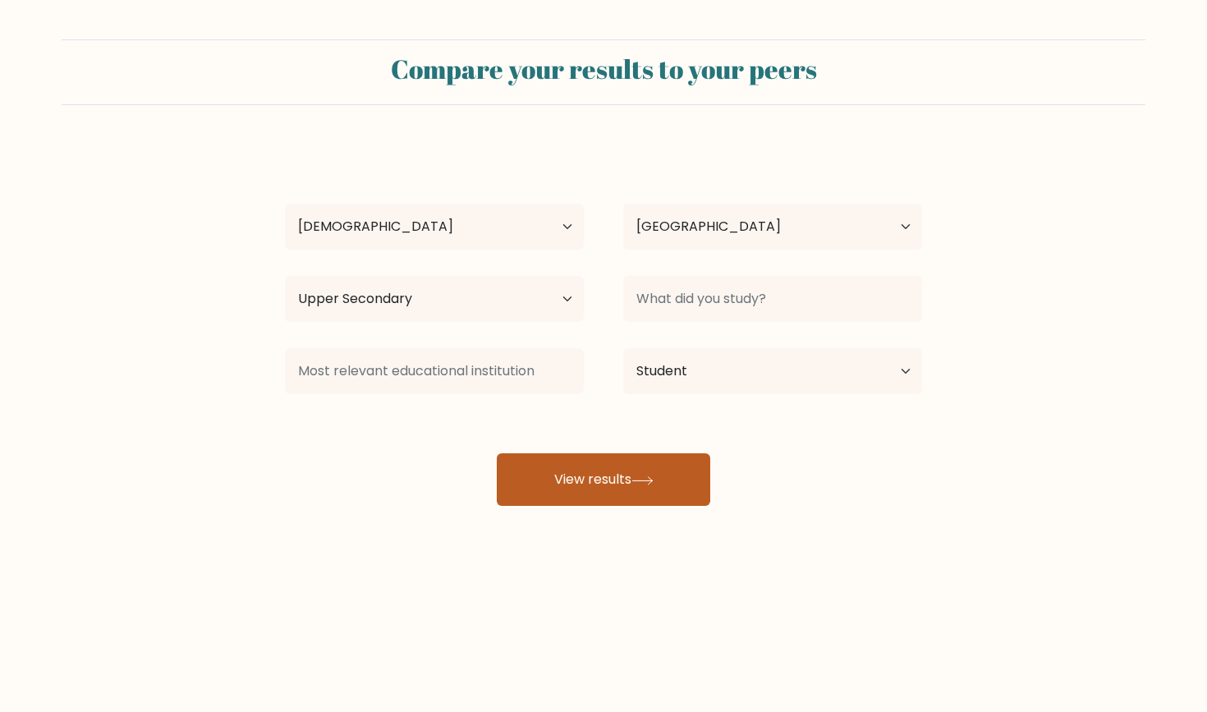
click at [581, 466] on button "View results" at bounding box center [603, 479] width 213 height 53
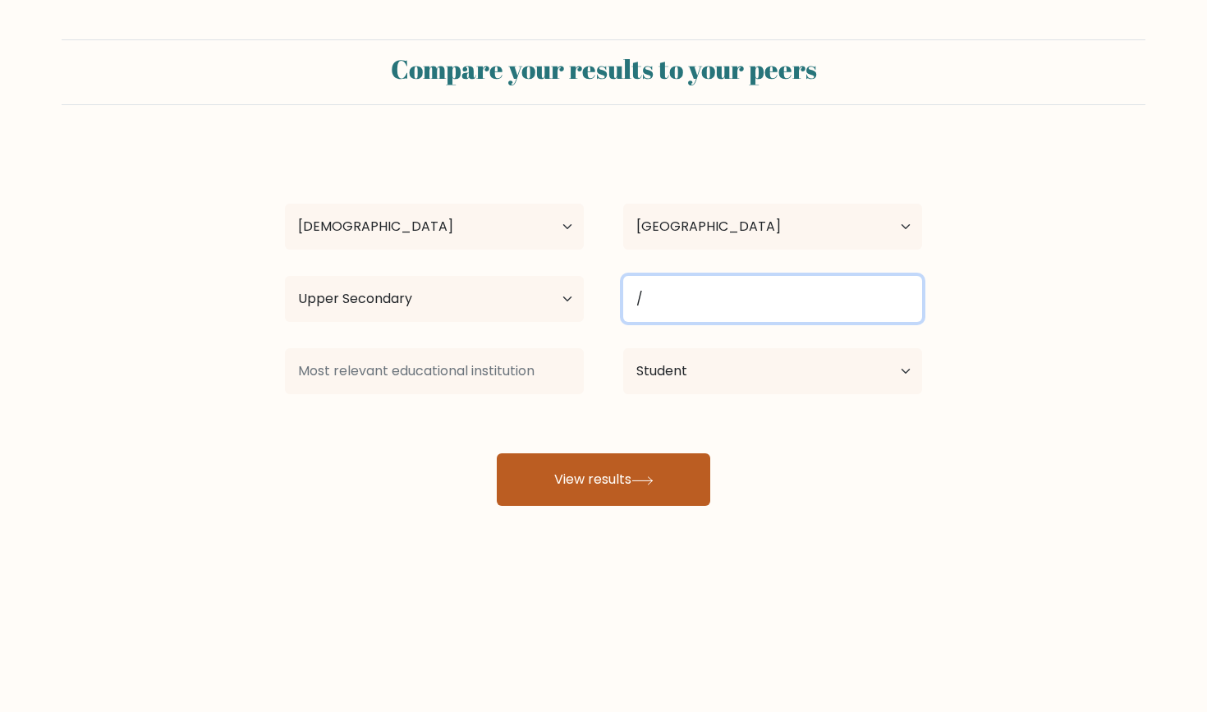
type input "/"
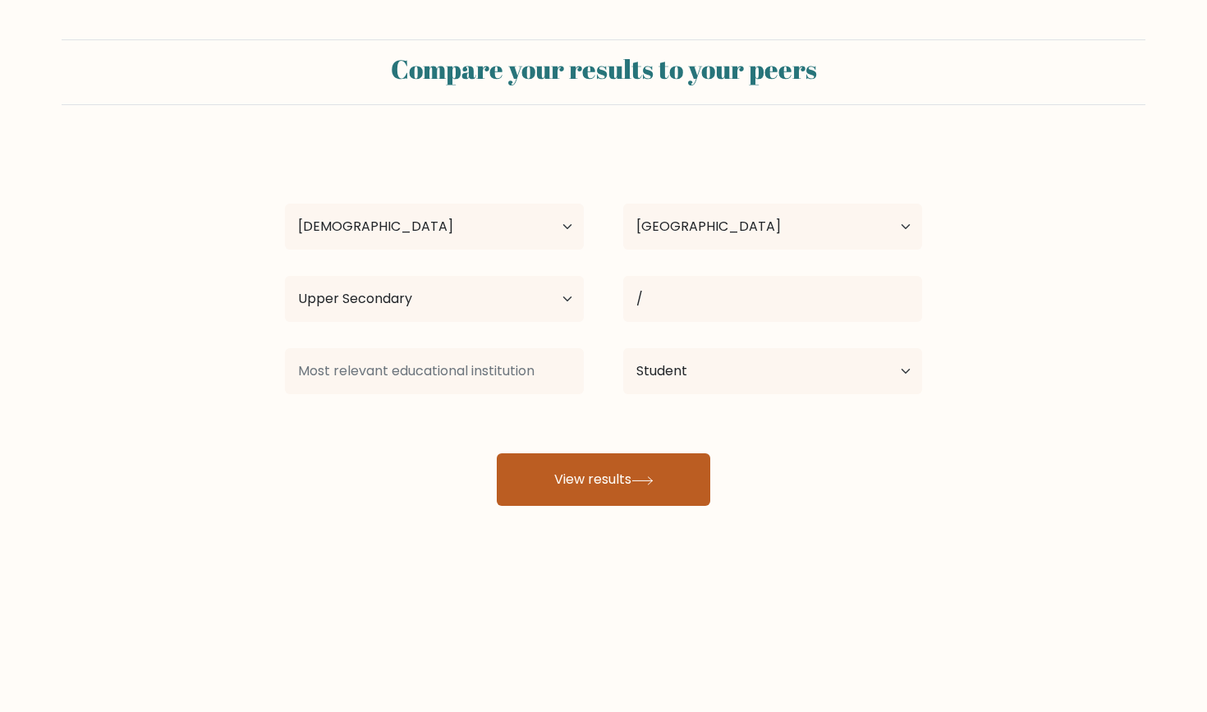
click at [613, 484] on button "View results" at bounding box center [603, 479] width 213 height 53
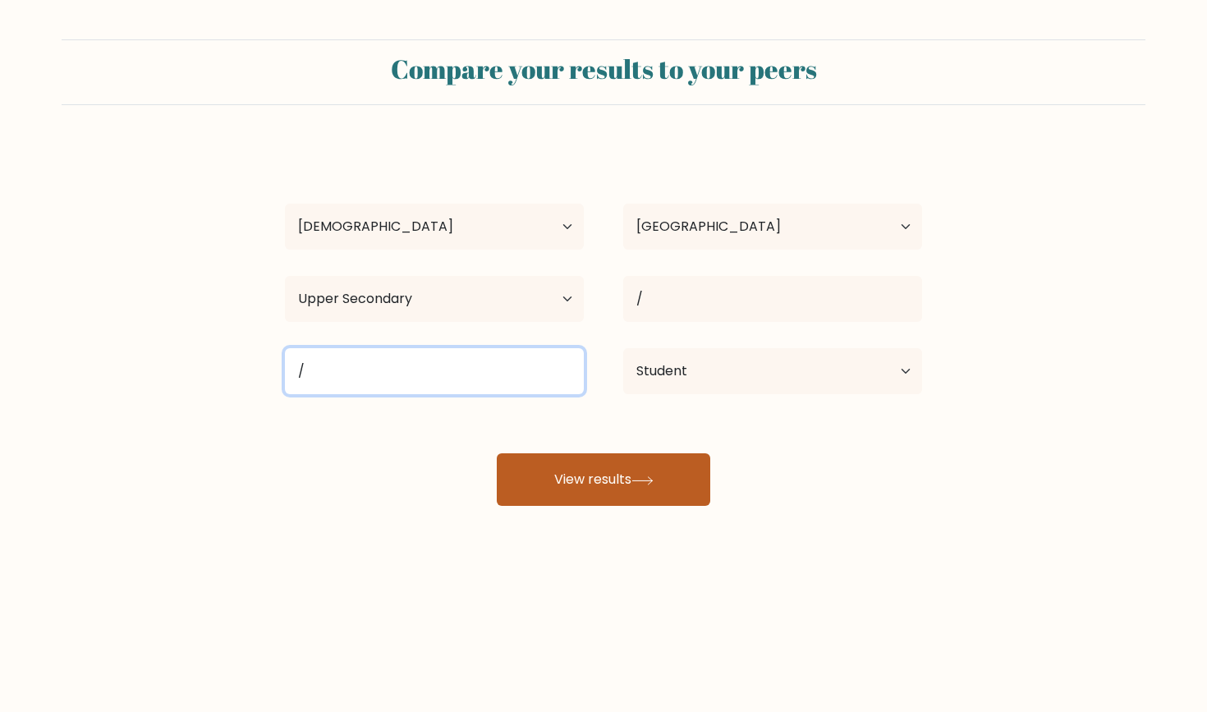
type input "/"
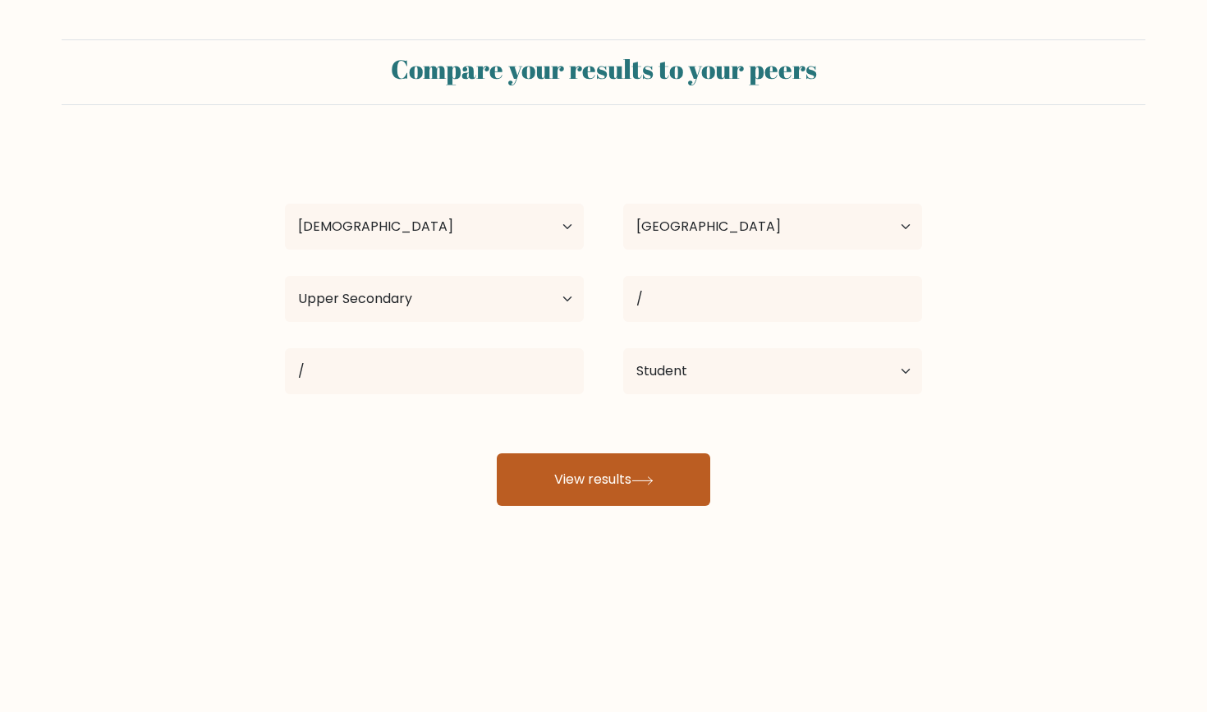
click at [612, 482] on button "View results" at bounding box center [603, 479] width 213 height 53
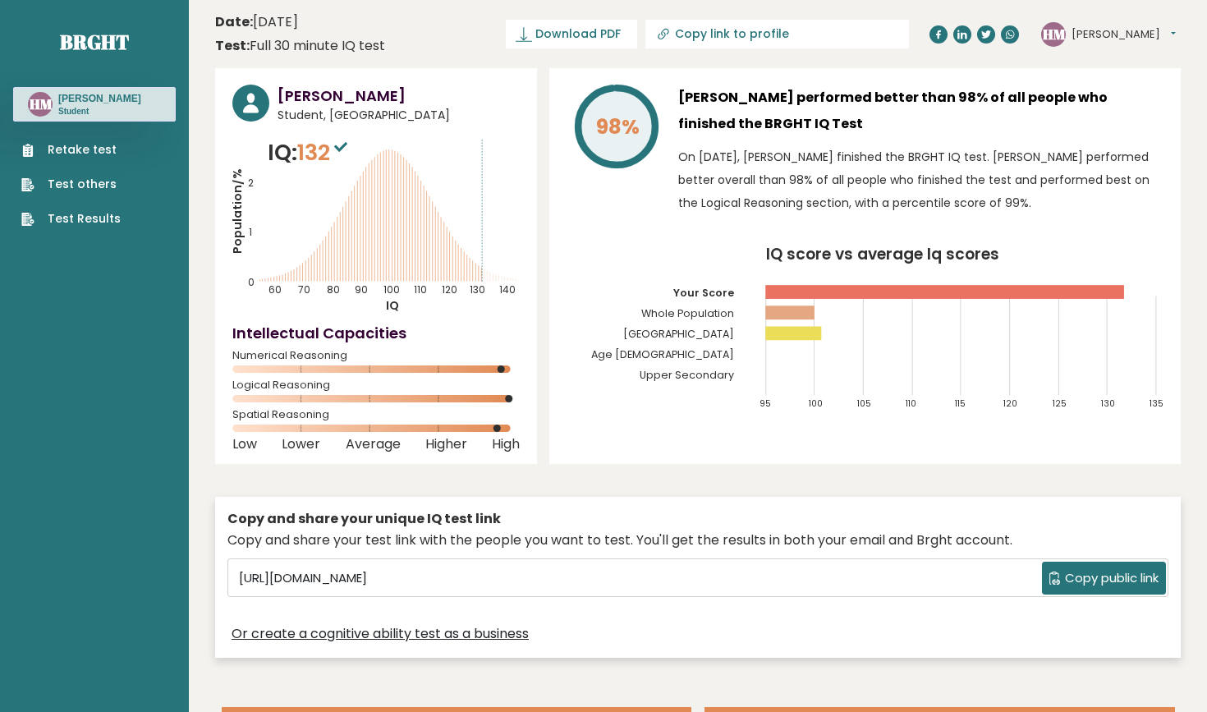
click at [104, 177] on link "Test others" at bounding box center [70, 184] width 99 height 17
click at [101, 216] on link "Test Results" at bounding box center [70, 218] width 99 height 17
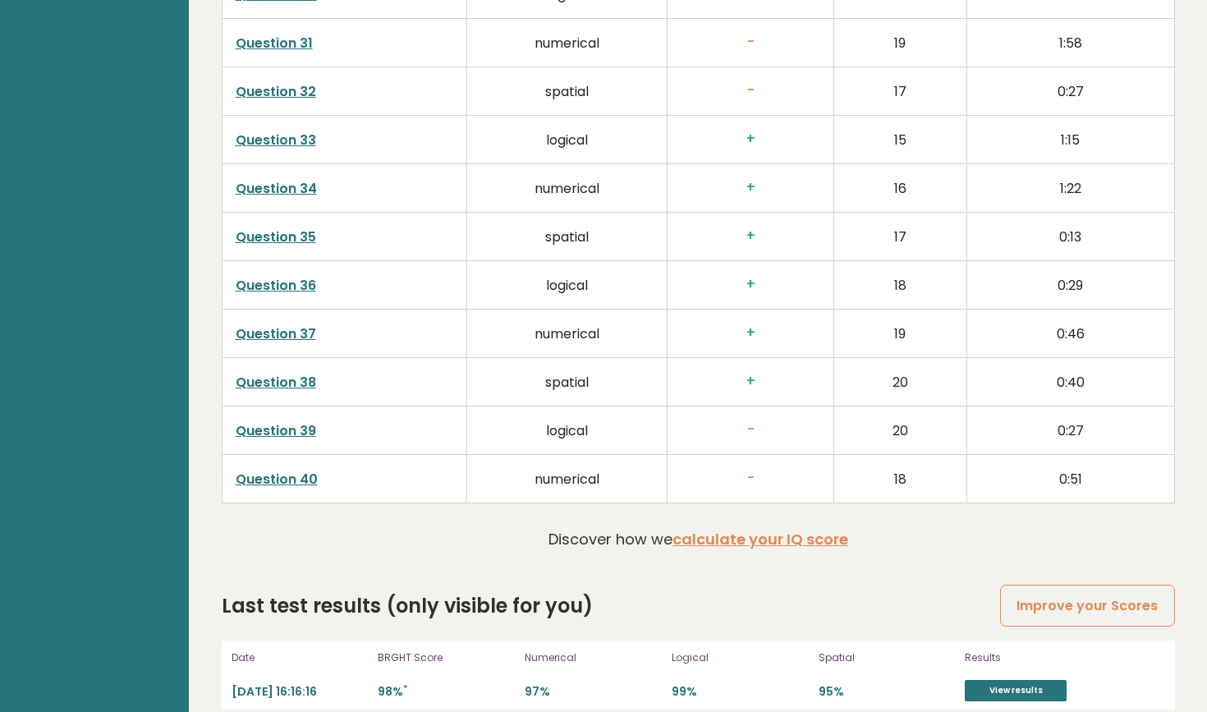
scroll to position [4058, 0]
click at [750, 530] on link "calculate your IQ score" at bounding box center [760, 540] width 176 height 21
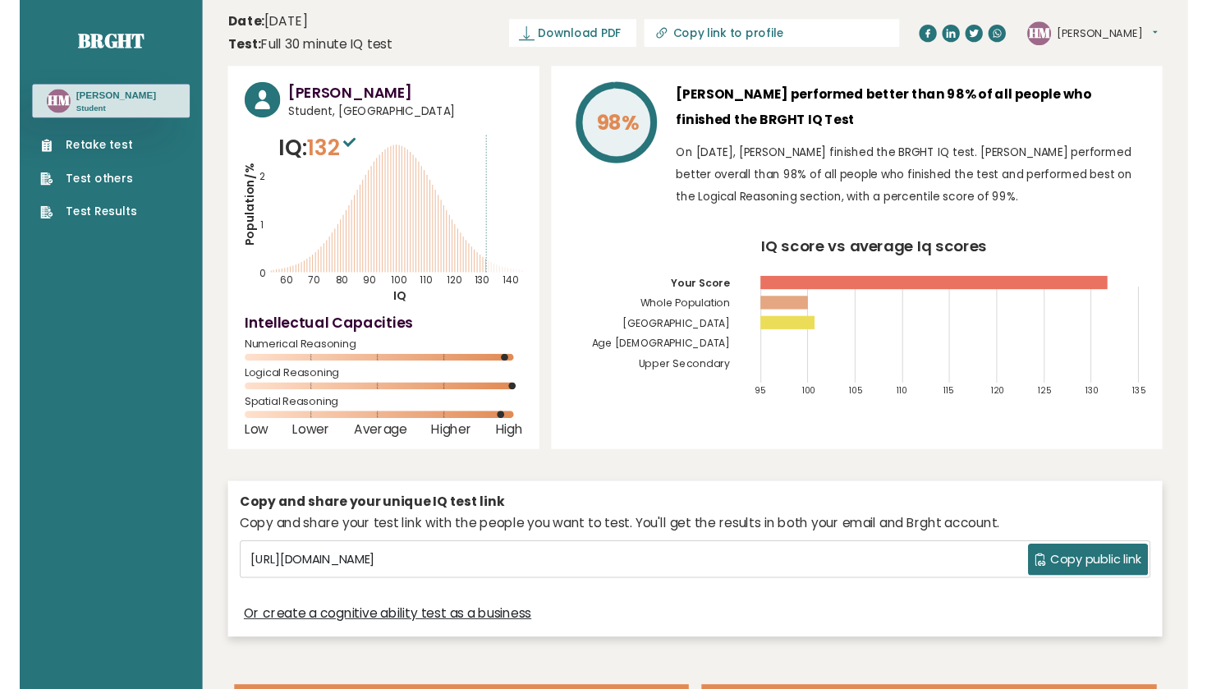
scroll to position [0, 0]
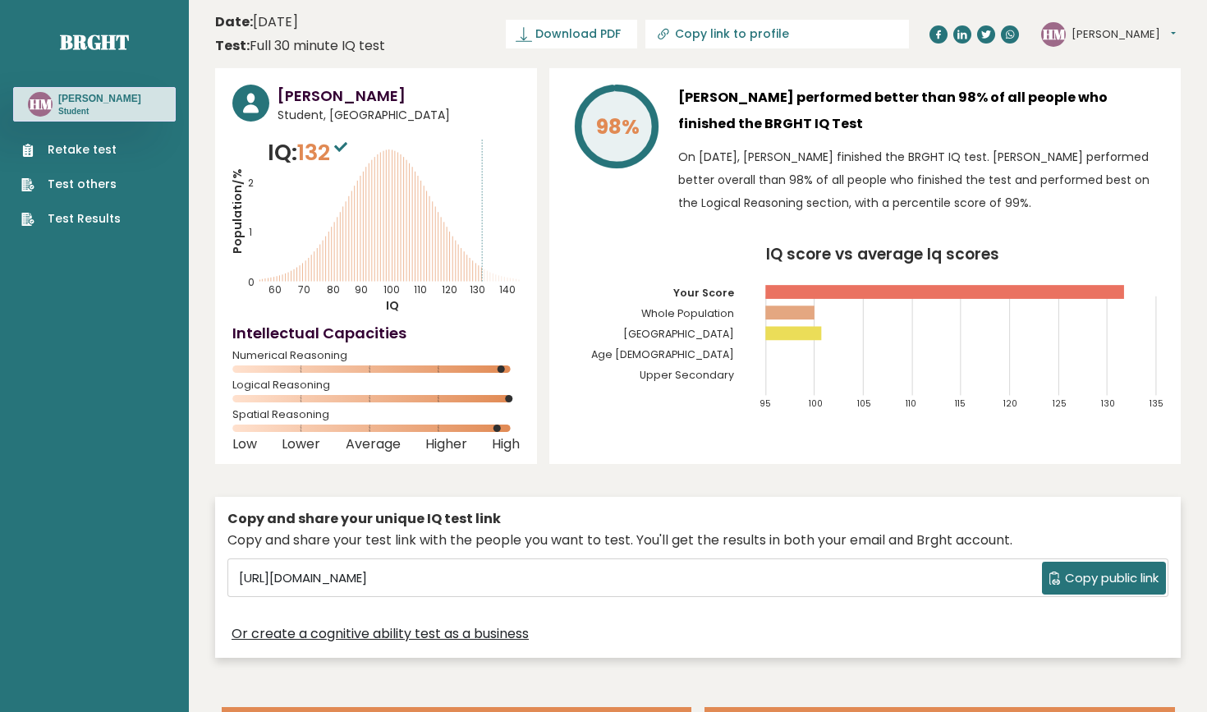
click at [340, 153] on sup at bounding box center [340, 146] width 21 height 23
click at [80, 83] on nav "Brght HM [PERSON_NAME] Student Retake test Test others Test Results" at bounding box center [94, 116] width 163 height 232
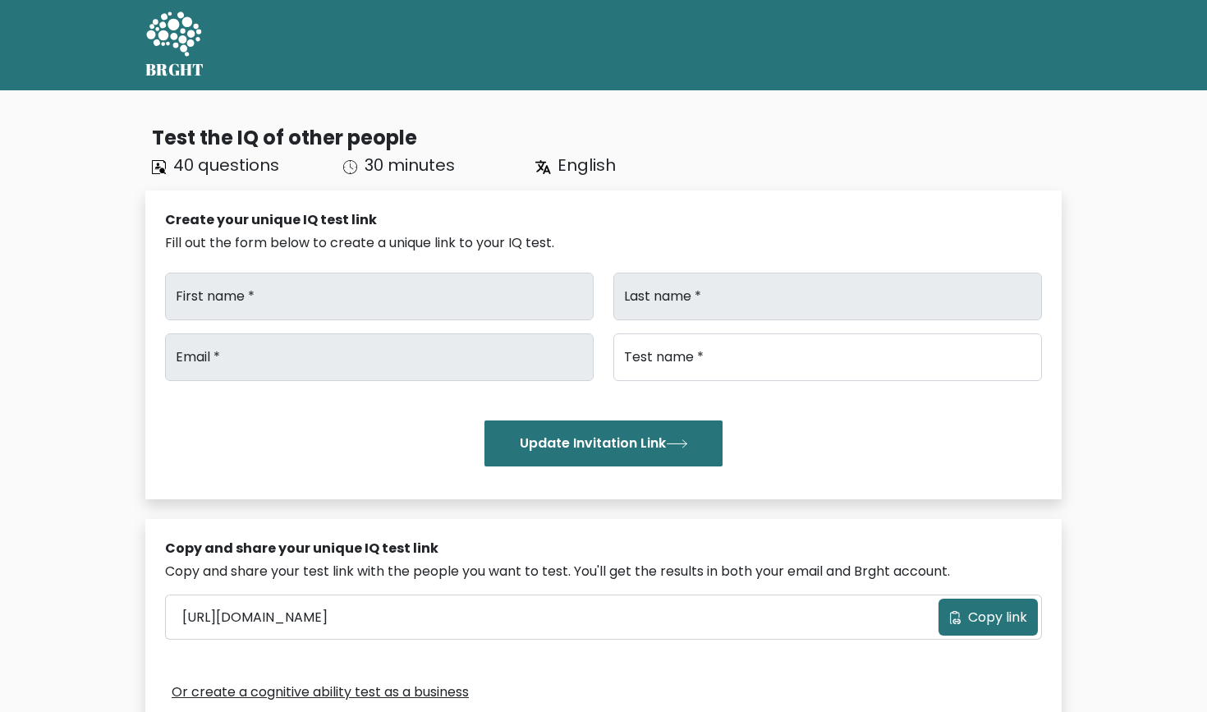
type input "[PERSON_NAME]"
type input "Marshall"
type input "marshallchannah111@gmail.com"
type input "Brght Intelligence Test"
